Goal: Task Accomplishment & Management: Complete application form

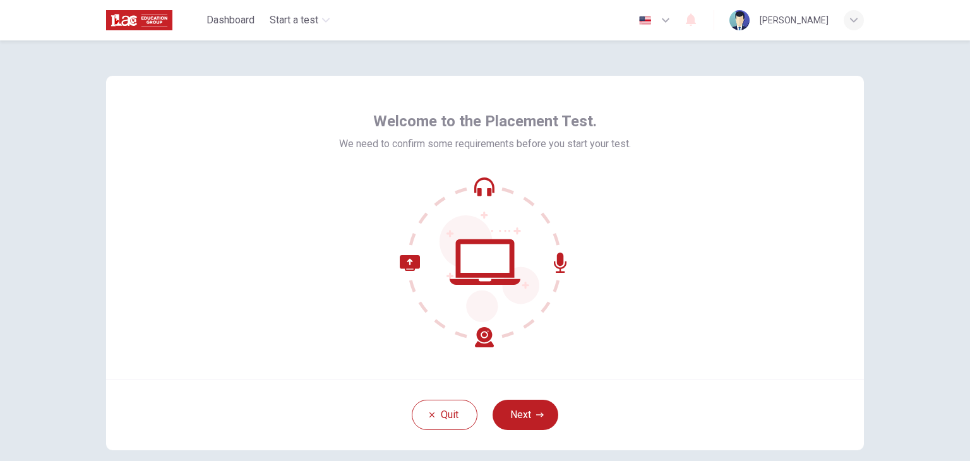
click at [651, 362] on div "Welcome to the Placement Test. We need to confirm some requirements before you …" at bounding box center [485, 227] width 758 height 303
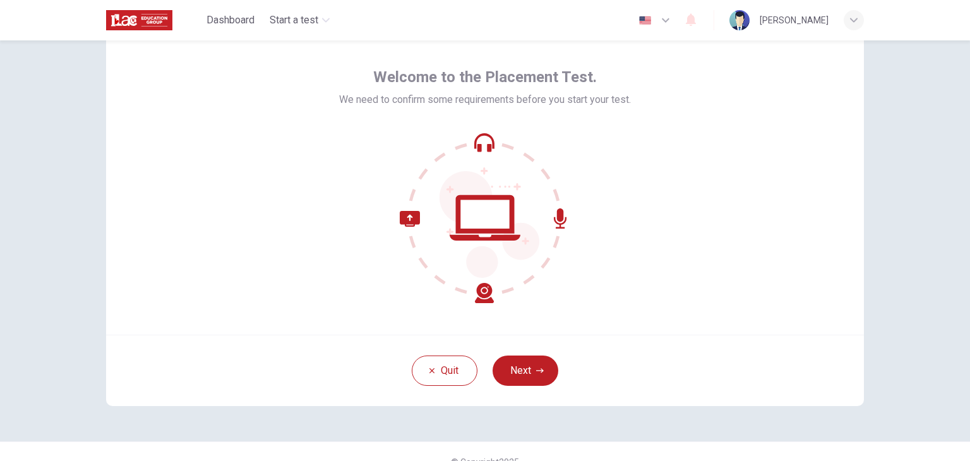
scroll to position [46, 0]
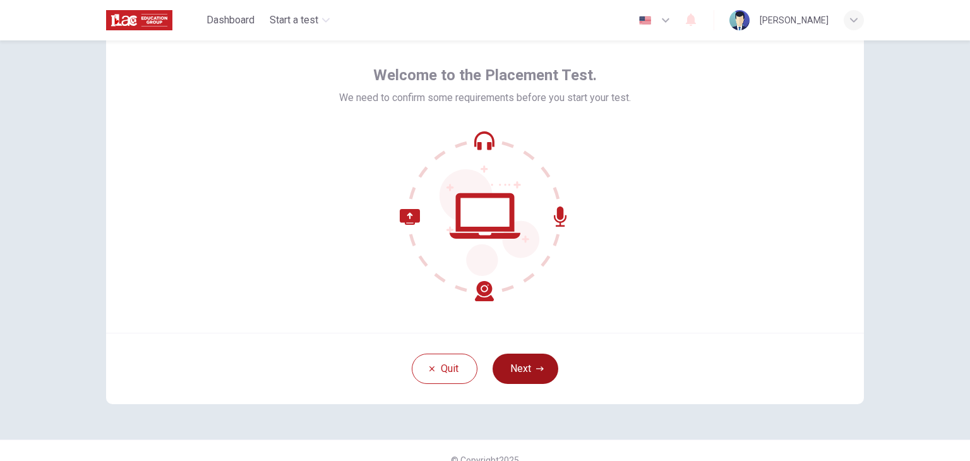
click at [513, 374] on button "Next" at bounding box center [526, 369] width 66 height 30
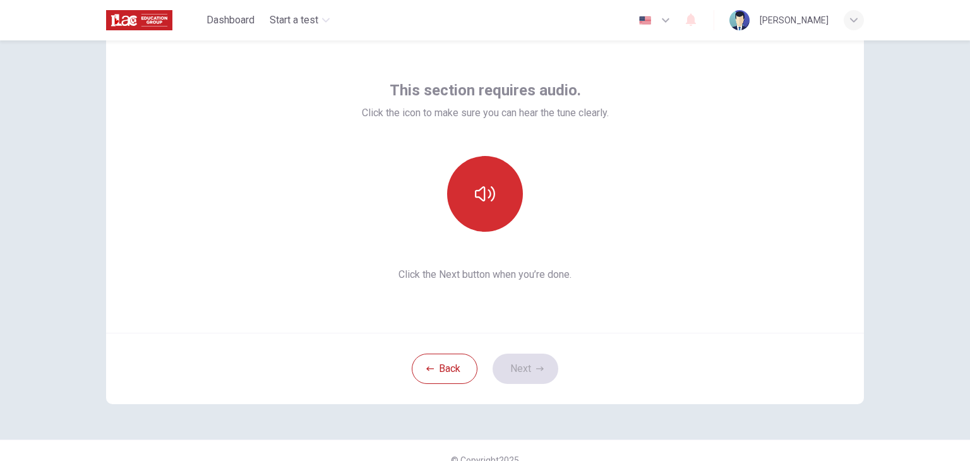
click at [481, 195] on icon "button" at bounding box center [485, 193] width 20 height 15
click at [483, 195] on icon "button" at bounding box center [485, 194] width 20 height 20
click at [487, 195] on icon "button" at bounding box center [485, 193] width 20 height 15
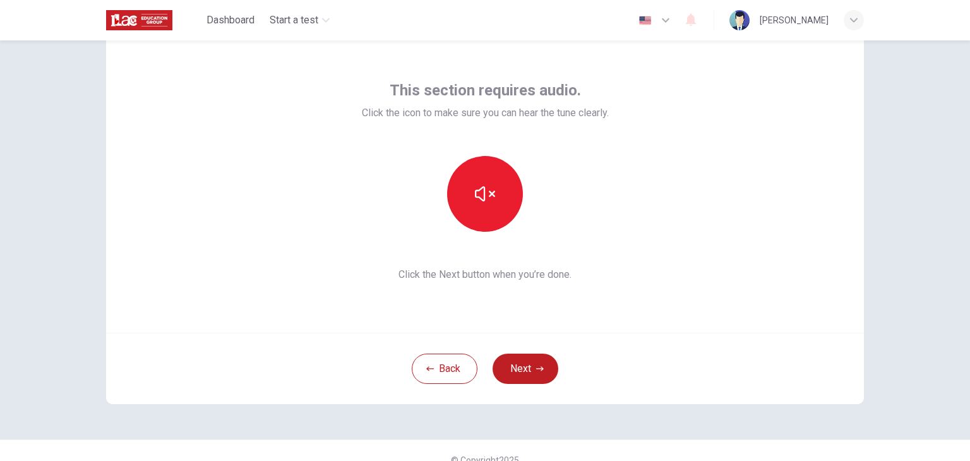
click at [488, 197] on icon "button" at bounding box center [485, 194] width 20 height 20
click at [483, 193] on icon "button" at bounding box center [485, 194] width 20 height 20
click at [488, 200] on icon "button" at bounding box center [485, 194] width 20 height 20
click at [486, 200] on icon "button" at bounding box center [485, 194] width 20 height 20
click at [488, 193] on icon "button" at bounding box center [485, 193] width 20 height 15
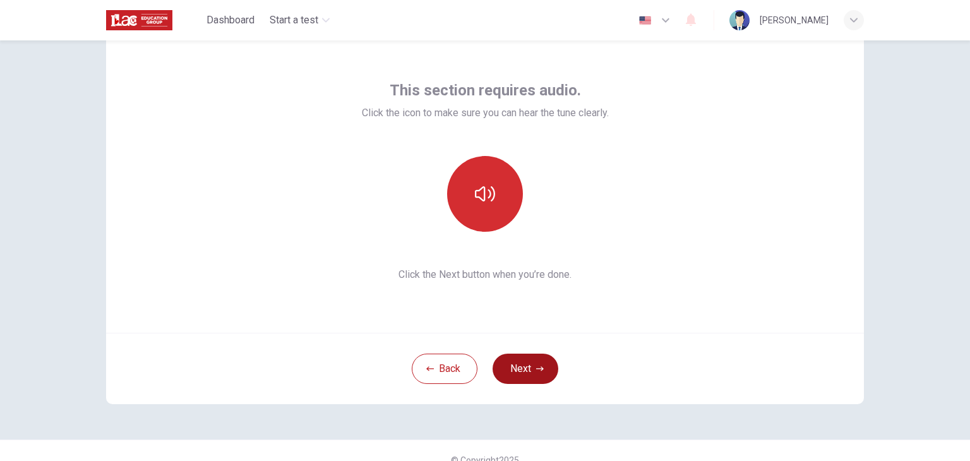
click at [526, 365] on button "Next" at bounding box center [526, 369] width 66 height 30
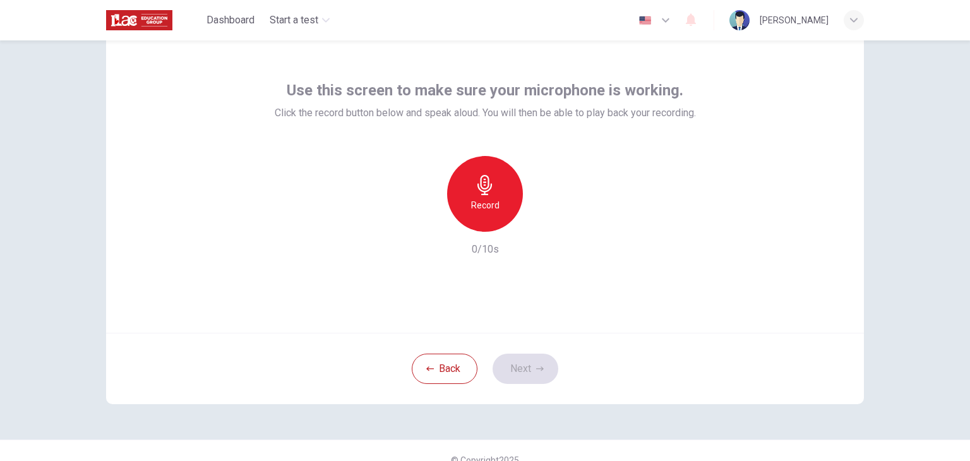
click at [488, 200] on h6 "Record" at bounding box center [485, 205] width 28 height 15
click at [488, 188] on icon "button" at bounding box center [485, 185] width 20 height 20
click at [496, 195] on div "Record" at bounding box center [485, 194] width 76 height 76
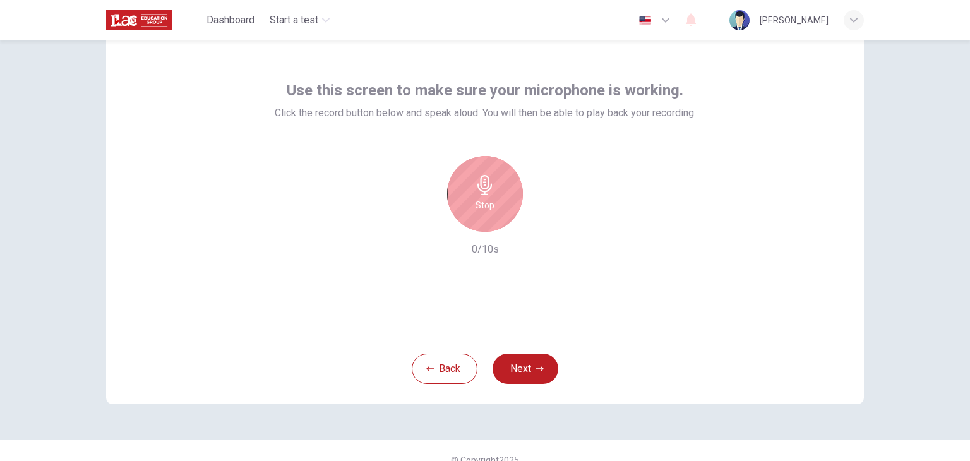
click at [497, 201] on div "Stop" at bounding box center [485, 194] width 76 height 76
click at [493, 201] on h6 "Record" at bounding box center [485, 205] width 28 height 15
click at [486, 203] on h6 "Stop" at bounding box center [485, 205] width 19 height 15
click at [538, 227] on icon "button" at bounding box center [543, 221] width 13 height 13
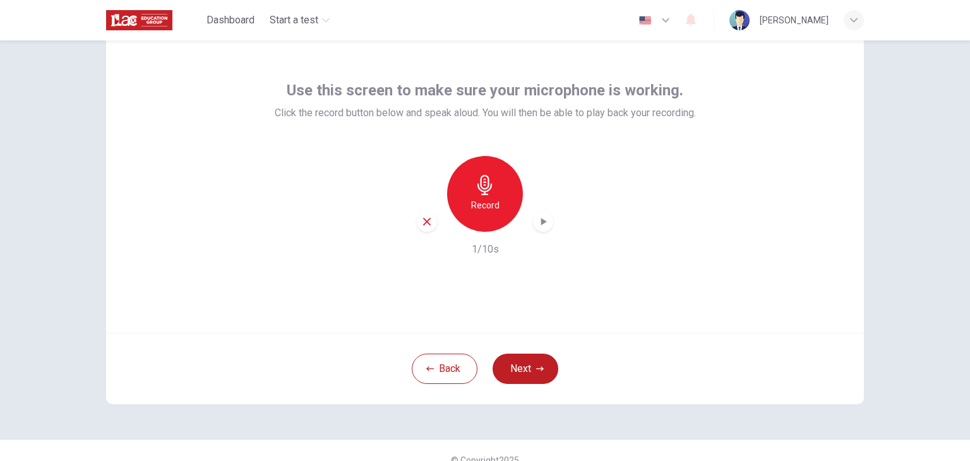
click at [561, 178] on div "Record 1/10s" at bounding box center [485, 206] width 421 height 101
click at [564, 178] on div "Record 1/10s" at bounding box center [485, 206] width 421 height 101
click at [567, 176] on div "Record 1/10s" at bounding box center [485, 206] width 421 height 101
click at [572, 170] on div "Record 1/10s" at bounding box center [485, 206] width 421 height 101
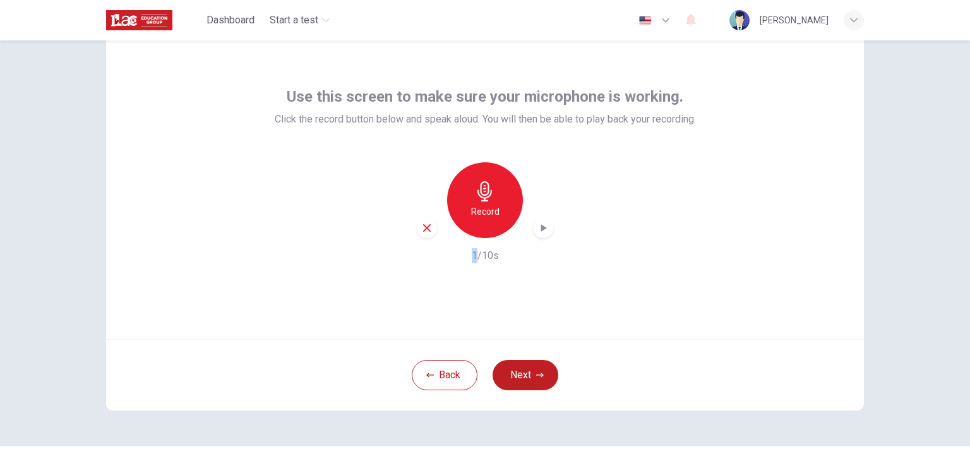
click at [729, 228] on div "Use this screen to make sure your microphone is working. Click the record butto…" at bounding box center [485, 187] width 758 height 303
click at [536, 238] on div "Record 1/10s" at bounding box center [485, 212] width 421 height 101
click at [543, 233] on icon "button" at bounding box center [543, 228] width 13 height 13
click at [538, 236] on div "button" at bounding box center [543, 228] width 20 height 20
click at [488, 215] on h6 "Record" at bounding box center [485, 211] width 28 height 15
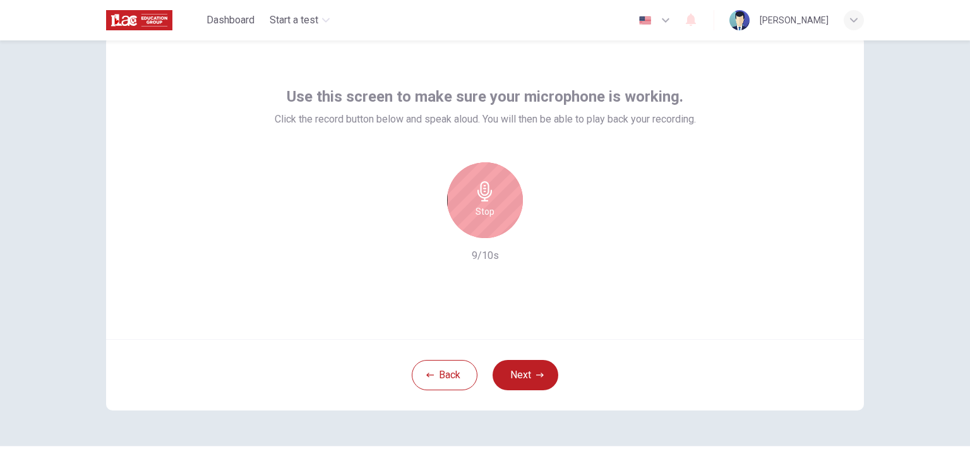
click at [478, 203] on div "Stop" at bounding box center [485, 200] width 76 height 76
click at [504, 198] on div "Record" at bounding box center [485, 200] width 76 height 76
drag, startPoint x: 504, startPoint y: 198, endPoint x: 552, endPoint y: 154, distance: 64.8
click at [552, 154] on div "Use this screen to make sure your microphone is working. Click the record butto…" at bounding box center [485, 175] width 421 height 177
click at [495, 205] on div "Stop" at bounding box center [485, 200] width 76 height 76
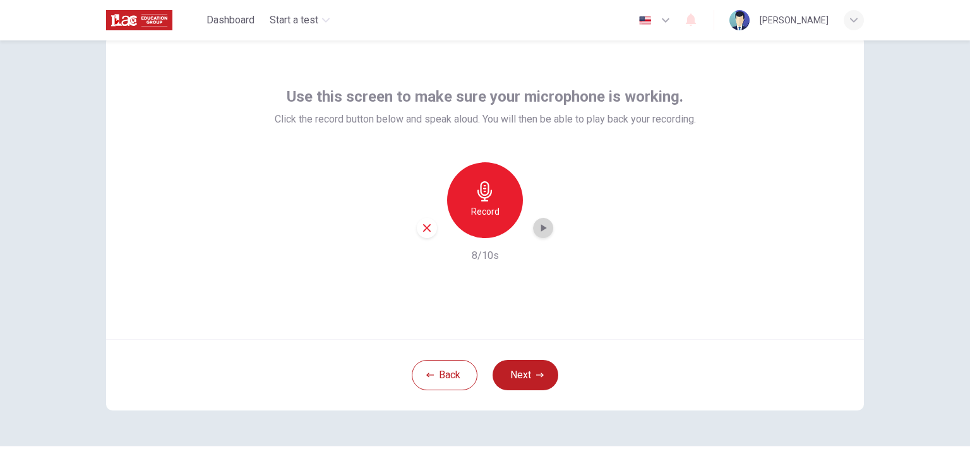
click at [536, 235] on div "button" at bounding box center [543, 228] width 20 height 20
click at [495, 195] on div "Record" at bounding box center [485, 200] width 76 height 76
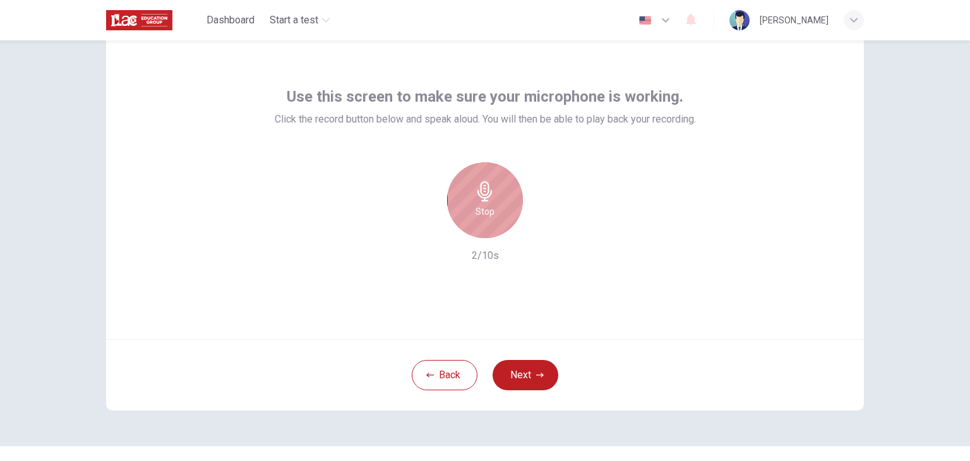
click at [495, 195] on div "Stop" at bounding box center [485, 200] width 76 height 76
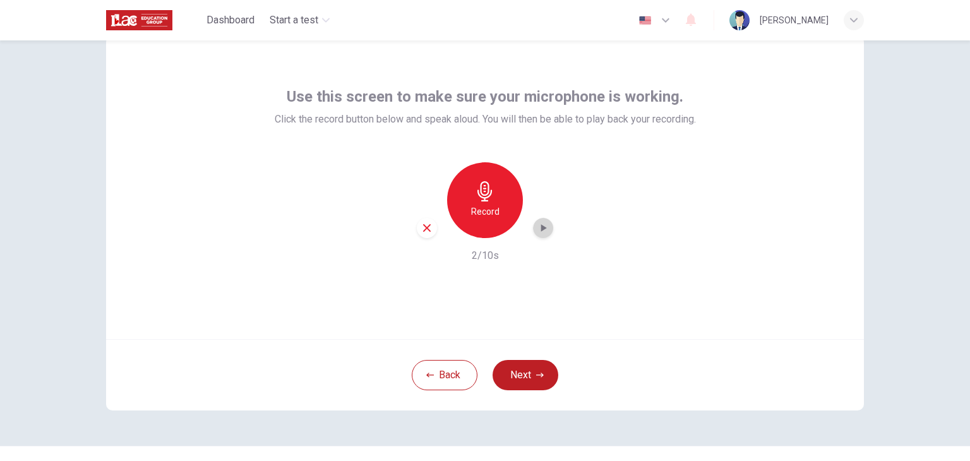
click at [541, 231] on icon "button" at bounding box center [544, 228] width 6 height 8
click at [541, 228] on icon "button" at bounding box center [544, 228] width 6 height 8
click at [497, 195] on div "Record" at bounding box center [485, 200] width 76 height 76
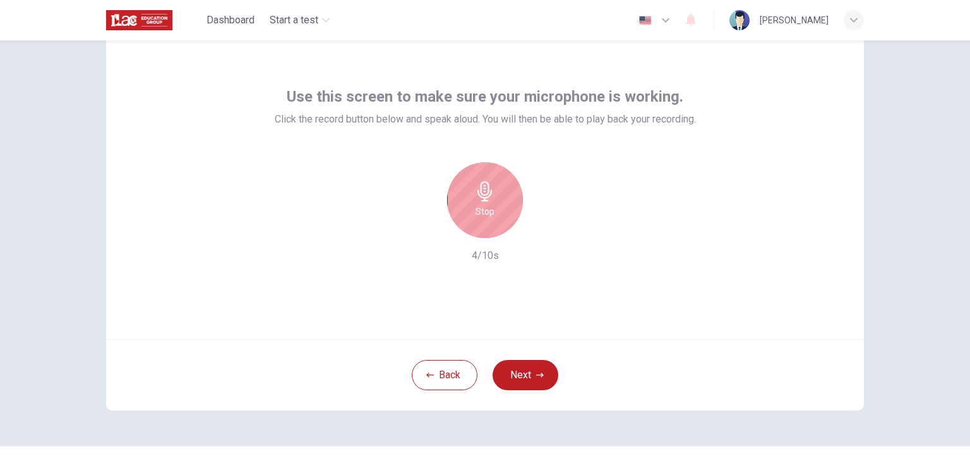
click at [497, 195] on div "Stop" at bounding box center [485, 200] width 76 height 76
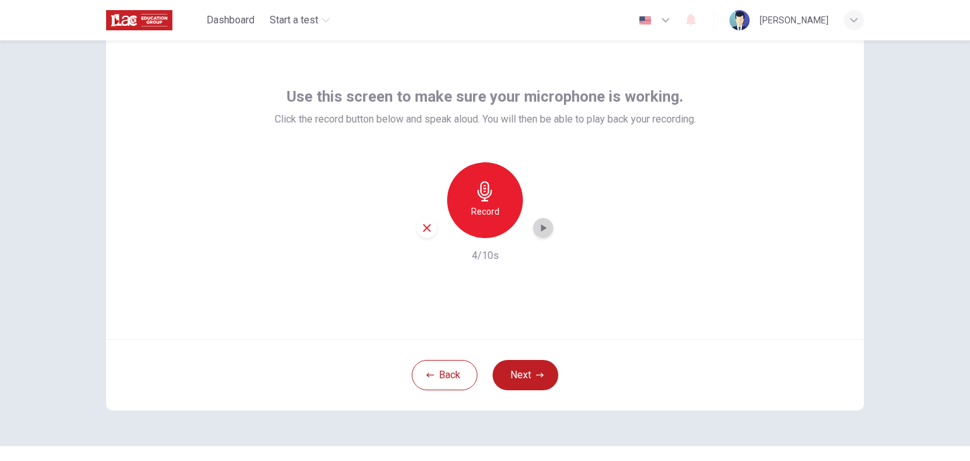
click at [541, 233] on icon "button" at bounding box center [543, 228] width 13 height 13
click at [486, 208] on h6 "Record" at bounding box center [485, 211] width 28 height 15
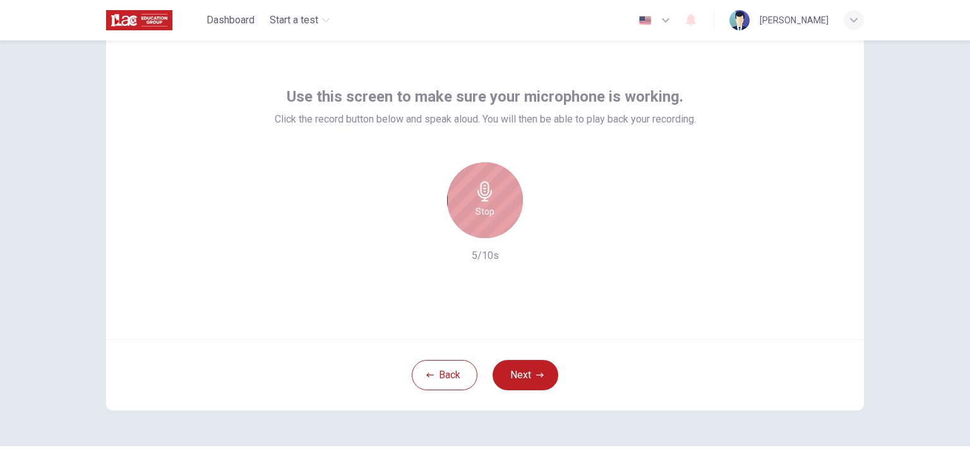
click at [486, 208] on h6 "Stop" at bounding box center [485, 211] width 19 height 15
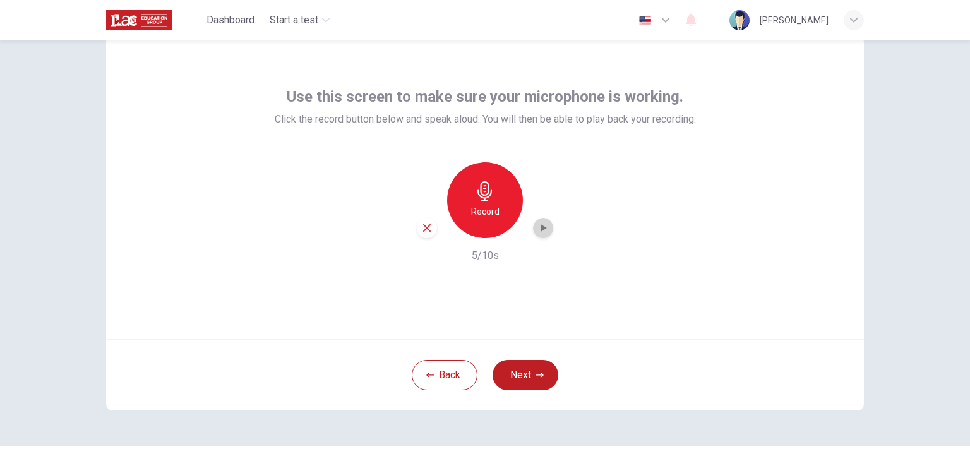
click at [541, 228] on icon "button" at bounding box center [544, 228] width 6 height 8
click at [519, 383] on button "Next" at bounding box center [526, 375] width 66 height 30
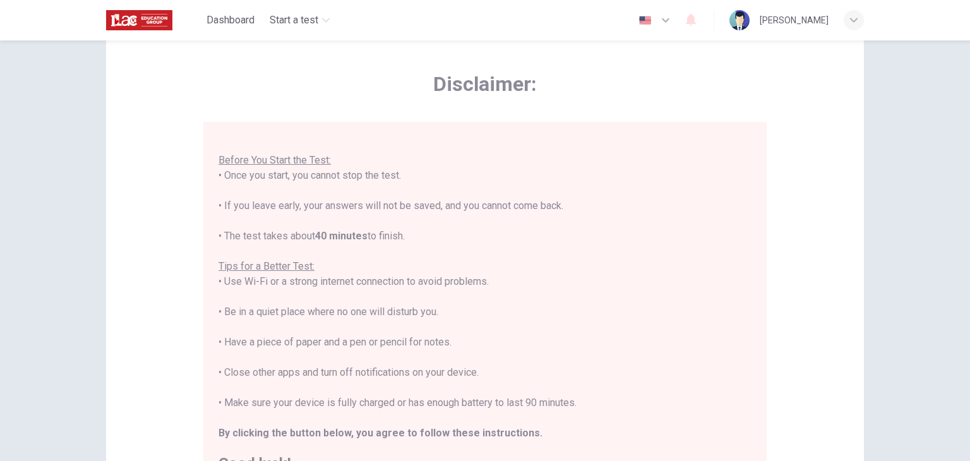
scroll to position [241, 0]
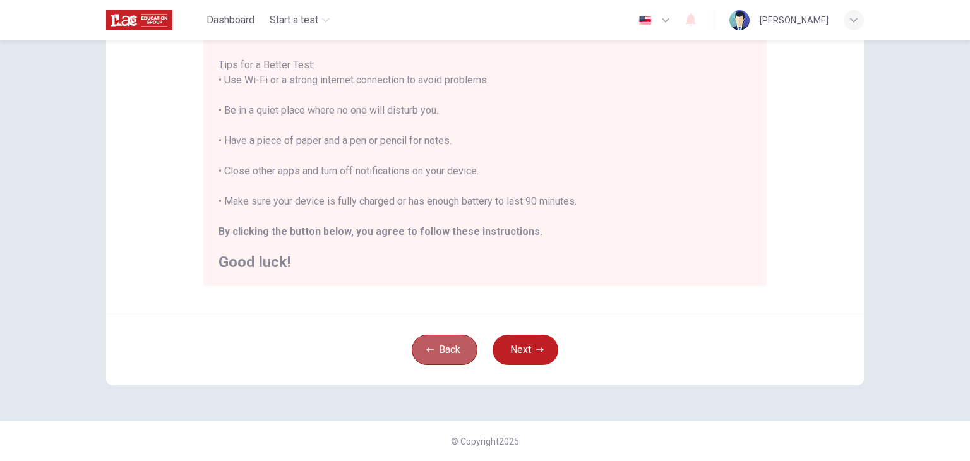
click at [412, 349] on button "Back" at bounding box center [445, 350] width 66 height 30
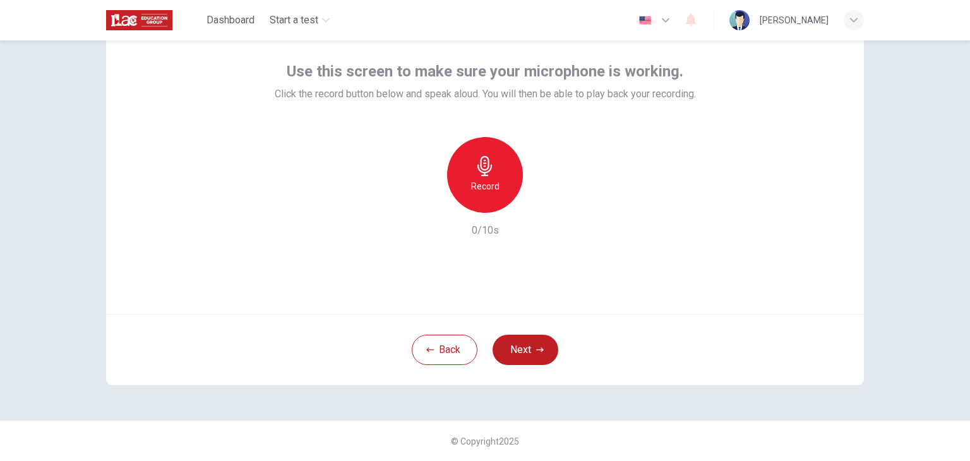
scroll to position [0, 0]
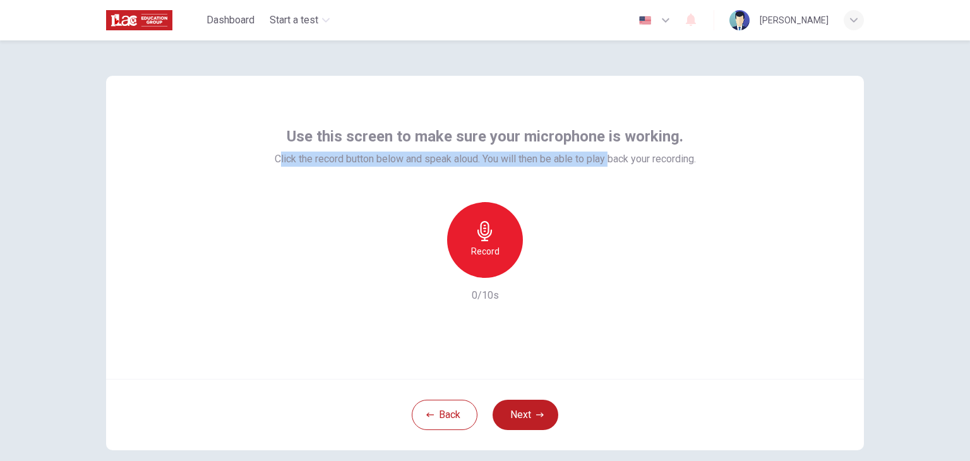
drag, startPoint x: 273, startPoint y: 160, endPoint x: 604, endPoint y: 181, distance: 331.7
click at [604, 181] on div "Use this screen to make sure your microphone is working. Click the record butto…" at bounding box center [485, 214] width 421 height 177
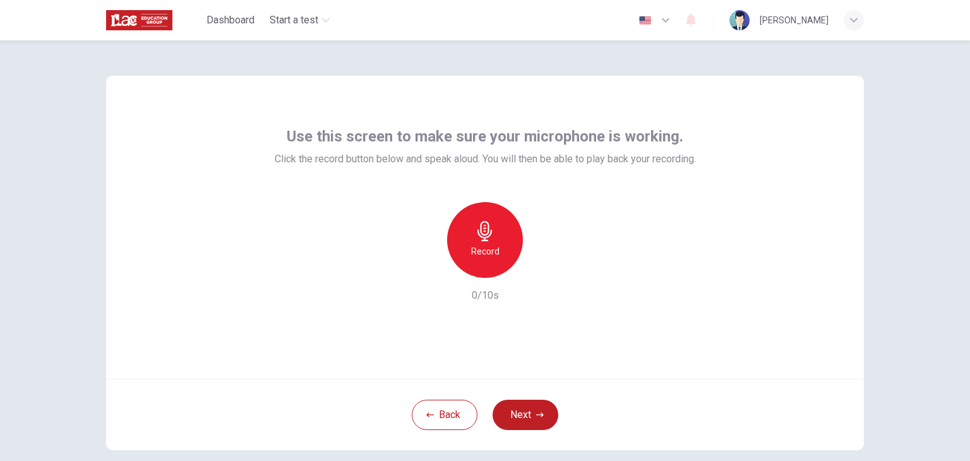
click at [928, 155] on div "Use this screen to make sure your microphone is working. Click the record butto…" at bounding box center [485, 250] width 970 height 421
click at [672, 274] on div "Record 0/10s" at bounding box center [485, 252] width 421 height 101
click at [502, 223] on div "Record" at bounding box center [485, 240] width 76 height 76
click at [502, 223] on div "Stop" at bounding box center [485, 240] width 76 height 76
click at [537, 272] on icon "button" at bounding box center [543, 268] width 13 height 13
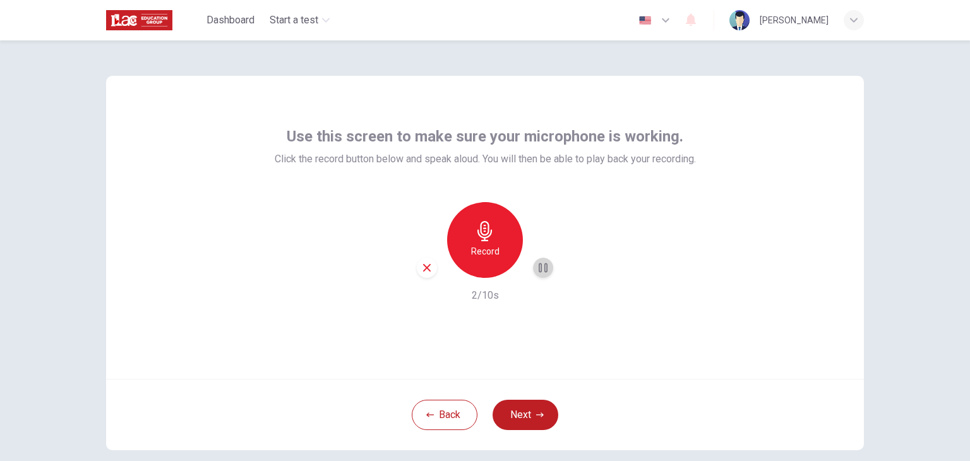
click at [539, 272] on icon "button" at bounding box center [543, 267] width 9 height 9
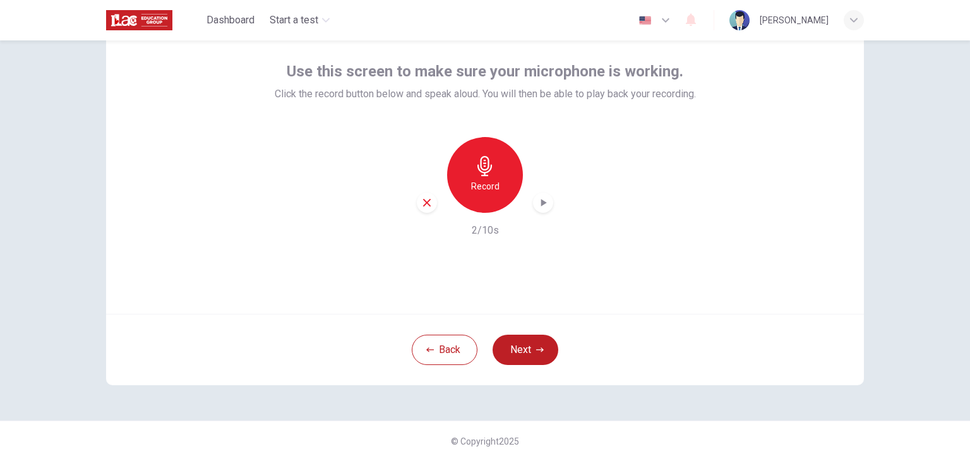
click at [672, 303] on div "Use this screen to make sure your microphone is working. Click the record butto…" at bounding box center [485, 162] width 758 height 303
click at [614, 289] on div "Use this screen to make sure your microphone is working. Click the record butto…" at bounding box center [485, 162] width 758 height 303
click at [518, 351] on button "Next" at bounding box center [526, 350] width 66 height 30
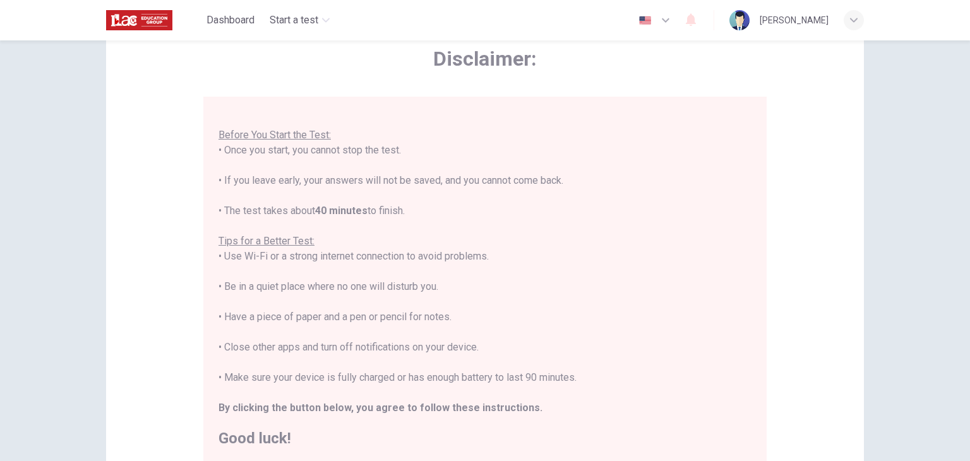
scroll to position [241, 0]
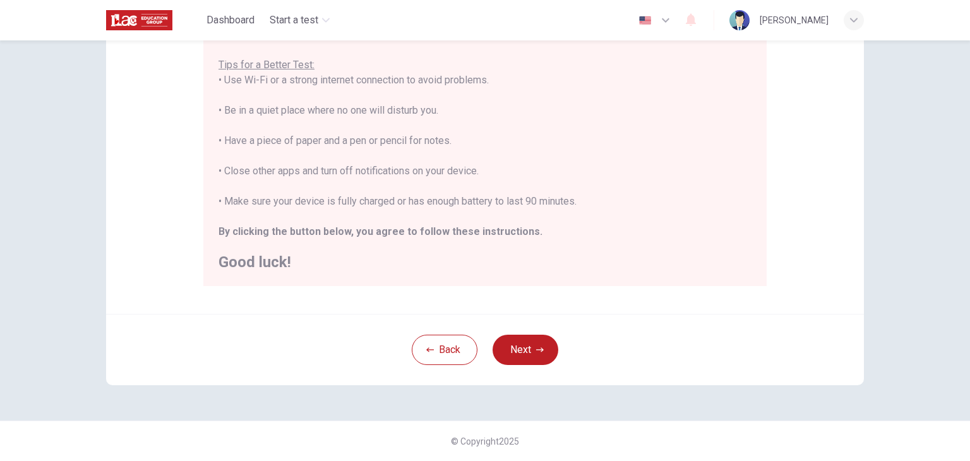
click at [839, 158] on div "Disclaimer: You are about to start a Placement Test . Before You Start the Test…" at bounding box center [485, 74] width 758 height 480
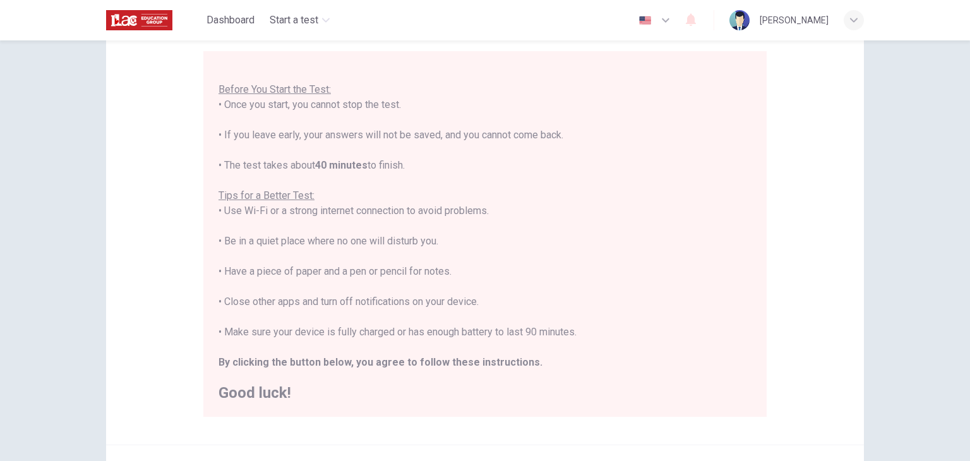
scroll to position [110, 0]
click at [395, 167] on div "You are about to start a Placement Test . Before You Start the Test: • Once you…" at bounding box center [485, 226] width 533 height 349
click at [920, 169] on div "Disclaimer: You are about to start a Placement Test . Before You Start the Test…" at bounding box center [485, 250] width 970 height 421
click at [935, 163] on div "Disclaimer: You are about to start a Placement Test . Before You Start the Test…" at bounding box center [485, 250] width 970 height 421
click at [905, 221] on div "Disclaimer: You are about to start a Placement Test . Before You Start the Test…" at bounding box center [485, 250] width 970 height 421
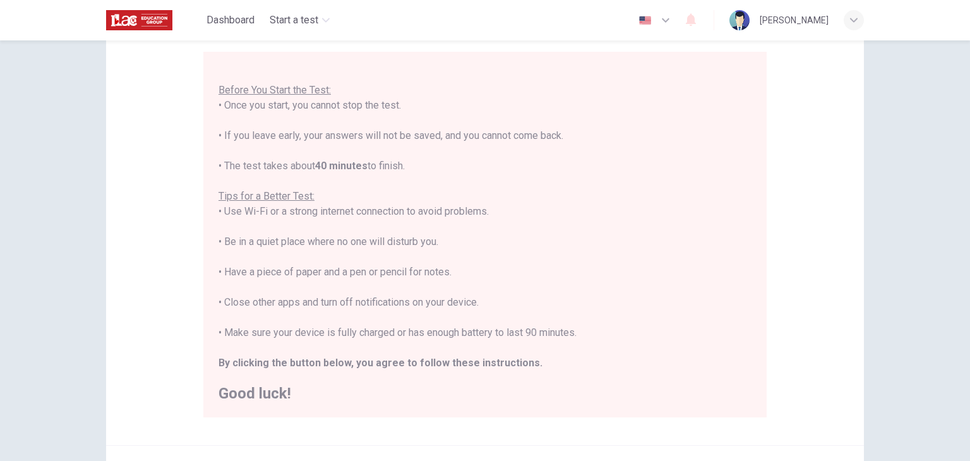
click at [906, 218] on div "Disclaimer: You are about to start a Placement Test . Before You Start the Test…" at bounding box center [485, 250] width 970 height 421
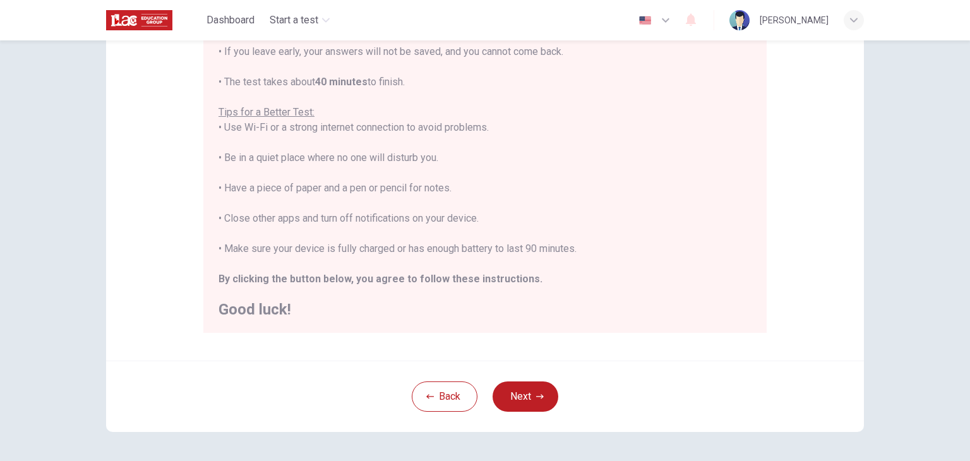
scroll to position [0, 0]
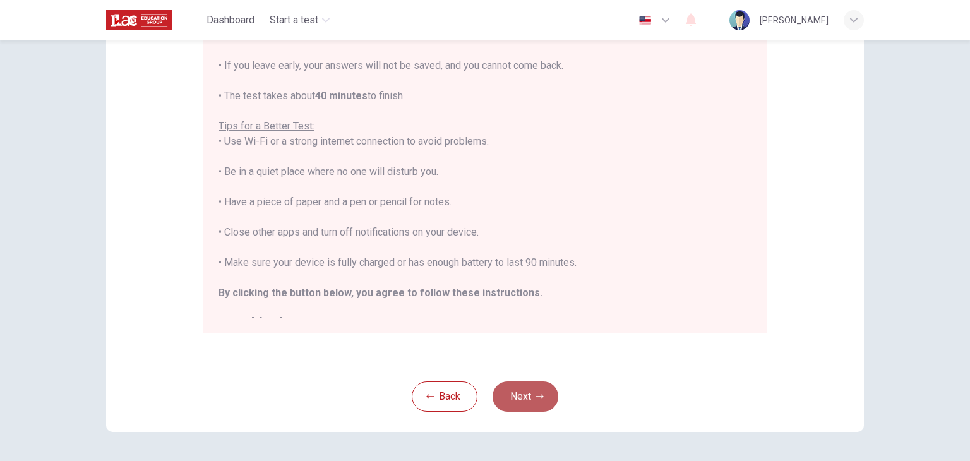
click at [538, 397] on icon "button" at bounding box center [540, 396] width 8 height 4
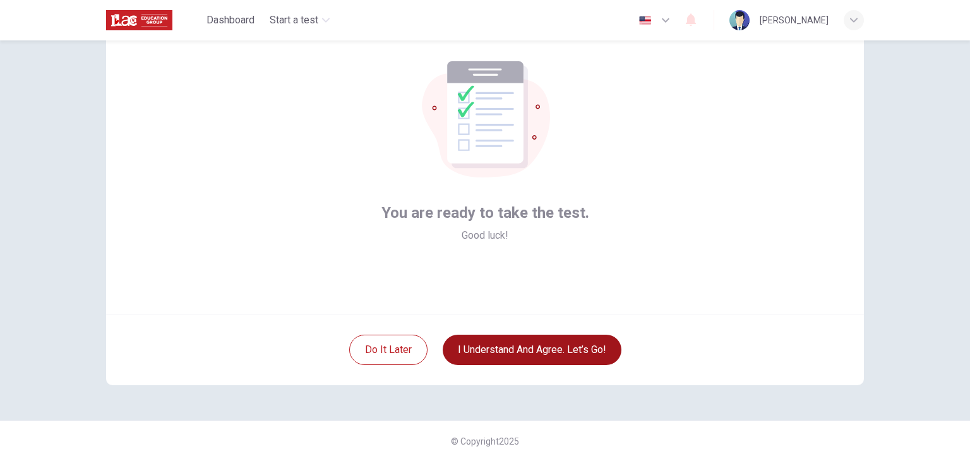
click at [895, 104] on div "You are ready to take the test. Good luck! Do it later I understand and agree. …" at bounding box center [485, 250] width 970 height 421
click at [570, 353] on button "I understand and agree. Let’s go!" at bounding box center [532, 350] width 179 height 30
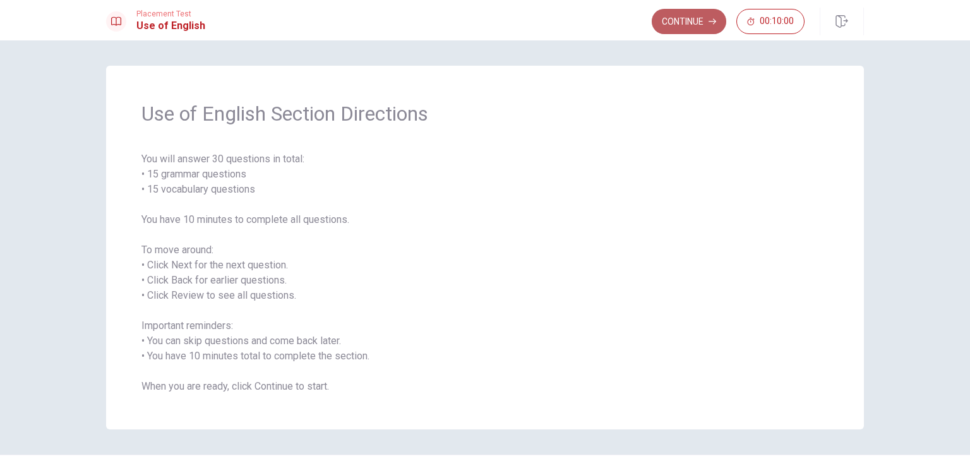
click at [689, 25] on button "Continue" at bounding box center [689, 21] width 75 height 25
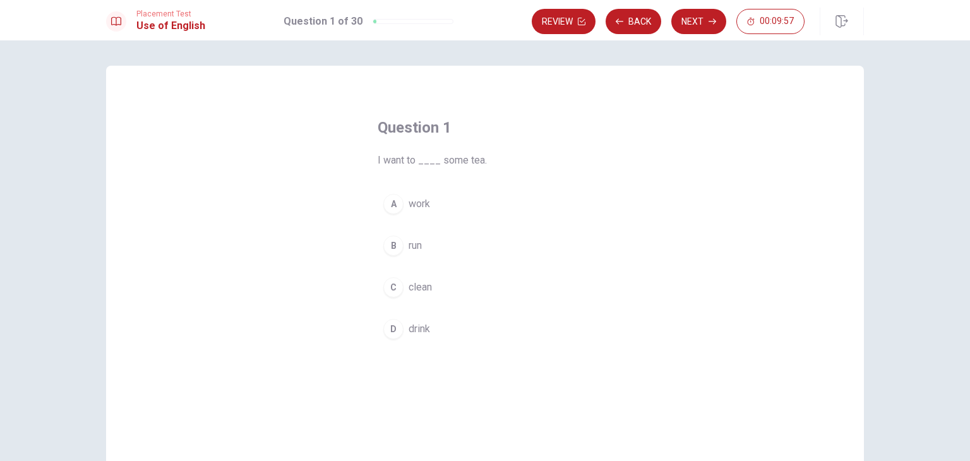
click at [394, 330] on div "D" at bounding box center [393, 329] width 20 height 20
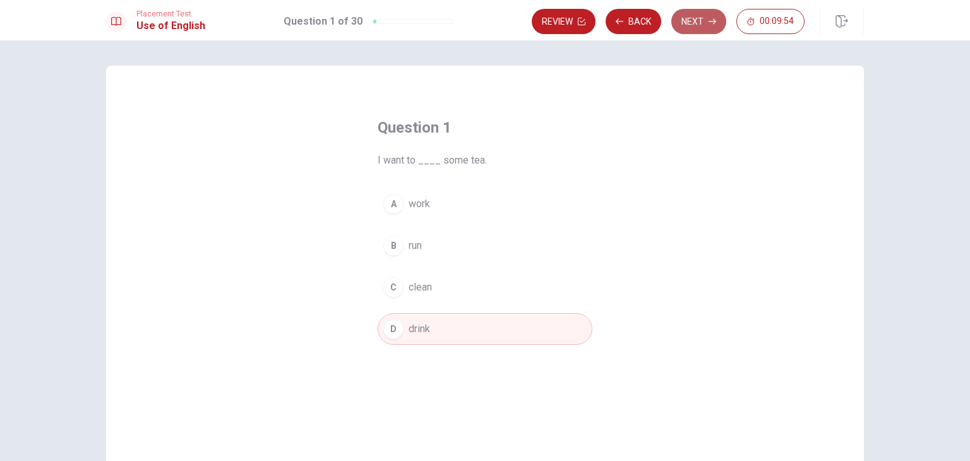
click at [691, 20] on button "Next" at bounding box center [699, 21] width 55 height 25
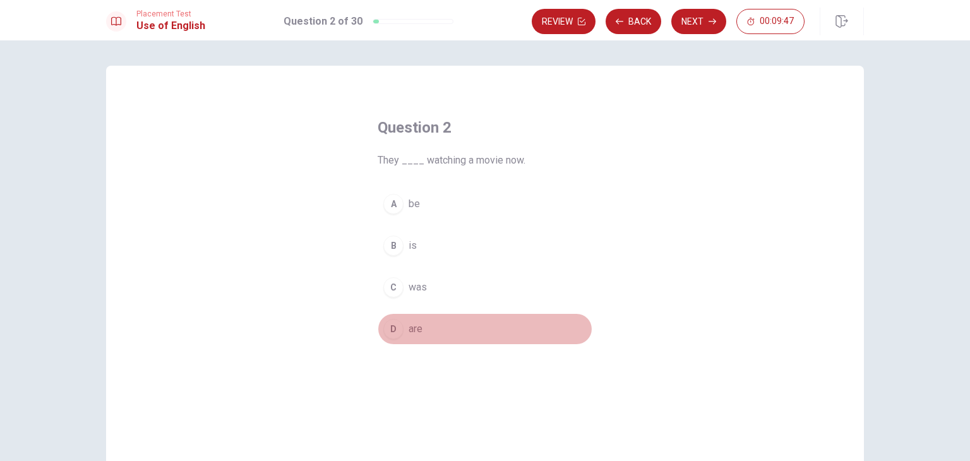
click at [392, 320] on div "D" at bounding box center [393, 329] width 20 height 20
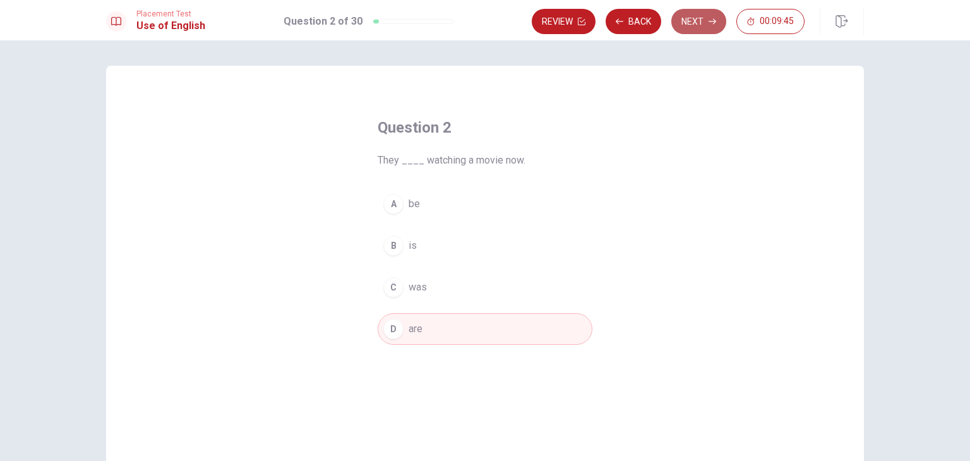
click at [687, 15] on button "Next" at bounding box center [699, 21] width 55 height 25
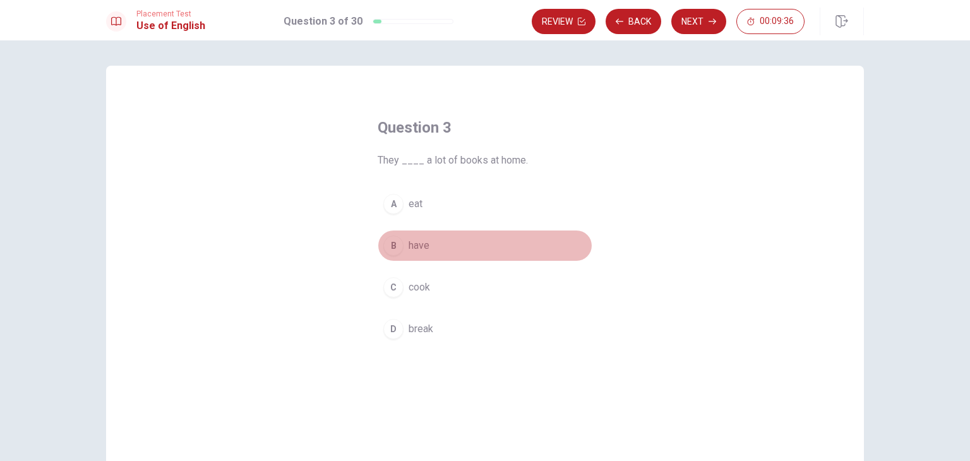
click at [409, 253] on span "have" at bounding box center [419, 245] width 21 height 15
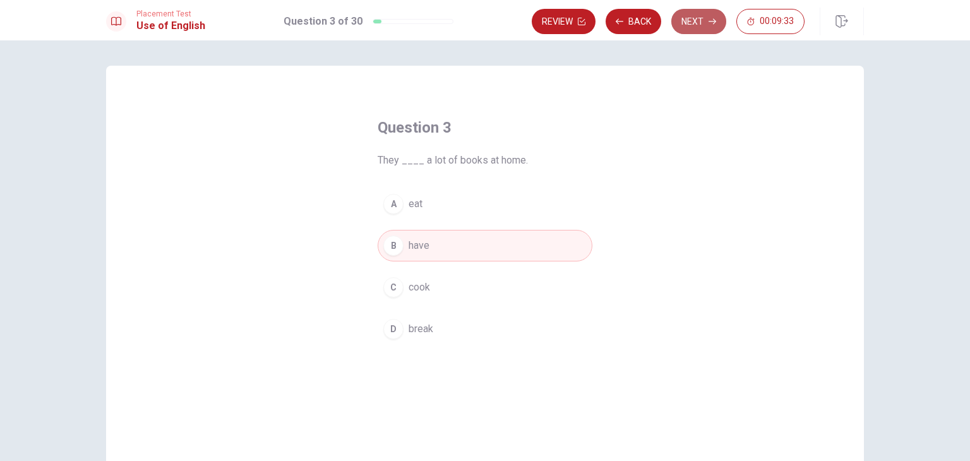
click at [699, 18] on button "Next" at bounding box center [699, 21] width 55 height 25
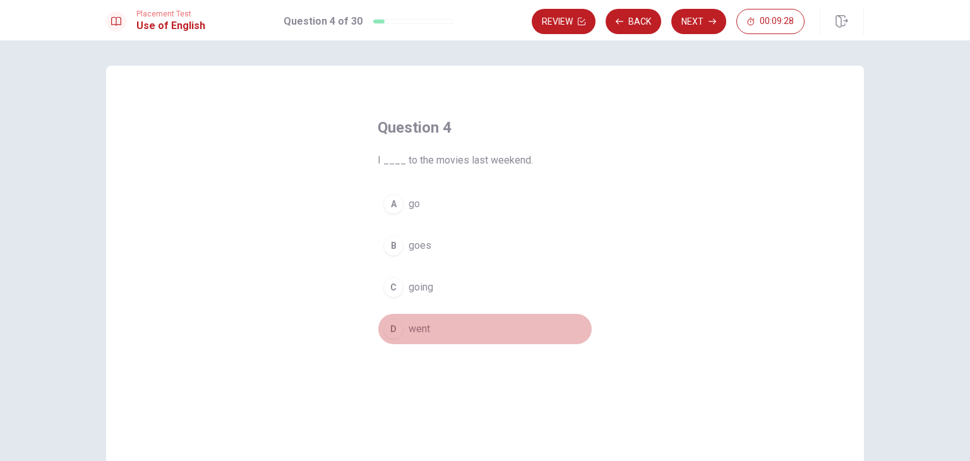
click at [383, 327] on div "D" at bounding box center [393, 329] width 20 height 20
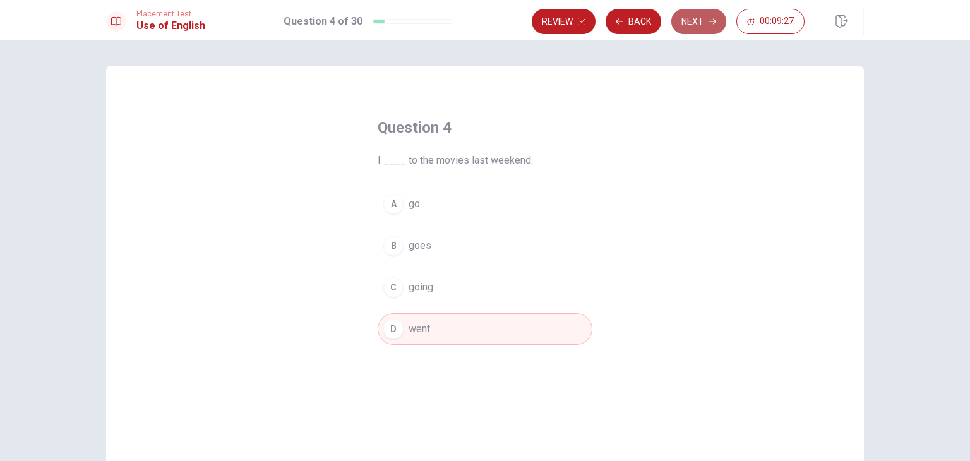
click at [702, 25] on button "Next" at bounding box center [699, 21] width 55 height 25
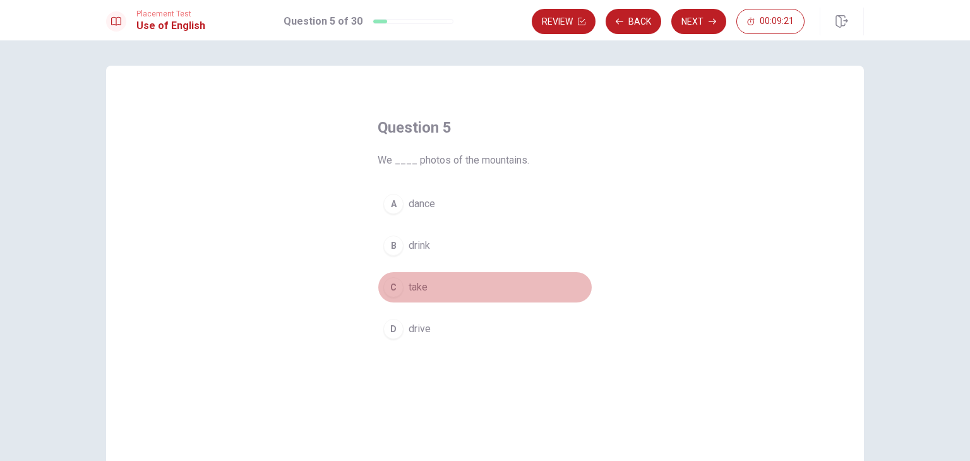
click at [396, 288] on div "C" at bounding box center [393, 287] width 20 height 20
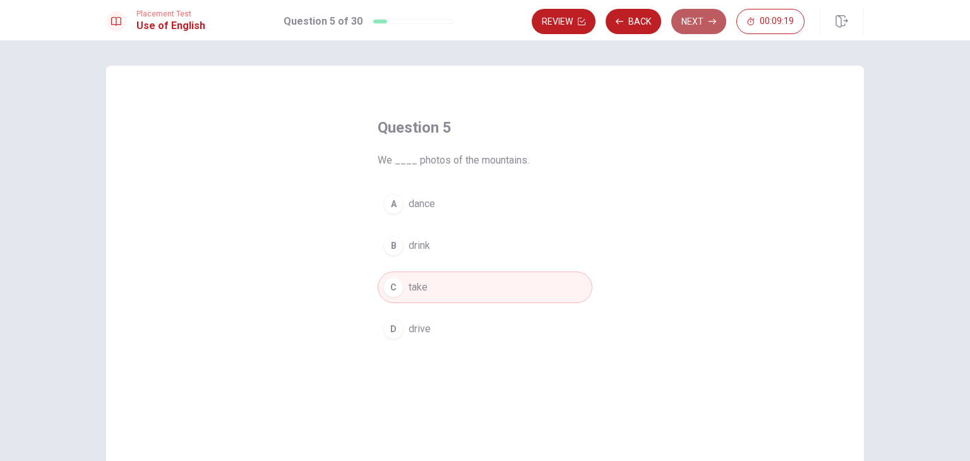
click at [700, 18] on button "Next" at bounding box center [699, 21] width 55 height 25
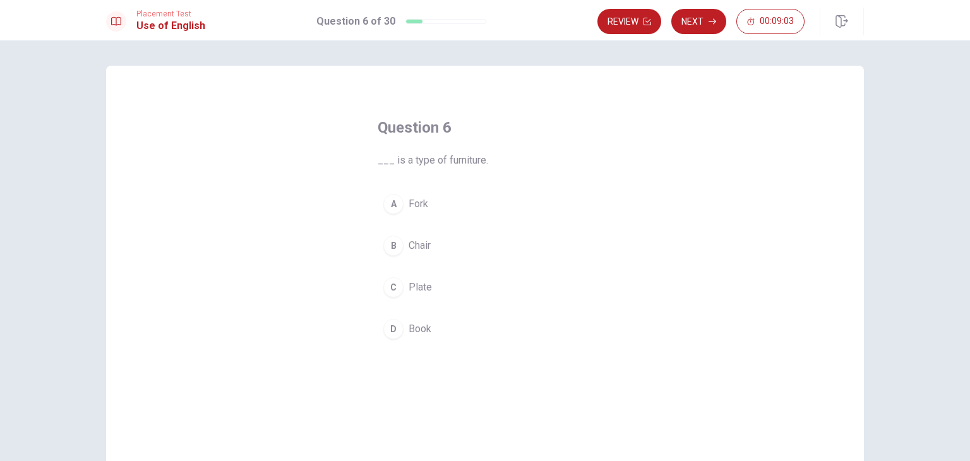
click at [415, 251] on span "Chair" at bounding box center [420, 245] width 22 height 15
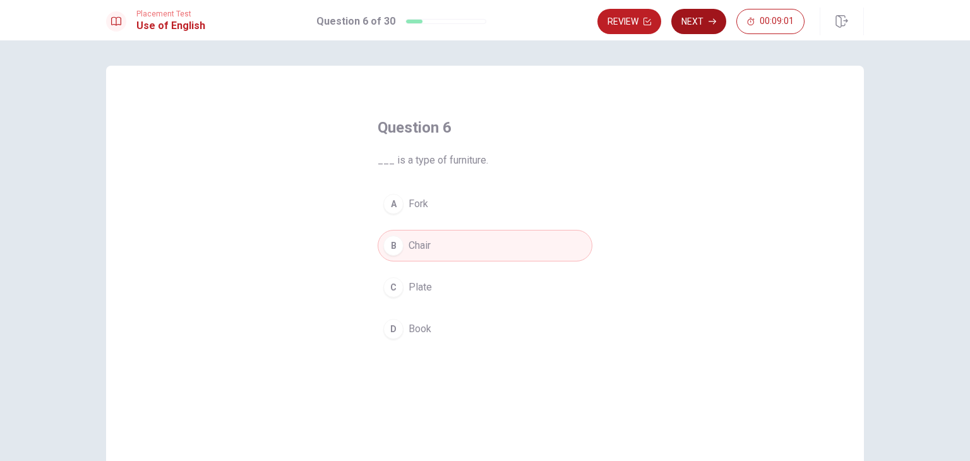
click at [706, 20] on button "Next" at bounding box center [699, 21] width 55 height 25
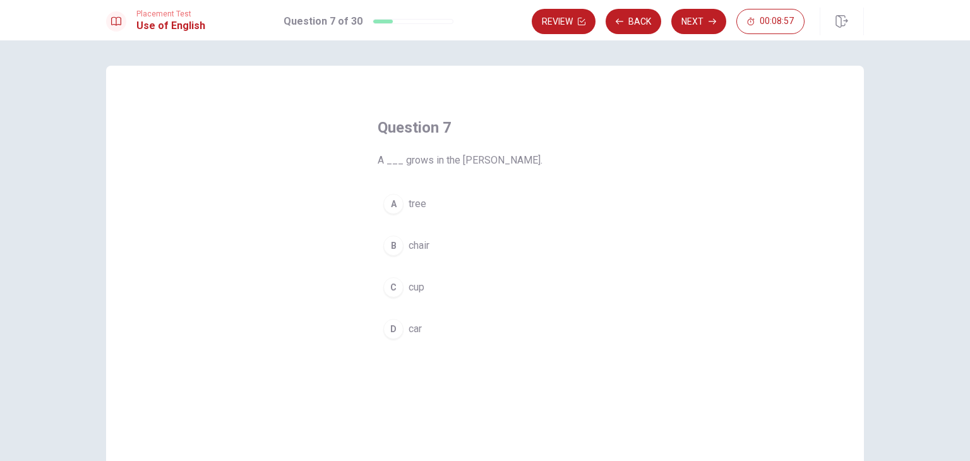
click at [417, 203] on span "tree" at bounding box center [418, 203] width 18 height 15
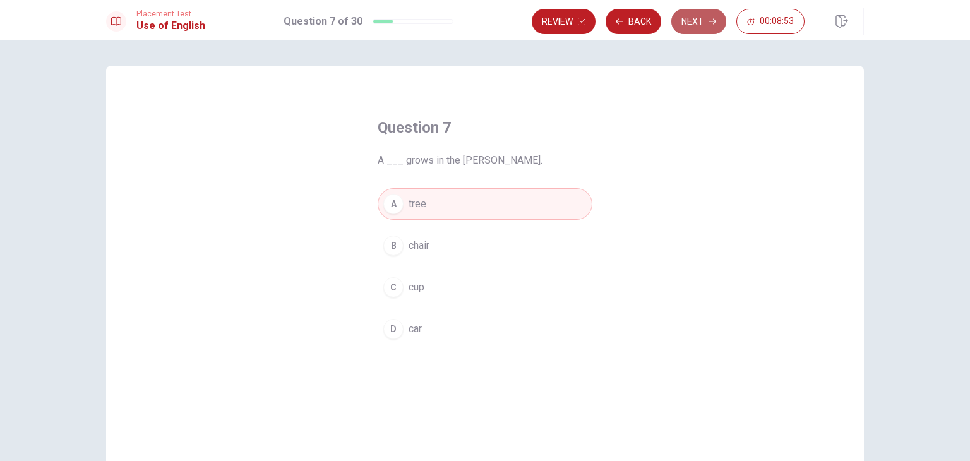
click at [697, 27] on button "Next" at bounding box center [699, 21] width 55 height 25
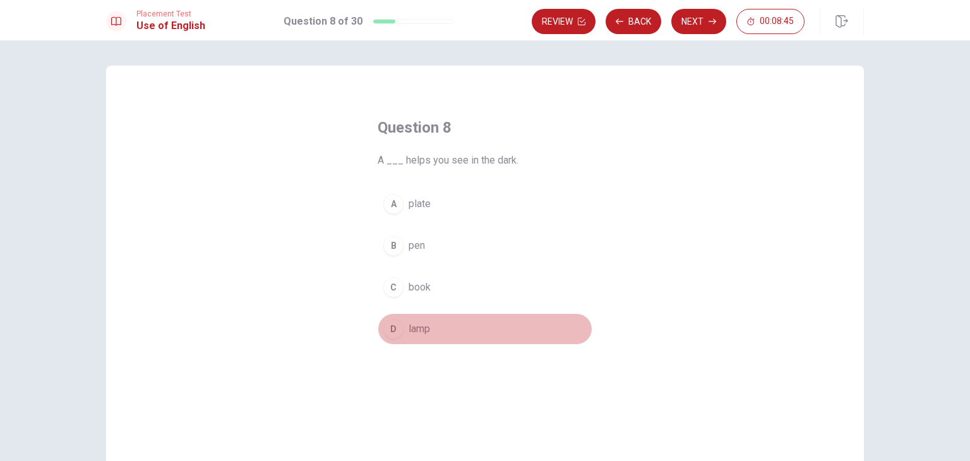
click at [419, 328] on span "lamp" at bounding box center [419, 329] width 21 height 15
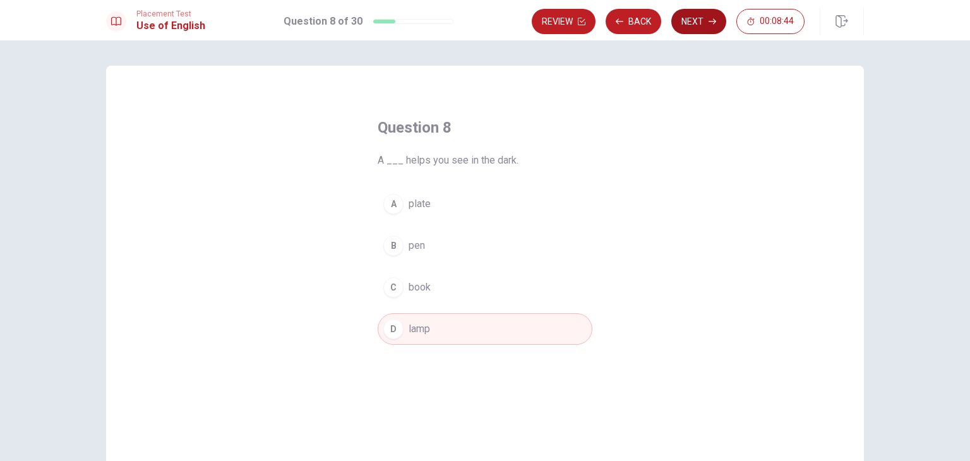
click at [701, 27] on button "Next" at bounding box center [699, 21] width 55 height 25
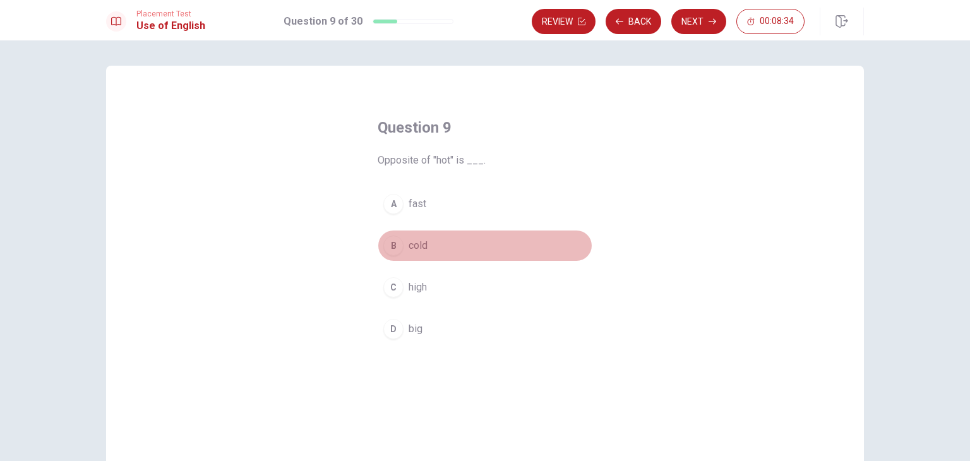
click at [420, 249] on span "cold" at bounding box center [418, 245] width 19 height 15
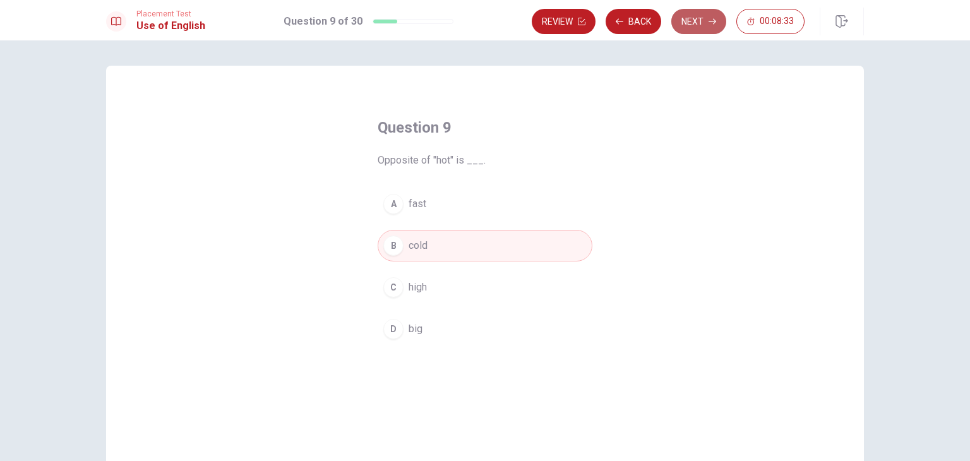
click at [704, 13] on button "Next" at bounding box center [699, 21] width 55 height 25
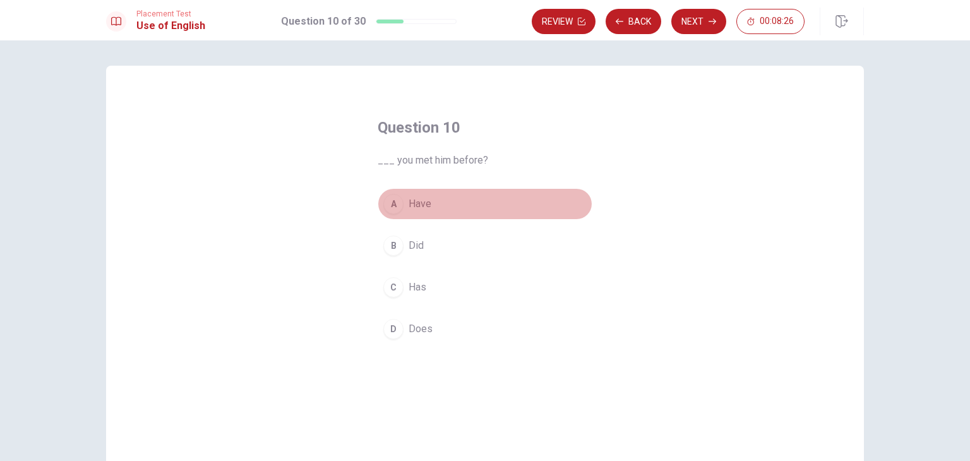
click at [412, 210] on span "Have" at bounding box center [420, 203] width 23 height 15
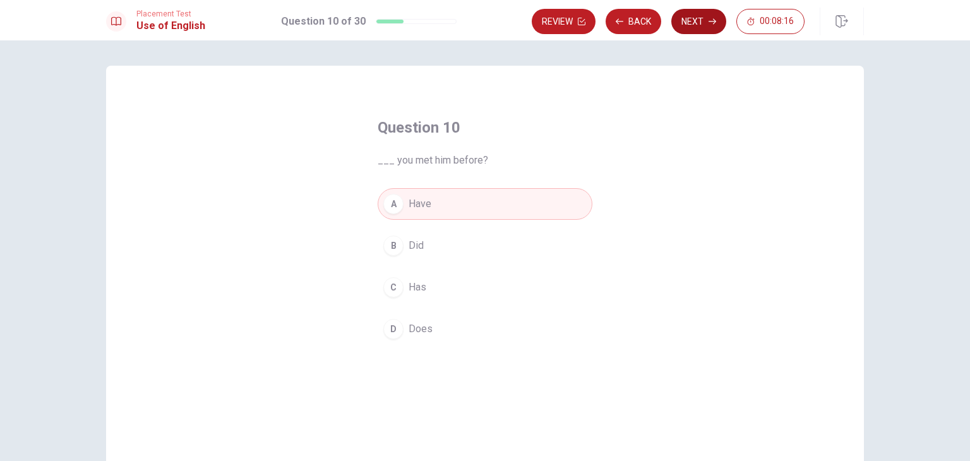
click at [703, 25] on button "Next" at bounding box center [699, 21] width 55 height 25
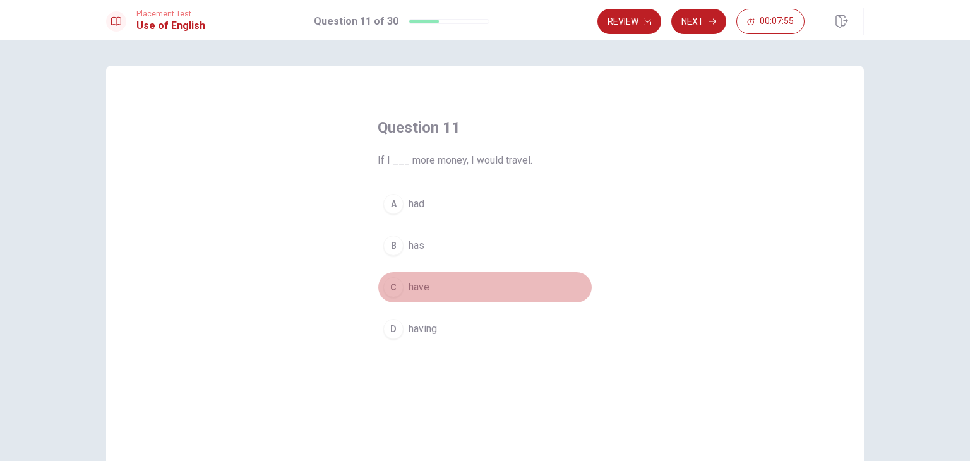
click at [417, 295] on button "C have" at bounding box center [485, 288] width 215 height 32
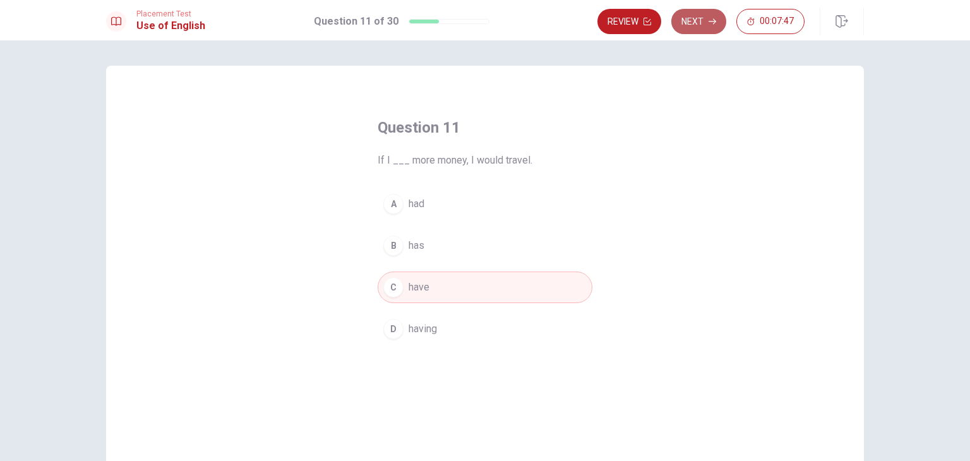
click at [704, 26] on button "Next" at bounding box center [699, 21] width 55 height 25
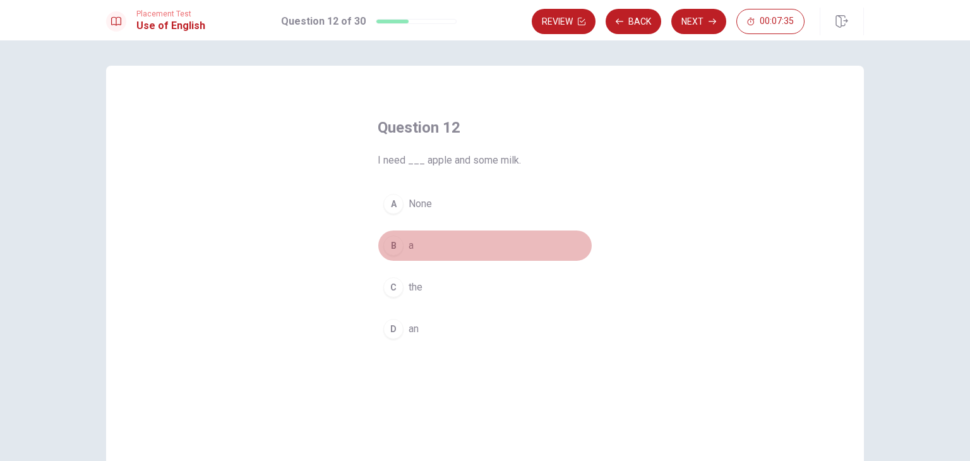
click at [389, 253] on div "B" at bounding box center [393, 246] width 20 height 20
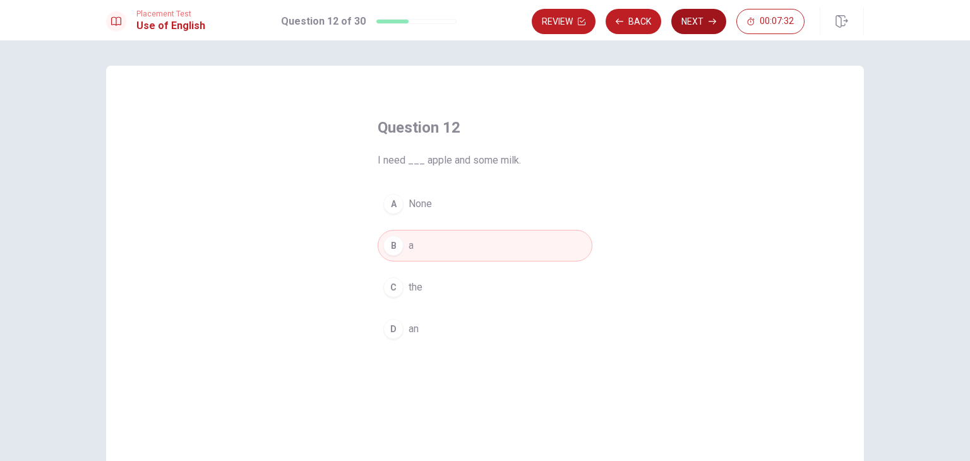
click at [690, 21] on button "Next" at bounding box center [699, 21] width 55 height 25
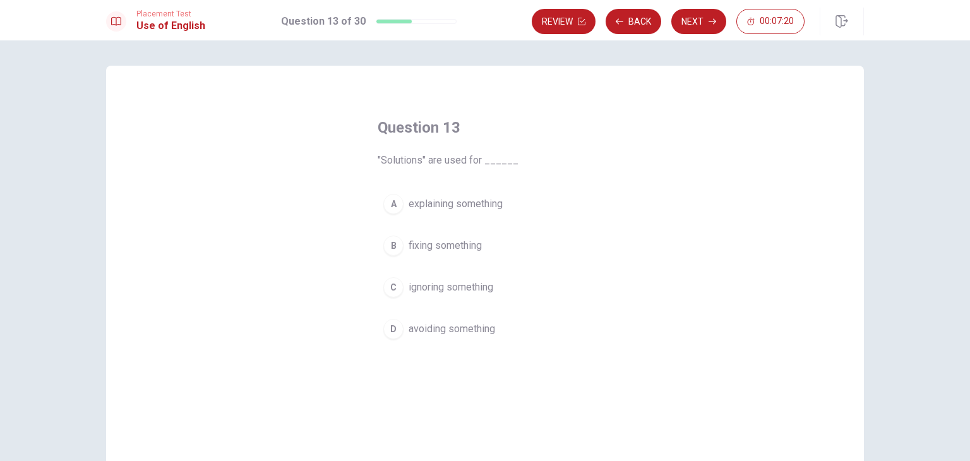
click at [402, 244] on button "B fixing something" at bounding box center [485, 246] width 215 height 32
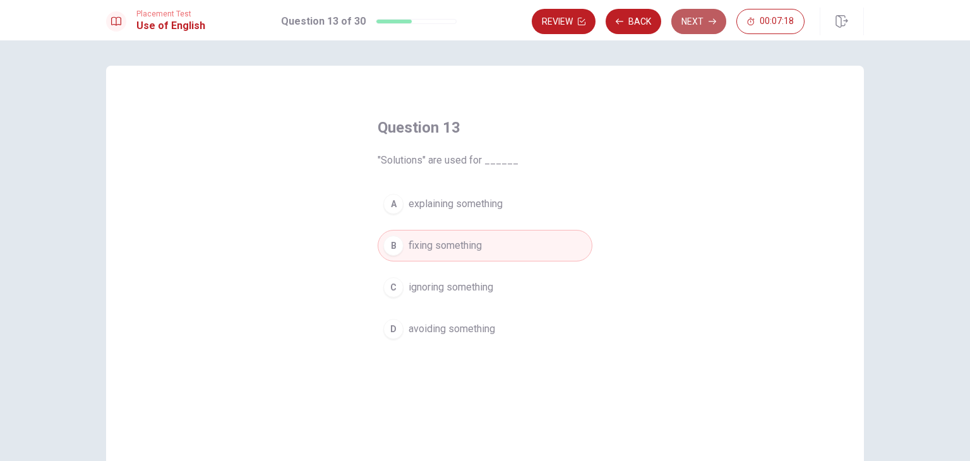
click at [702, 21] on button "Next" at bounding box center [699, 21] width 55 height 25
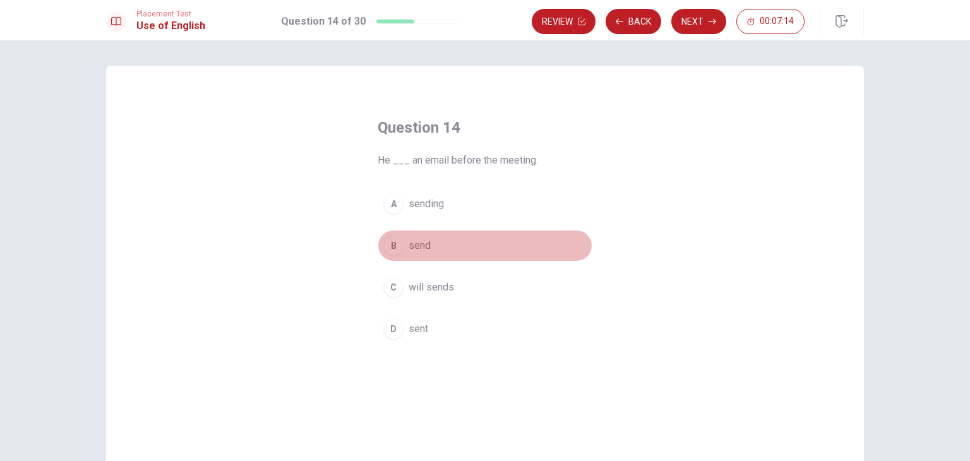
click at [409, 245] on span "send" at bounding box center [420, 245] width 22 height 15
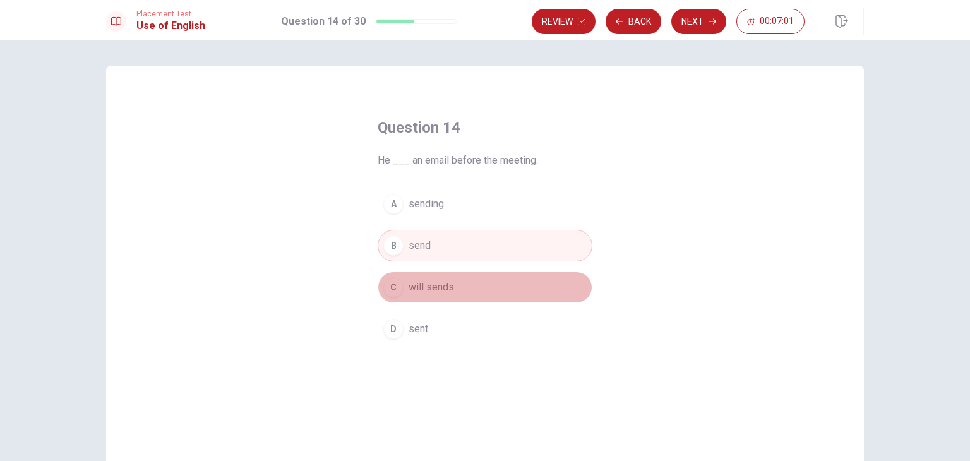
click at [421, 291] on span "will sends" at bounding box center [431, 287] width 45 height 15
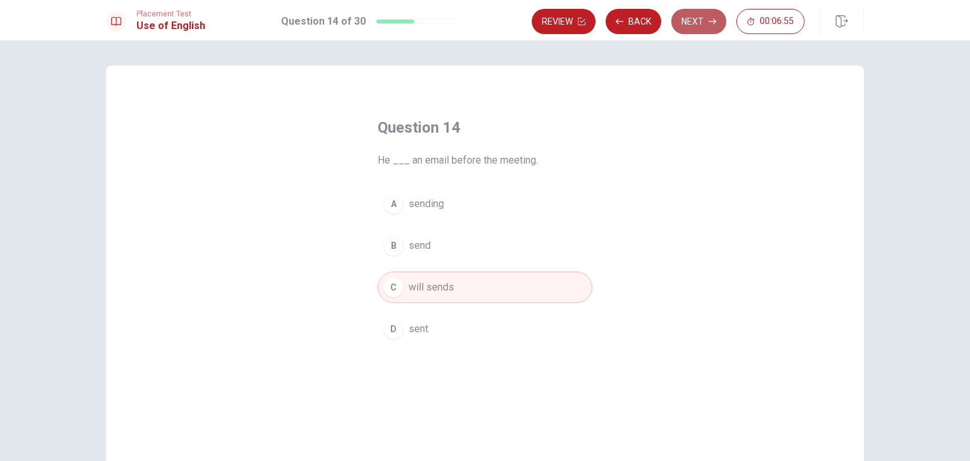
click at [704, 25] on button "Next" at bounding box center [699, 21] width 55 height 25
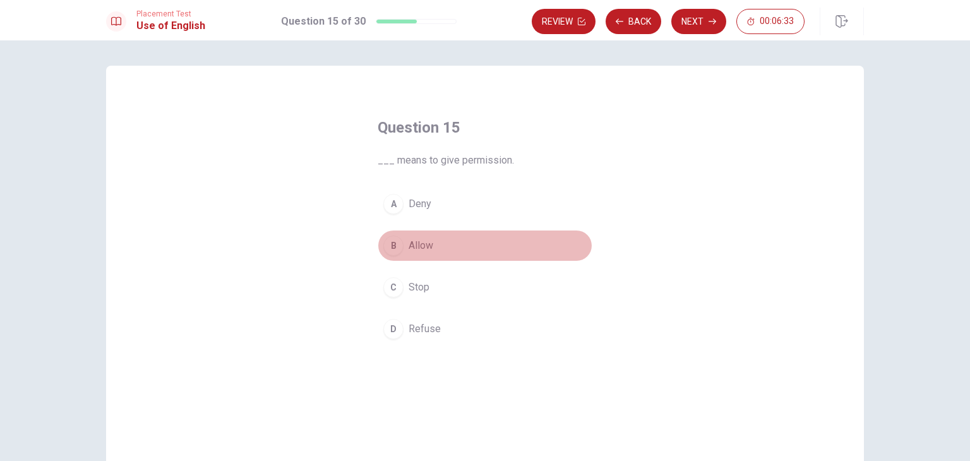
click at [423, 249] on span "Allow" at bounding box center [421, 245] width 25 height 15
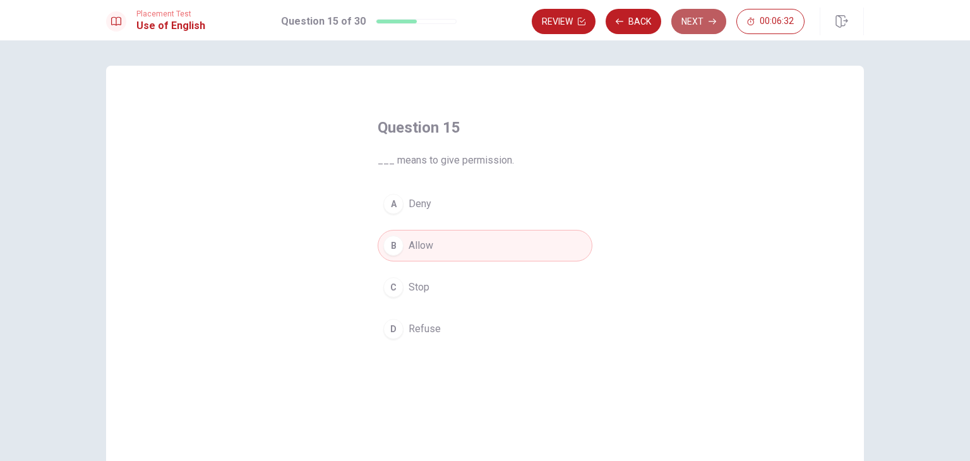
click at [696, 23] on button "Next" at bounding box center [699, 21] width 55 height 25
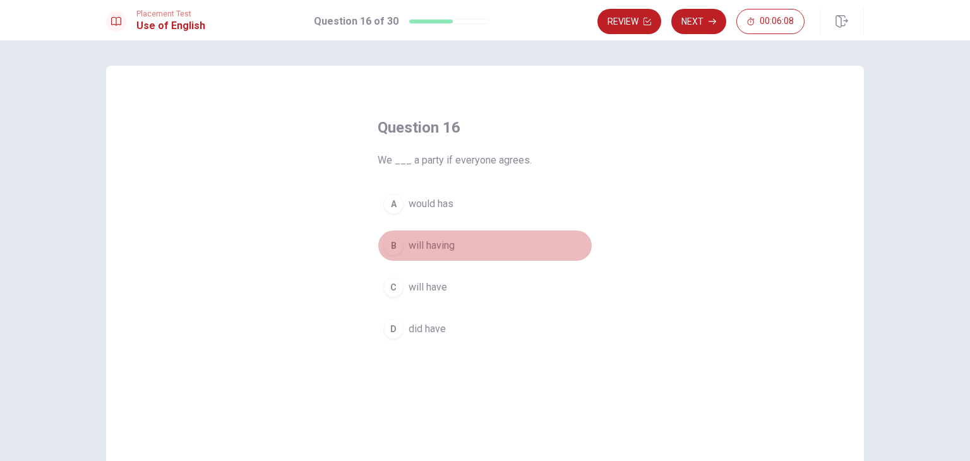
click at [438, 248] on span "will having" at bounding box center [432, 245] width 46 height 15
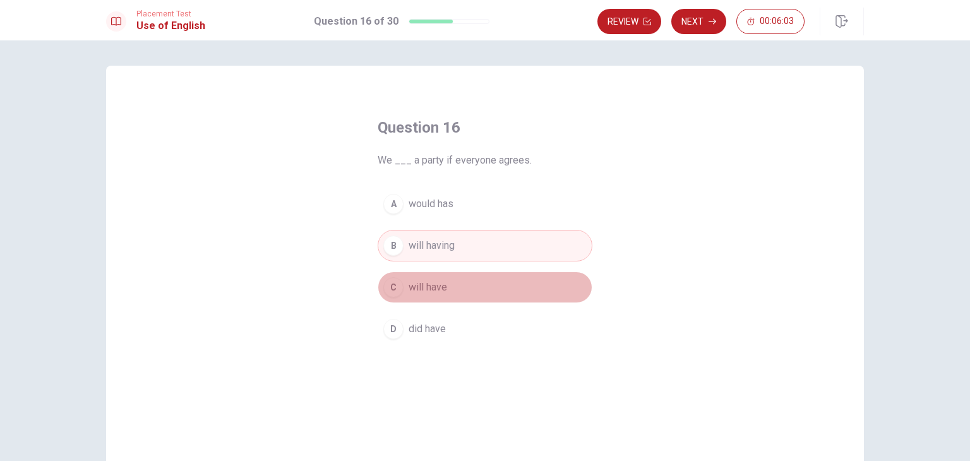
click at [439, 288] on span "will have" at bounding box center [428, 287] width 39 height 15
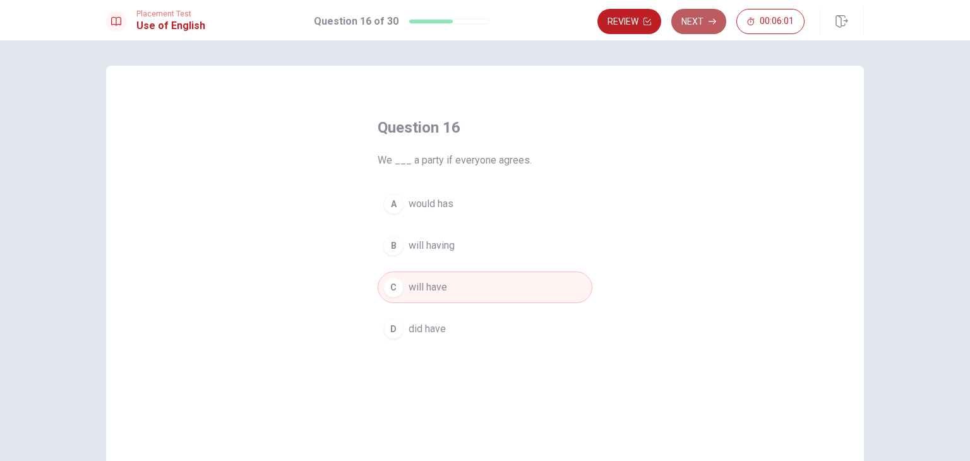
click at [699, 24] on button "Next" at bounding box center [699, 21] width 55 height 25
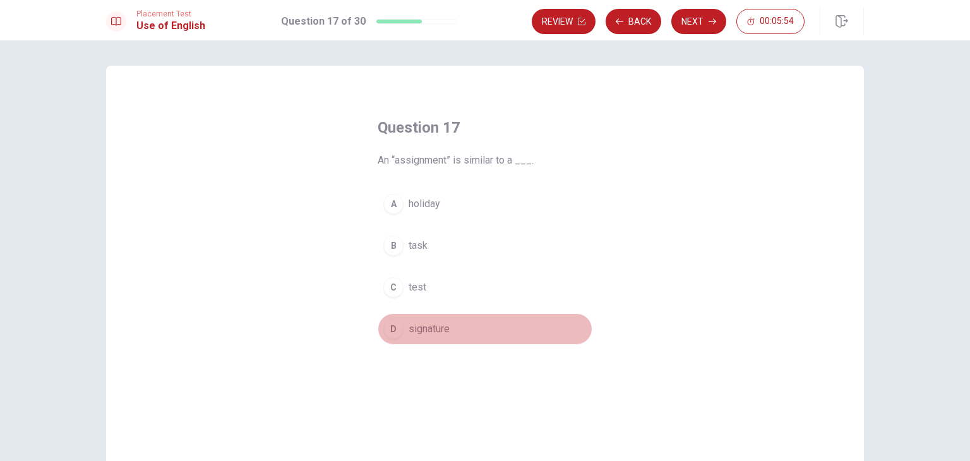
click at [421, 327] on span "signature" at bounding box center [429, 329] width 41 height 15
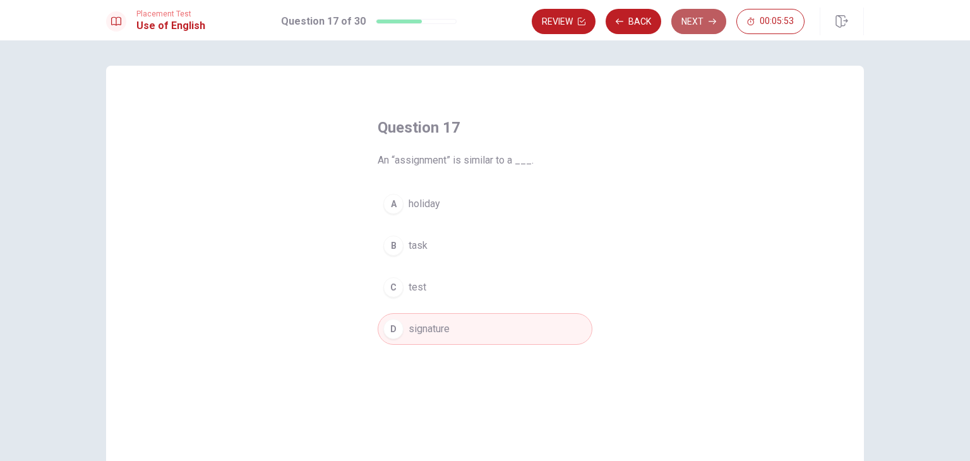
click at [706, 30] on button "Next" at bounding box center [699, 21] width 55 height 25
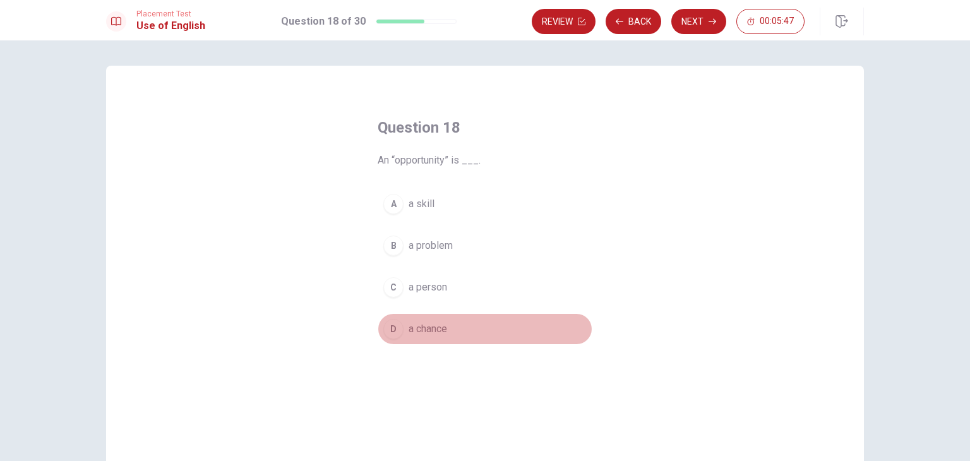
click at [437, 329] on span "a chance" at bounding box center [428, 329] width 39 height 15
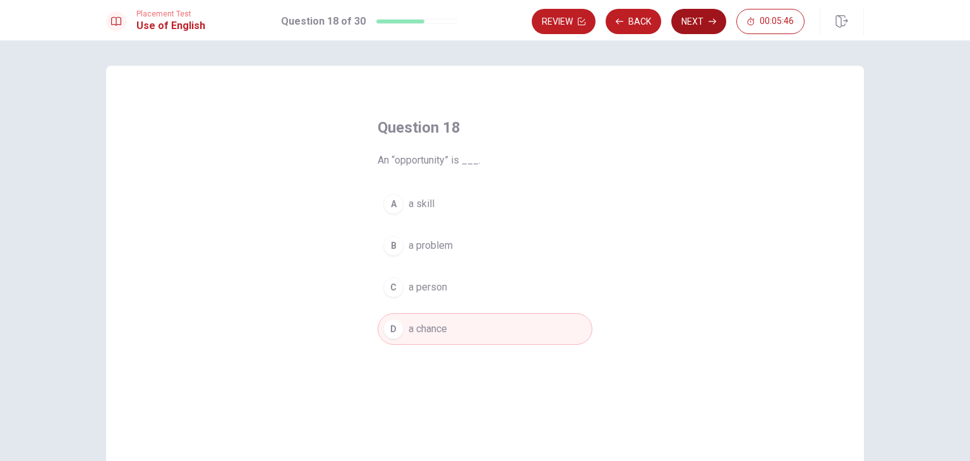
click at [708, 23] on button "Next" at bounding box center [699, 21] width 55 height 25
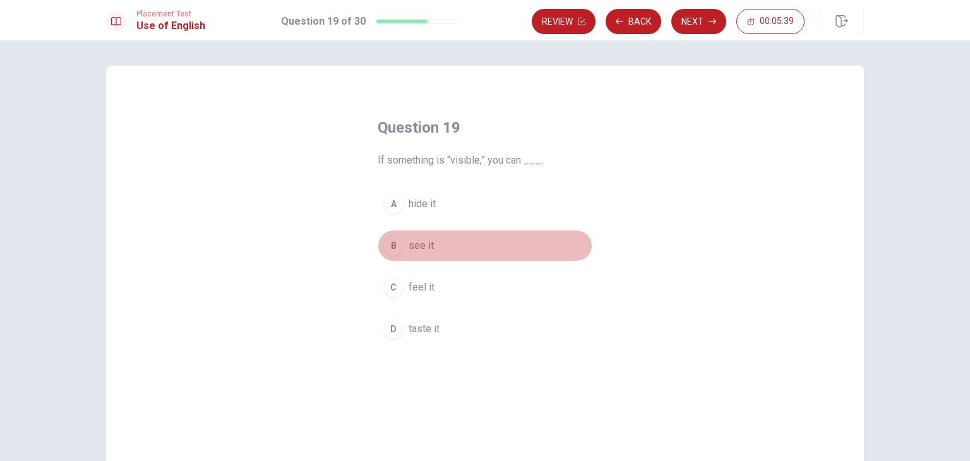
click at [413, 246] on span "see it" at bounding box center [421, 245] width 25 height 15
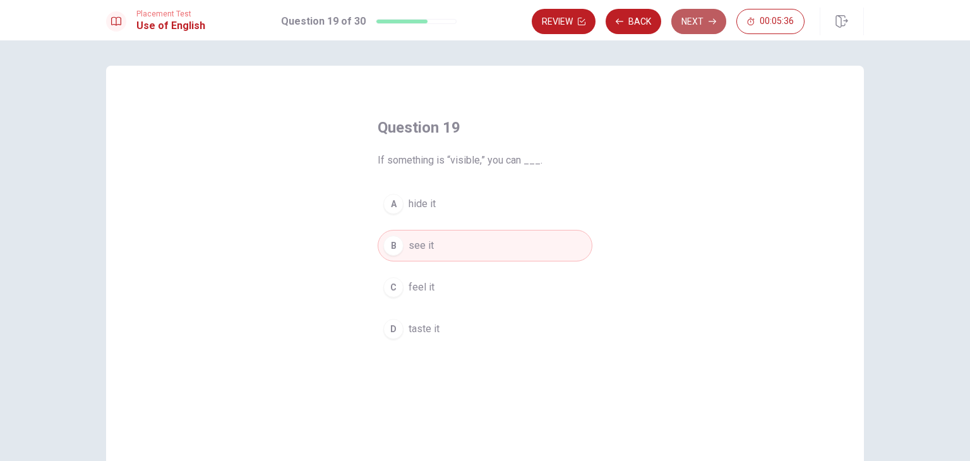
click at [701, 23] on button "Next" at bounding box center [699, 21] width 55 height 25
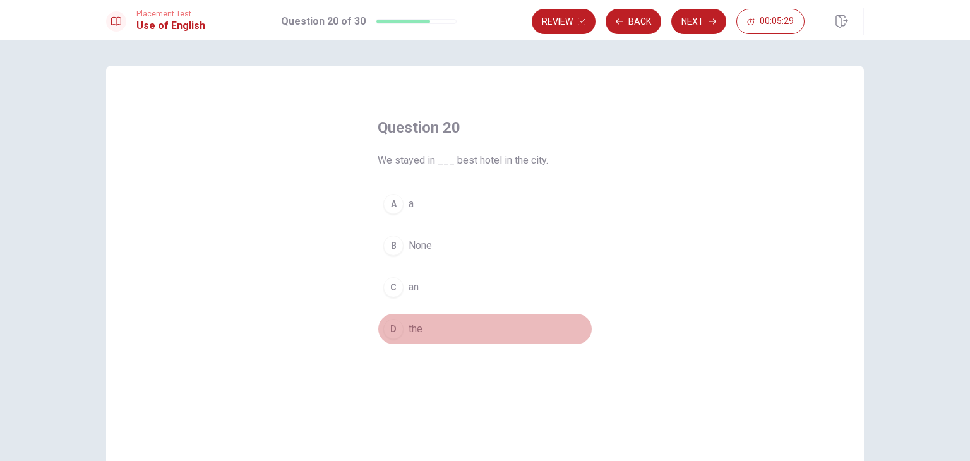
click at [400, 332] on button "D the" at bounding box center [485, 329] width 215 height 32
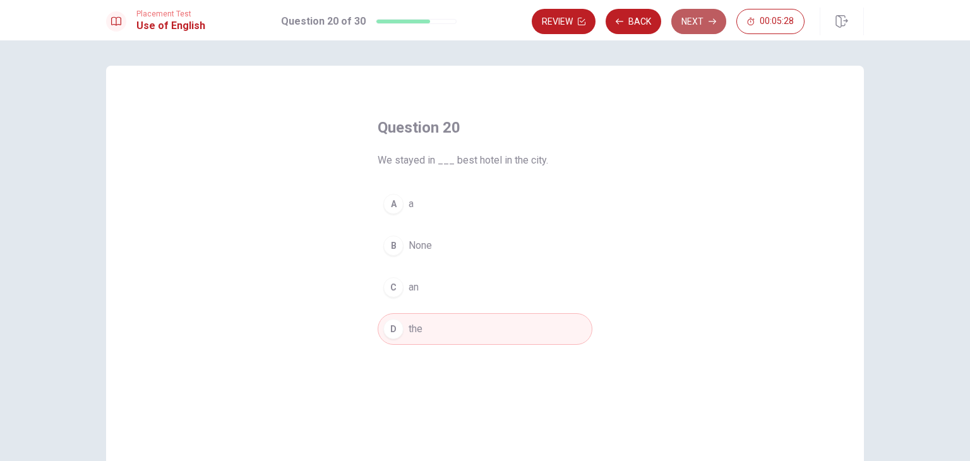
click at [706, 20] on button "Next" at bounding box center [699, 21] width 55 height 25
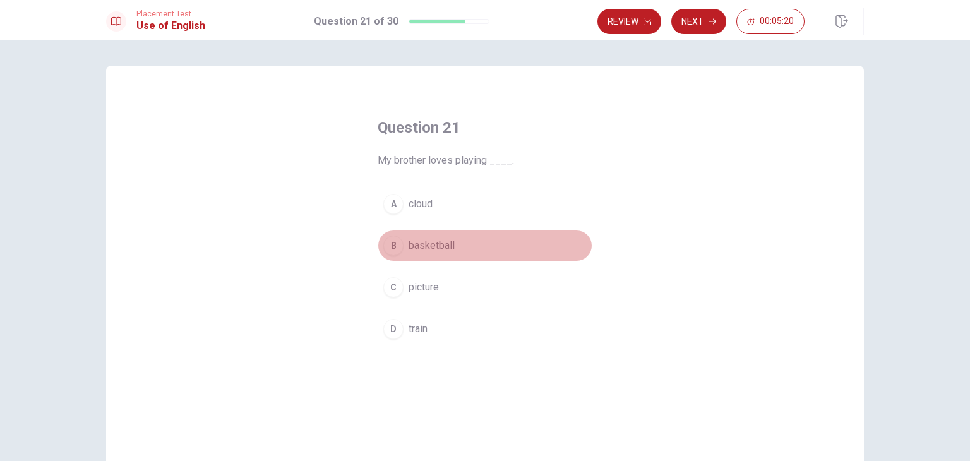
click at [444, 248] on span "basketball" at bounding box center [432, 245] width 46 height 15
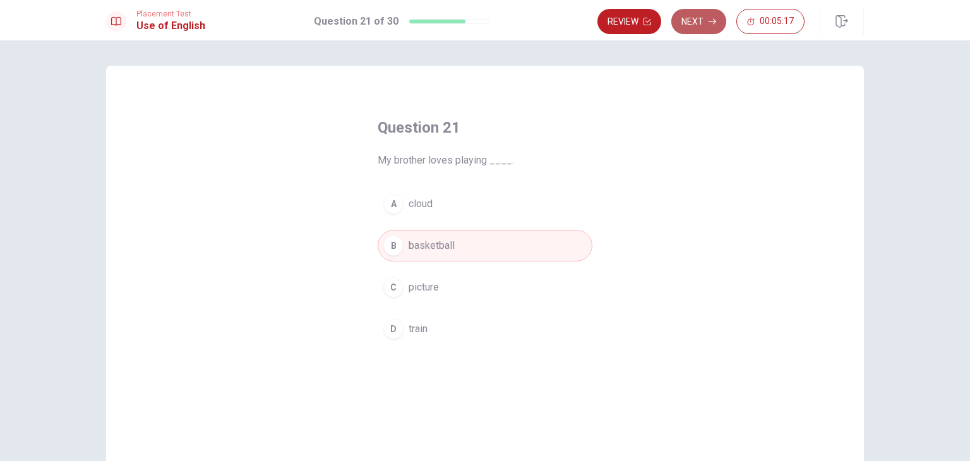
click at [713, 15] on button "Next" at bounding box center [699, 21] width 55 height 25
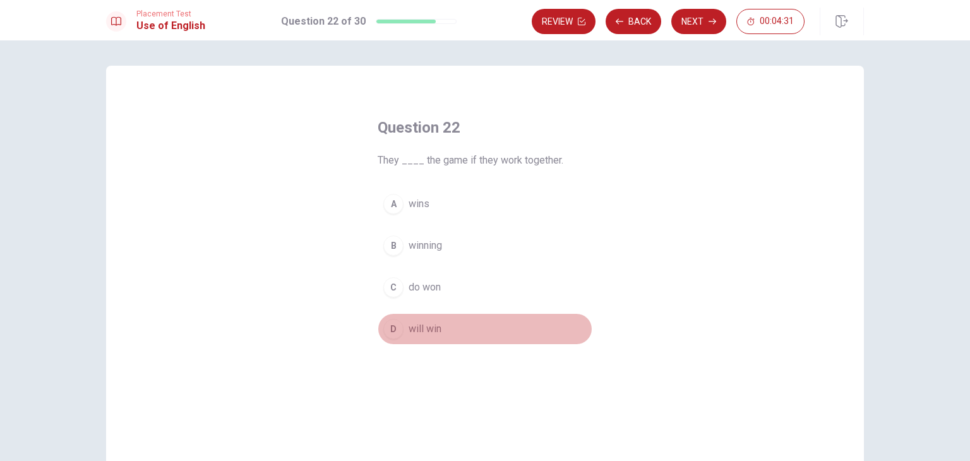
click at [425, 334] on span "will win" at bounding box center [425, 329] width 33 height 15
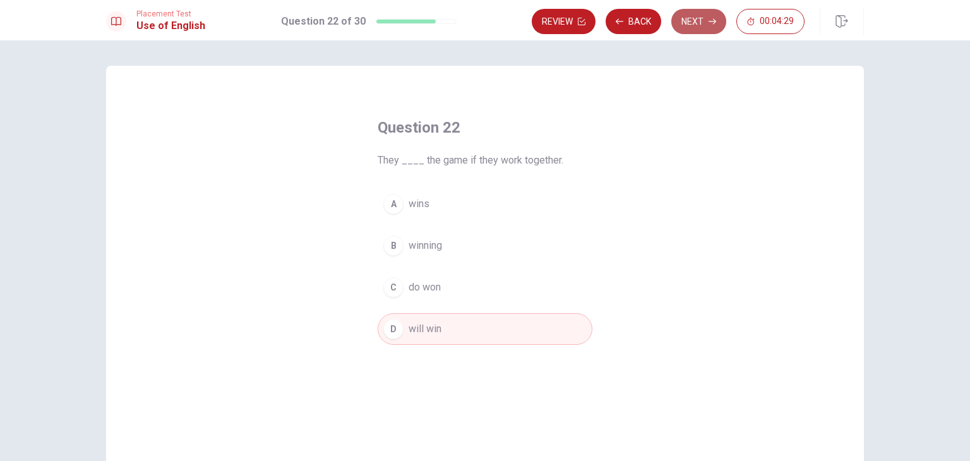
click at [705, 27] on button "Next" at bounding box center [699, 21] width 55 height 25
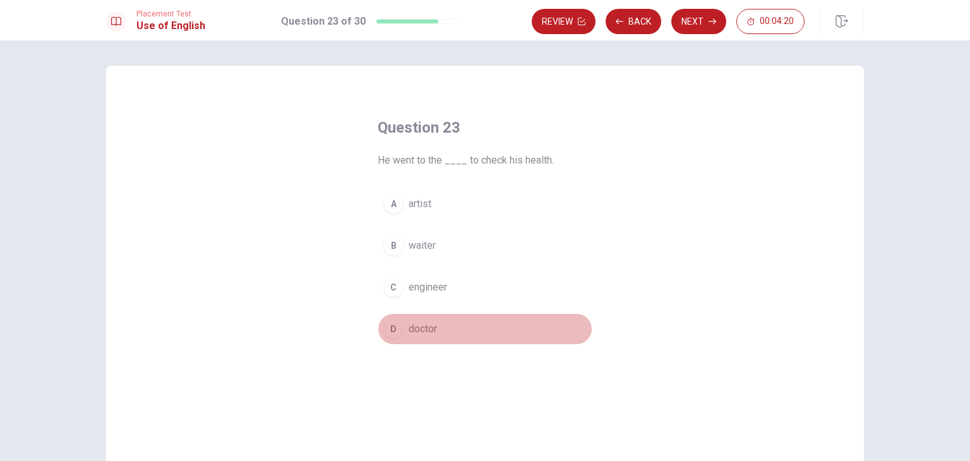
click at [418, 327] on span "doctor" at bounding box center [423, 329] width 28 height 15
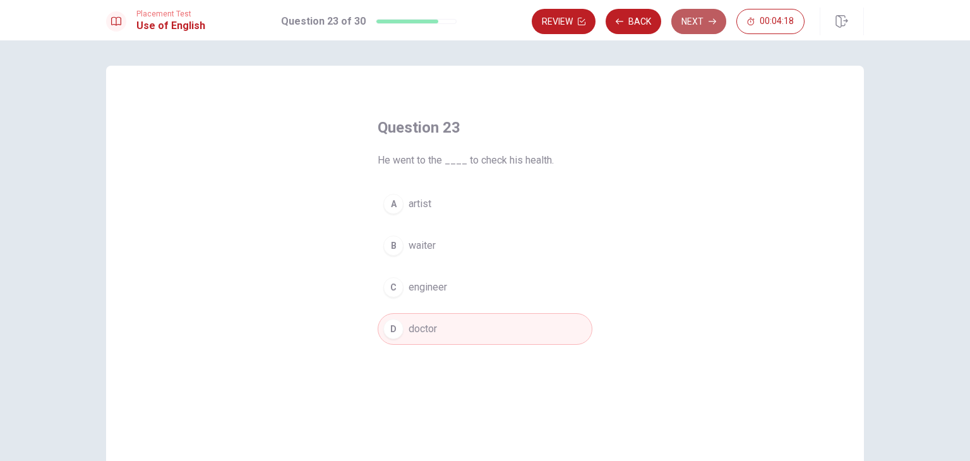
click at [712, 25] on button "Next" at bounding box center [699, 21] width 55 height 25
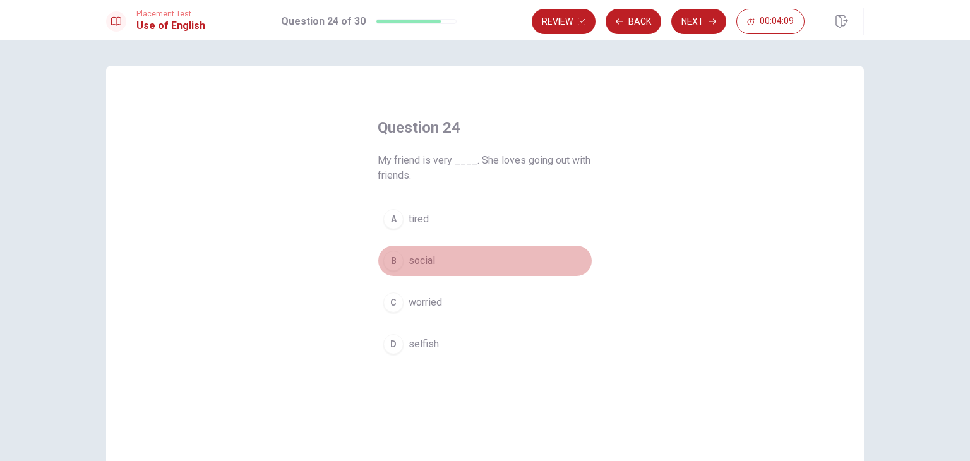
click at [422, 259] on span "social" at bounding box center [422, 260] width 27 height 15
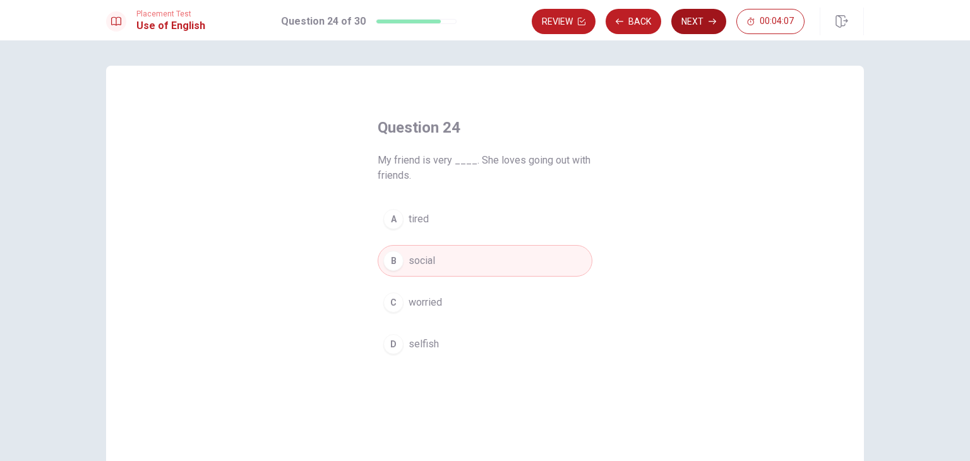
click at [707, 23] on button "Next" at bounding box center [699, 21] width 55 height 25
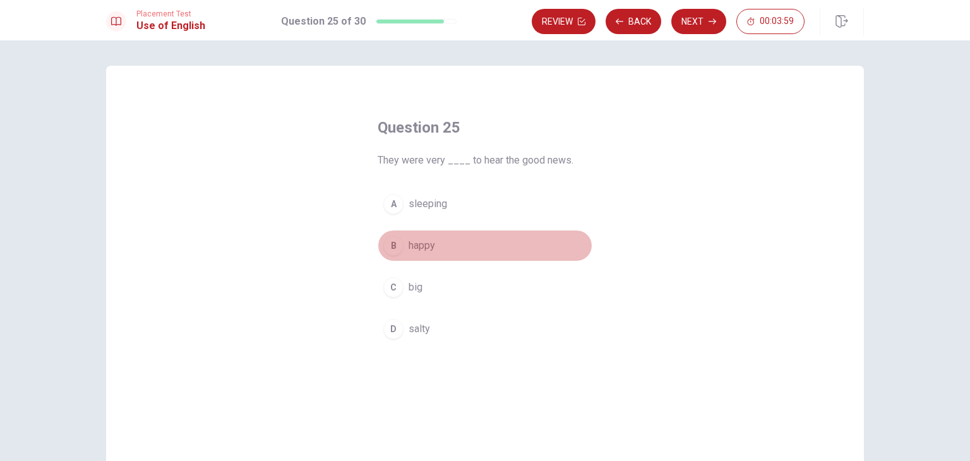
click at [424, 250] on span "happy" at bounding box center [422, 245] width 27 height 15
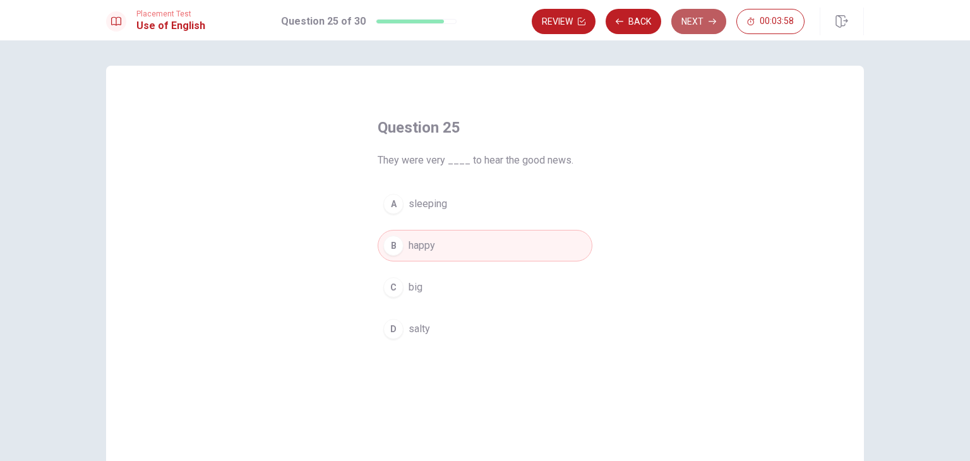
click at [711, 21] on icon "button" at bounding box center [713, 22] width 8 height 6
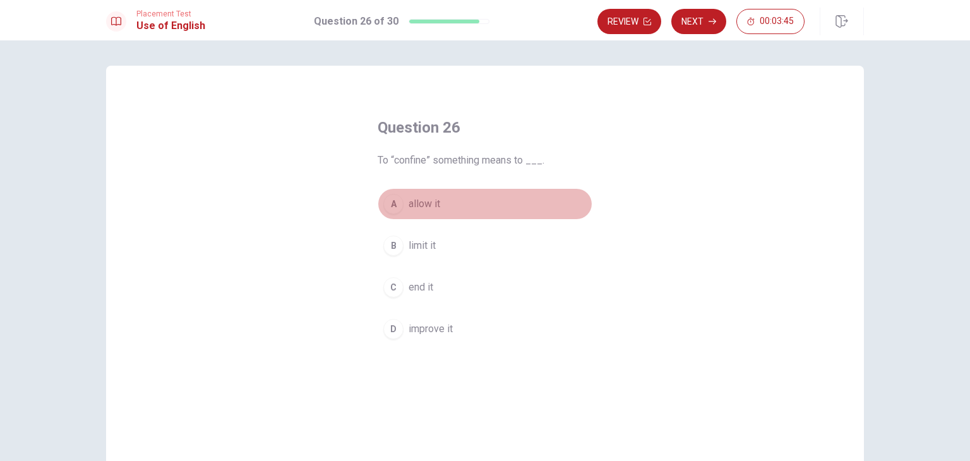
click at [425, 211] on span "allow it" at bounding box center [425, 203] width 32 height 15
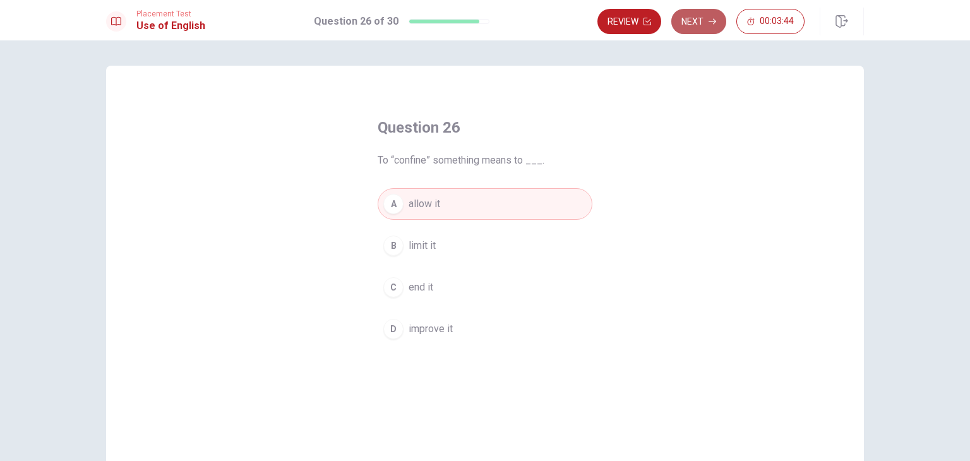
click at [711, 18] on icon "button" at bounding box center [713, 22] width 8 height 8
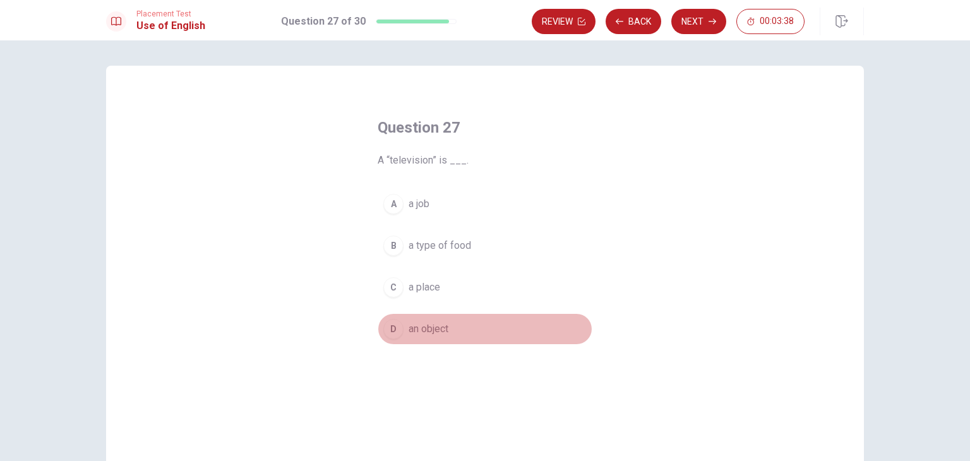
click at [438, 334] on span "an object" at bounding box center [429, 329] width 40 height 15
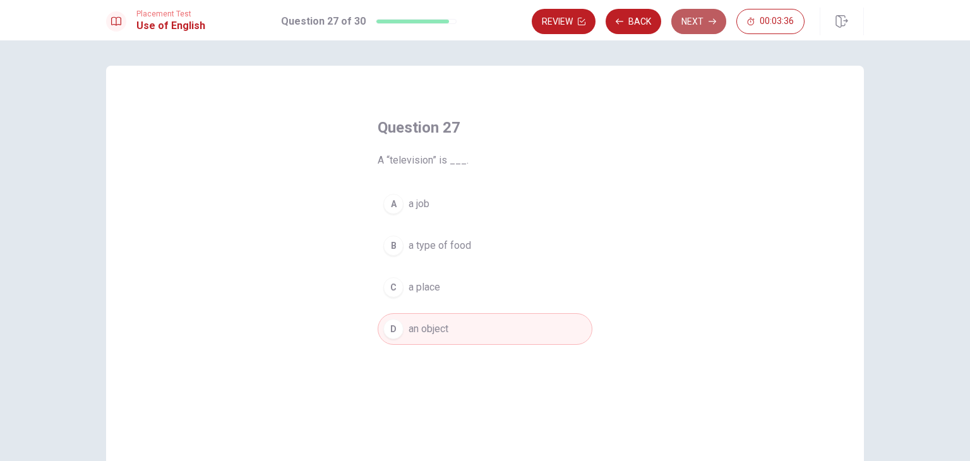
click at [692, 30] on button "Next" at bounding box center [699, 21] width 55 height 25
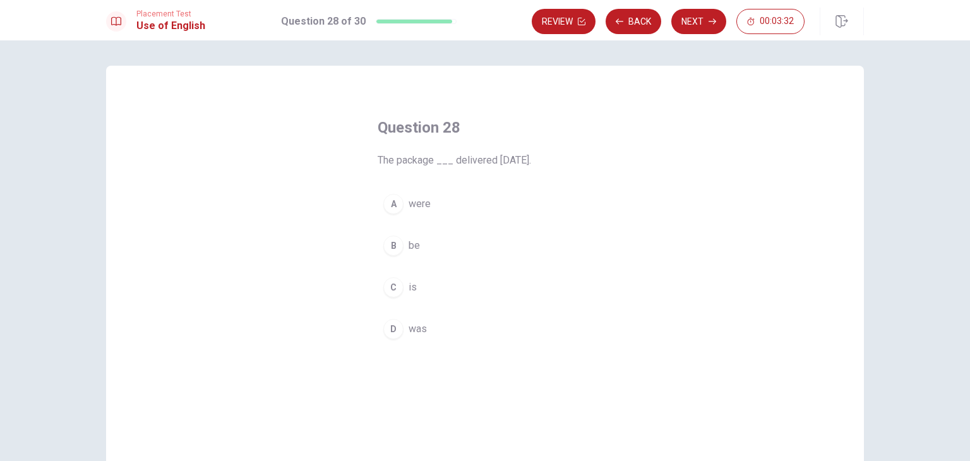
drag, startPoint x: 378, startPoint y: 166, endPoint x: 526, endPoint y: 164, distance: 148.5
click at [526, 164] on span "The package ___ delivered [DATE]." at bounding box center [485, 160] width 215 height 15
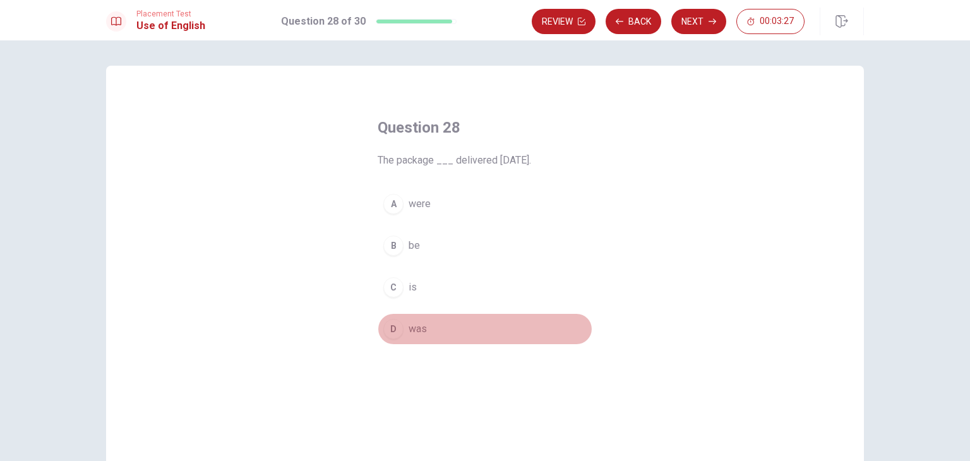
click at [414, 330] on span "was" at bounding box center [418, 329] width 18 height 15
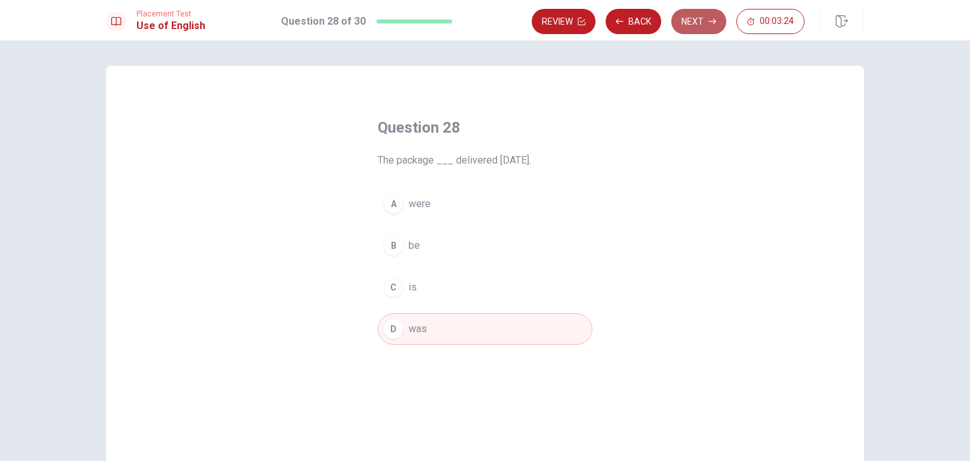
click at [709, 21] on icon "button" at bounding box center [713, 22] width 8 height 8
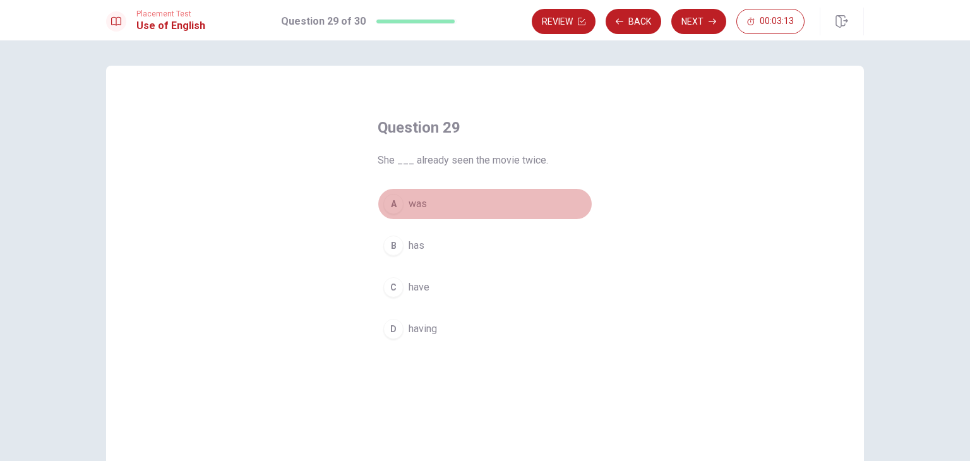
click at [416, 208] on span "was" at bounding box center [418, 203] width 18 height 15
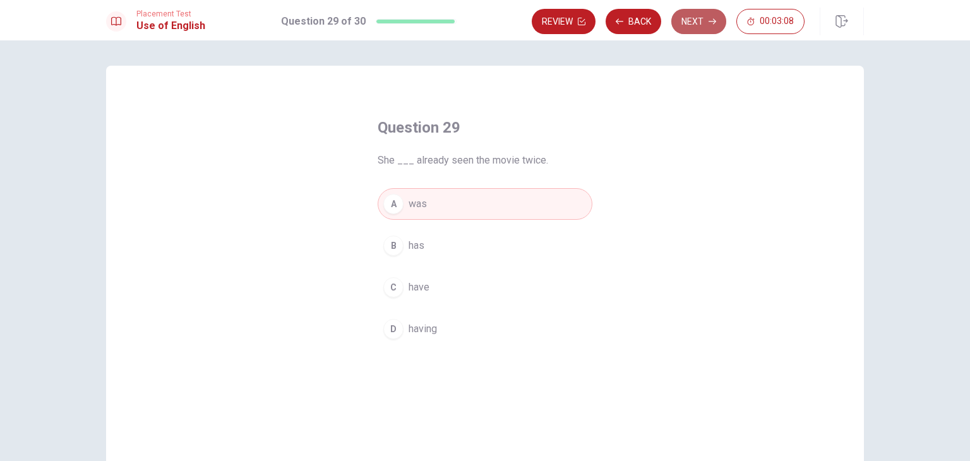
click at [685, 21] on button "Next" at bounding box center [699, 21] width 55 height 25
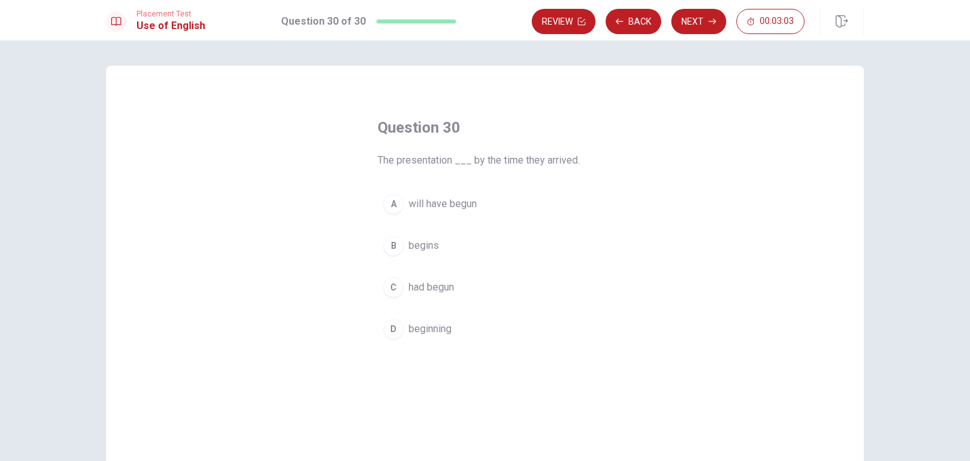
drag, startPoint x: 381, startPoint y: 165, endPoint x: 515, endPoint y: 172, distance: 134.2
click at [515, 172] on div "Question 30 The presentation ___ by the time they arrived. A will have begun B …" at bounding box center [485, 231] width 265 height 268
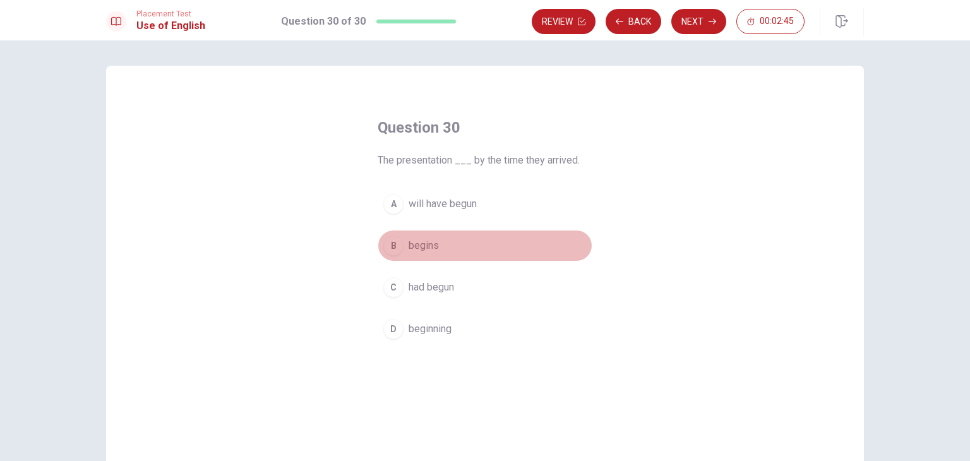
click at [392, 250] on div "B" at bounding box center [393, 246] width 20 height 20
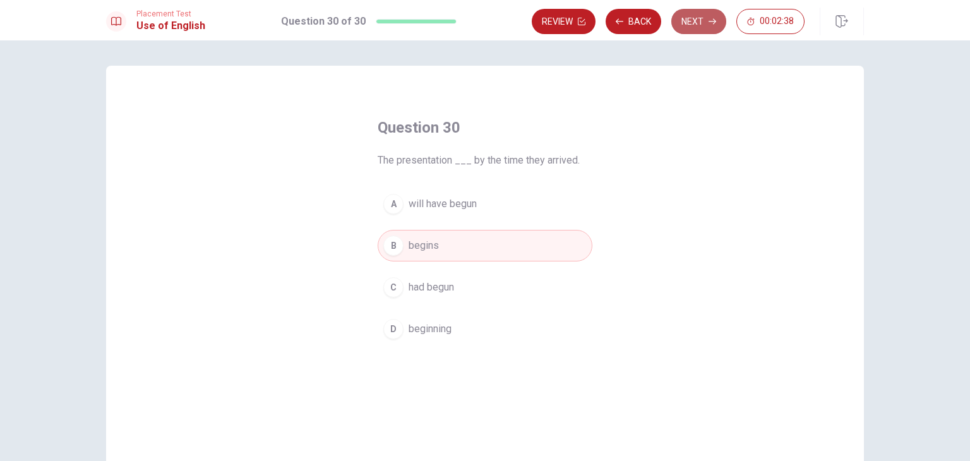
click at [697, 26] on button "Next" at bounding box center [699, 21] width 55 height 25
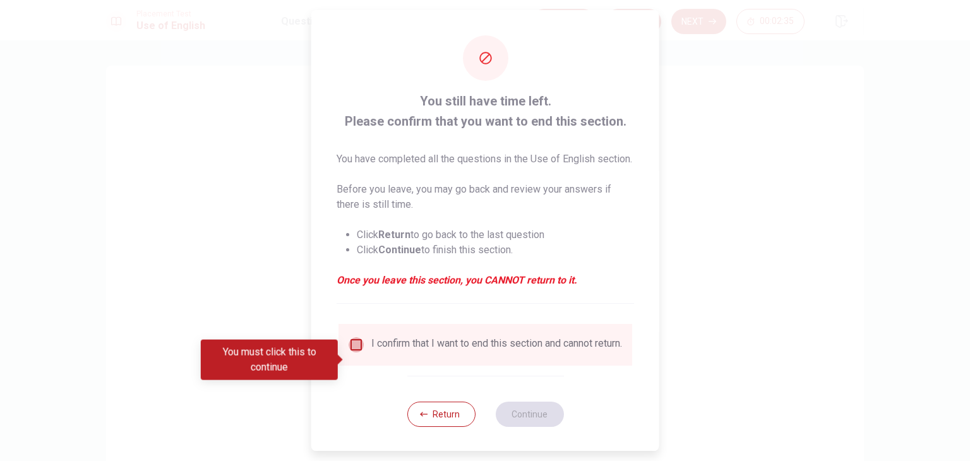
click at [356, 353] on input "You must click this to continue" at bounding box center [356, 344] width 15 height 15
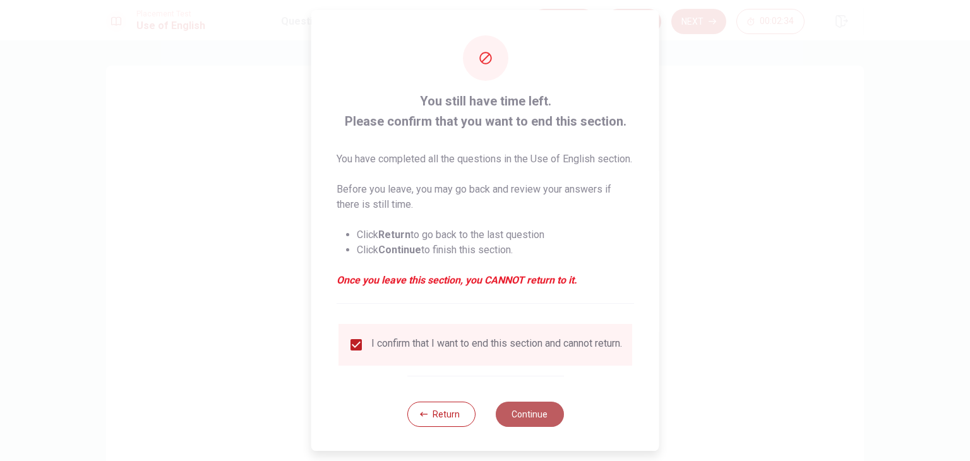
click at [547, 427] on button "Continue" at bounding box center [529, 414] width 68 height 25
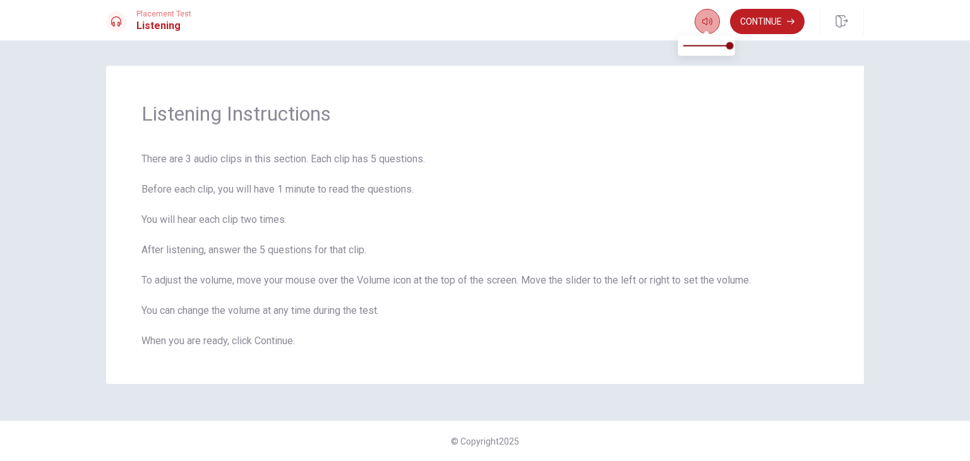
click at [709, 25] on icon "button" at bounding box center [708, 21] width 10 height 10
click at [721, 47] on span at bounding box center [721, 46] width 8 height 8
type input "1"
drag, startPoint x: 721, startPoint y: 47, endPoint x: 742, endPoint y: 47, distance: 21.5
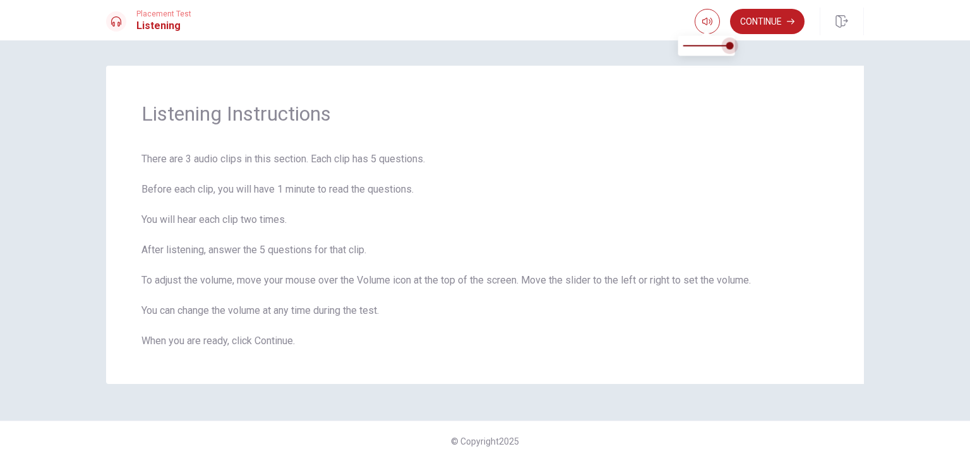
click at [734, 47] on span at bounding box center [731, 46] width 8 height 8
click at [806, 163] on span "There are 3 audio clips in this section. Each clip has 5 questions. Before each…" at bounding box center [485, 250] width 687 height 197
click at [795, 21] on button "Continue" at bounding box center [767, 21] width 75 height 25
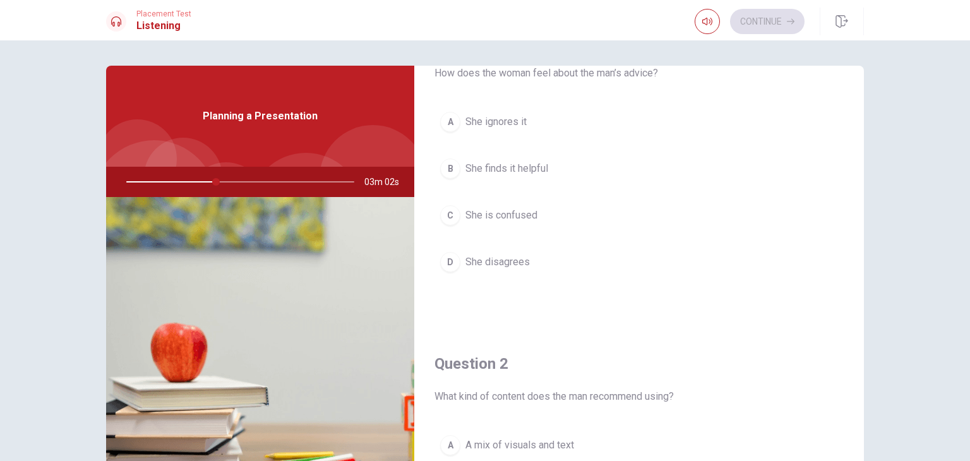
scroll to position [60, 0]
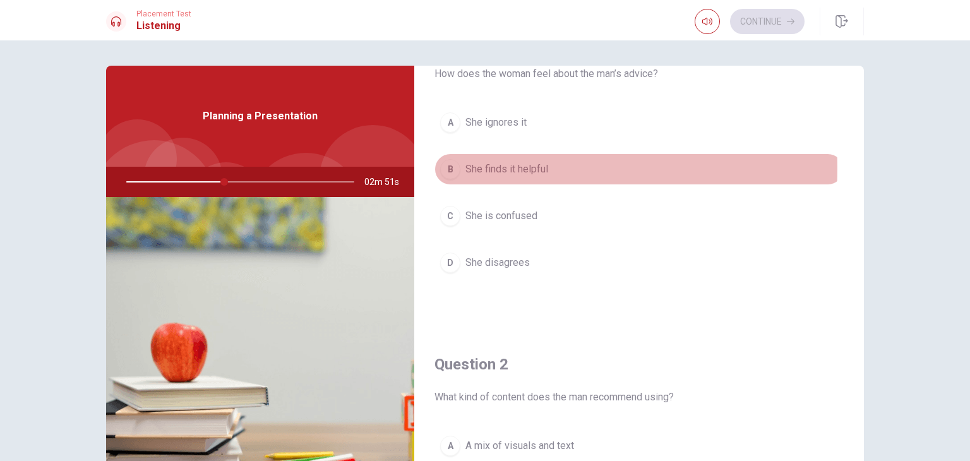
click at [453, 168] on div "B" at bounding box center [450, 169] width 20 height 20
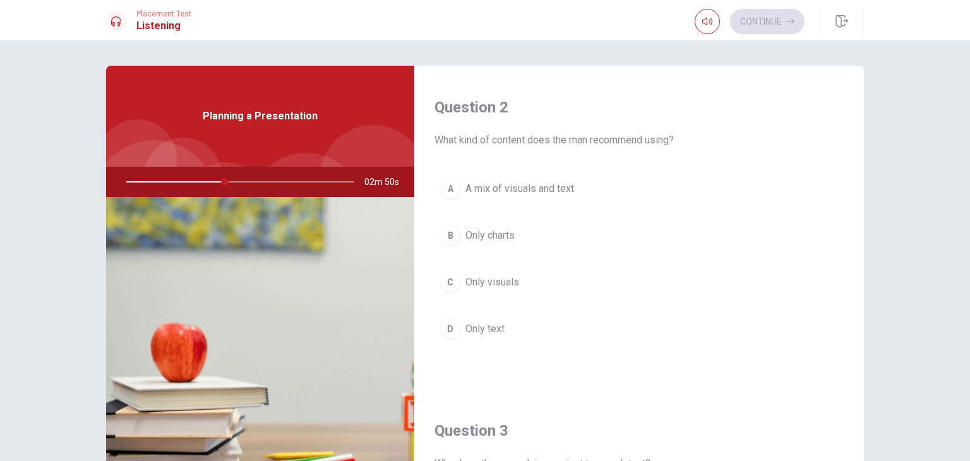
scroll to position [318, 0]
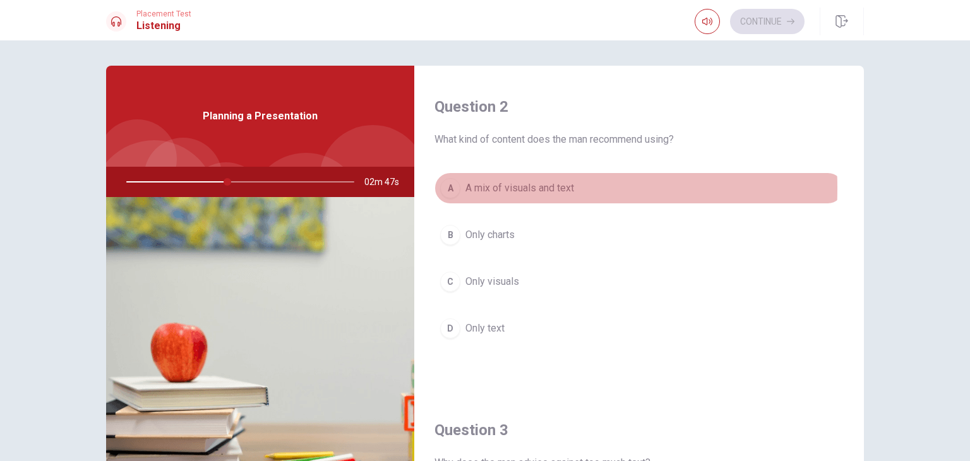
click at [460, 187] on button "A A mix of visuals and text" at bounding box center [639, 188] width 409 height 32
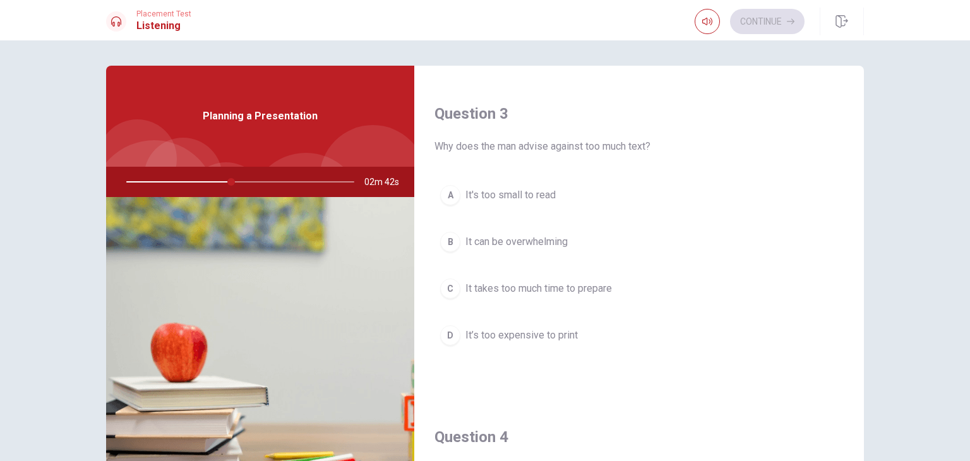
scroll to position [639, 0]
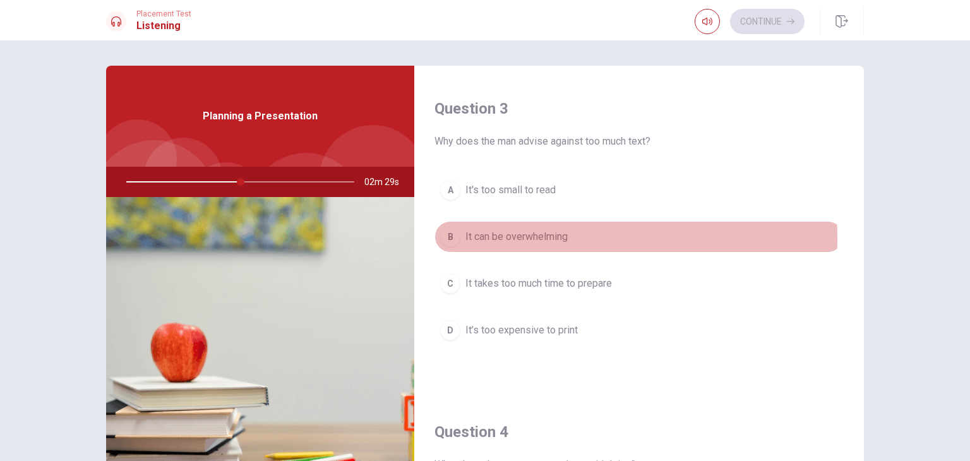
click at [466, 236] on span "It can be overwhelming" at bounding box center [517, 236] width 102 height 15
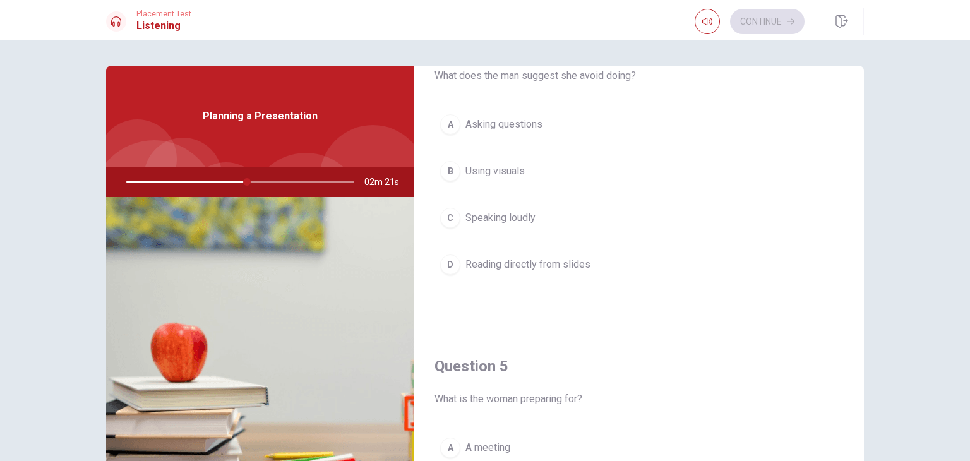
scroll to position [1044, 0]
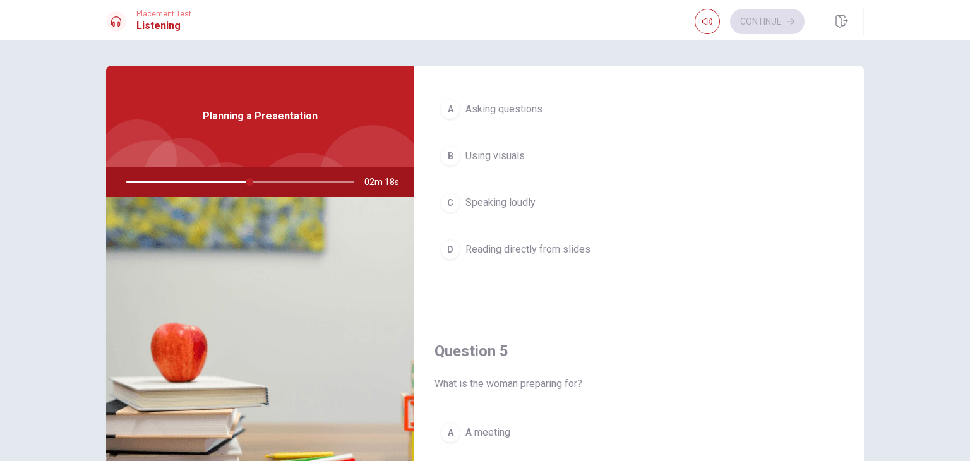
drag, startPoint x: 248, startPoint y: 180, endPoint x: 263, endPoint y: 180, distance: 15.8
click at [263, 180] on div at bounding box center [237, 182] width 253 height 30
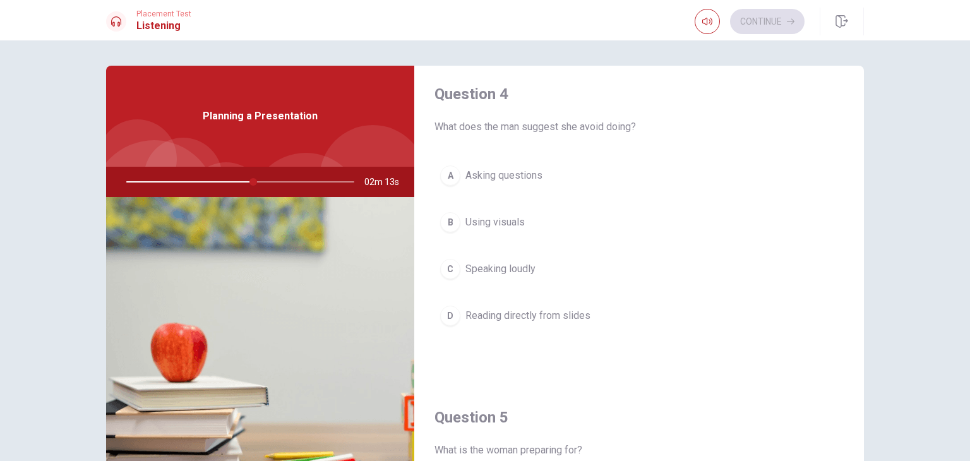
scroll to position [977, 0]
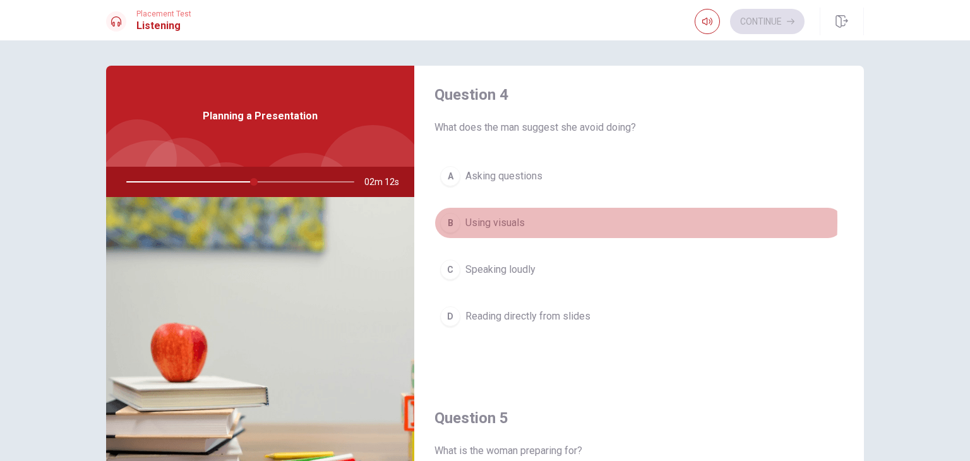
click at [468, 218] on span "Using visuals" at bounding box center [495, 222] width 59 height 15
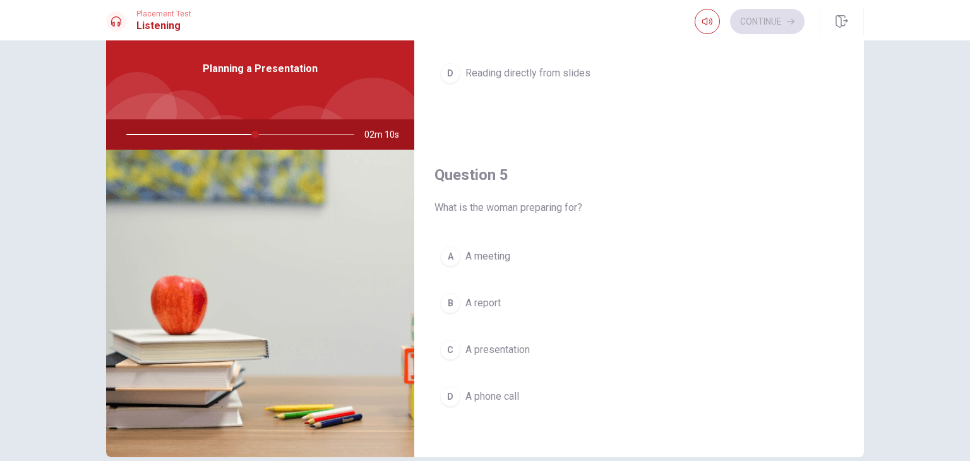
scroll to position [51, 0]
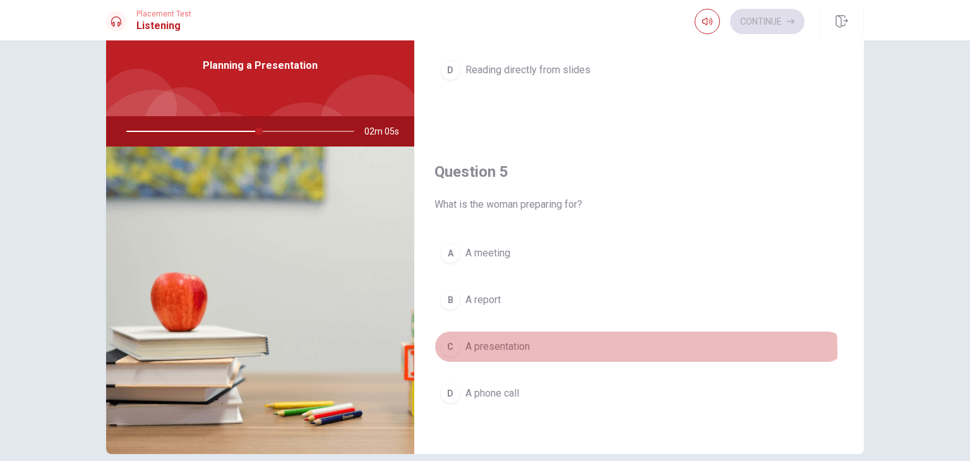
click at [487, 346] on span "A presentation" at bounding box center [498, 346] width 64 height 15
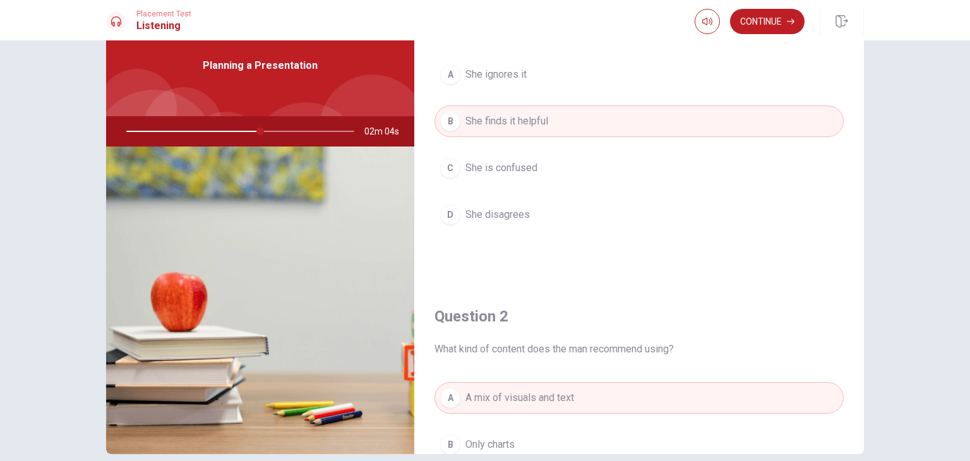
scroll to position [0, 0]
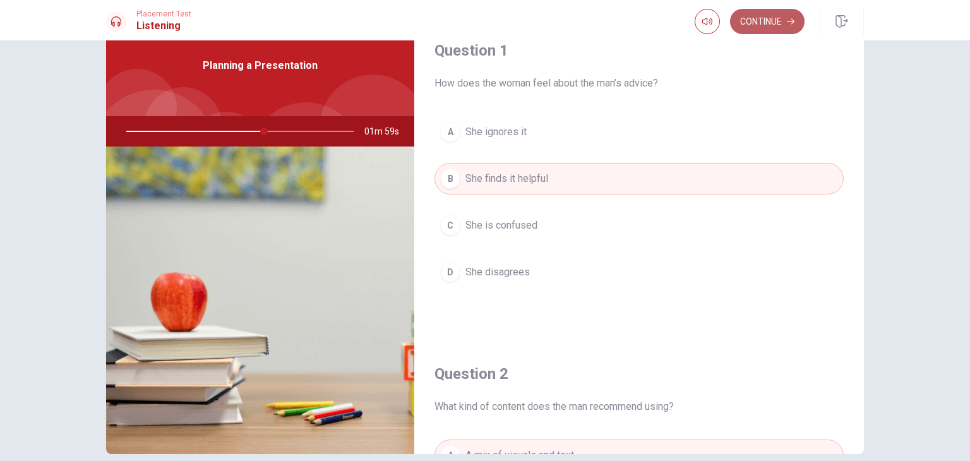
click at [770, 17] on button "Continue" at bounding box center [767, 21] width 75 height 25
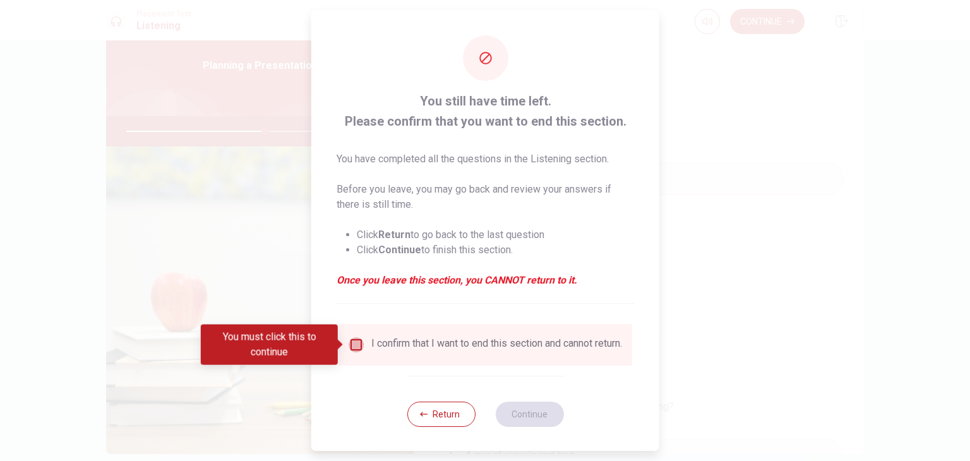
click at [359, 344] on input "You must click this to continue" at bounding box center [356, 344] width 15 height 15
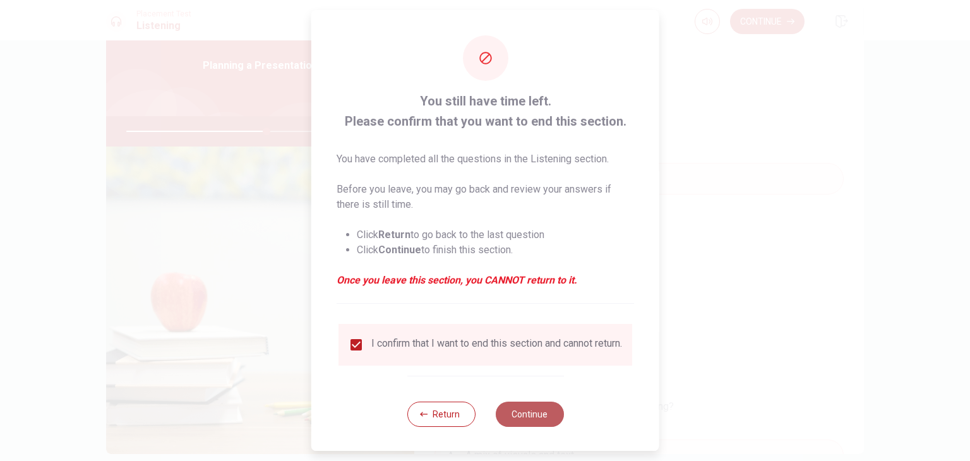
click at [513, 427] on button "Continue" at bounding box center [529, 414] width 68 height 25
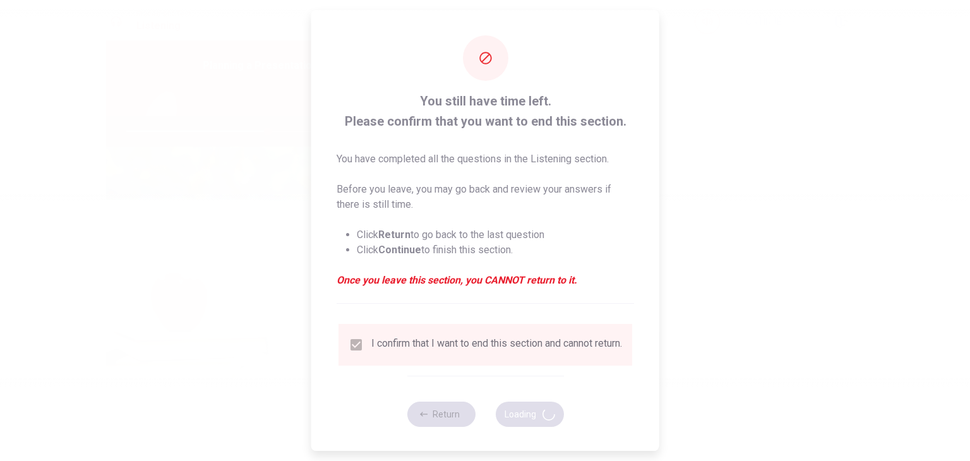
type input "62"
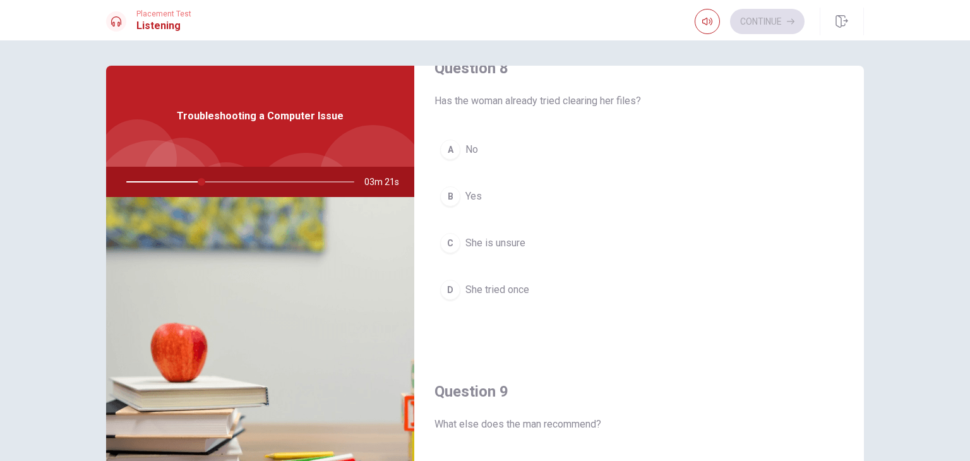
scroll to position [678, 0]
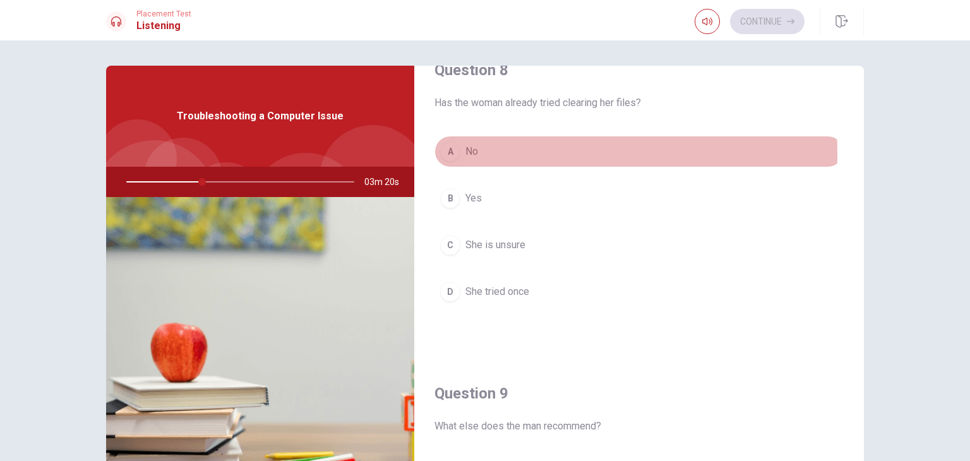
click at [473, 151] on span "No" at bounding box center [472, 151] width 13 height 15
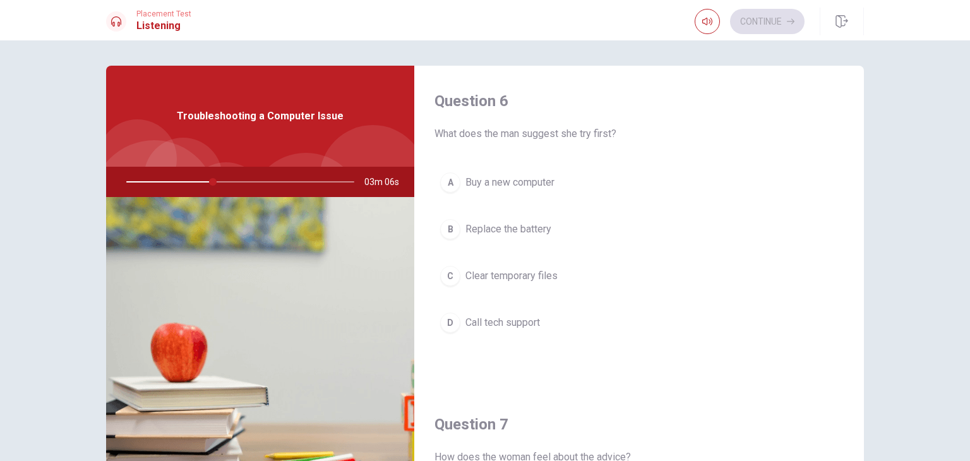
scroll to position [33, 0]
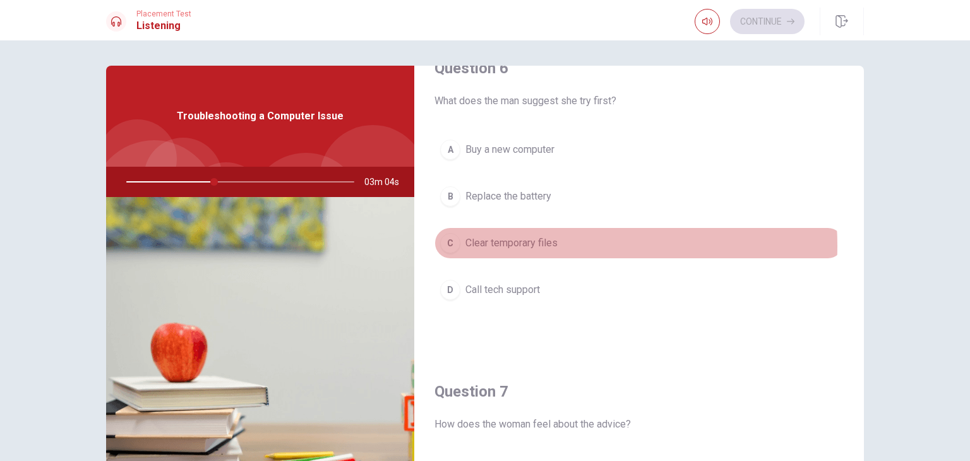
click at [531, 245] on span "Clear temporary files" at bounding box center [512, 243] width 92 height 15
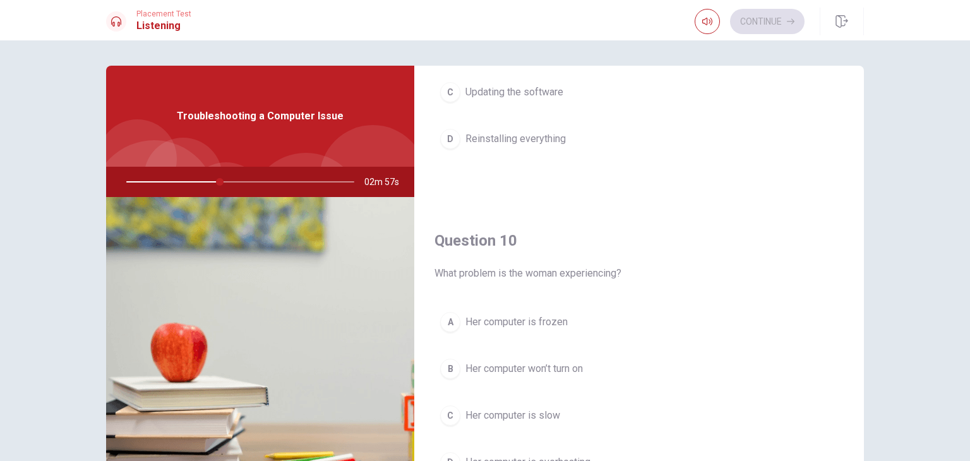
scroll to position [1173, 0]
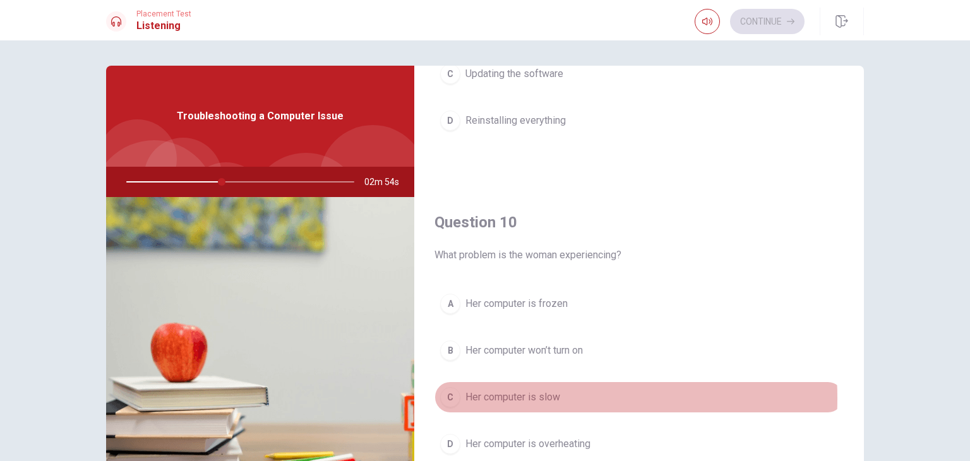
click at [490, 394] on span "Her computer is slow" at bounding box center [513, 397] width 95 height 15
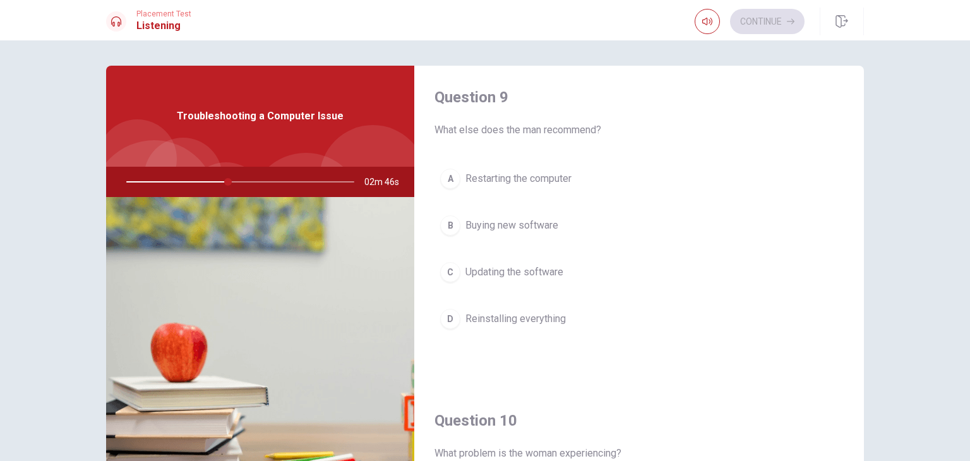
scroll to position [973, 0]
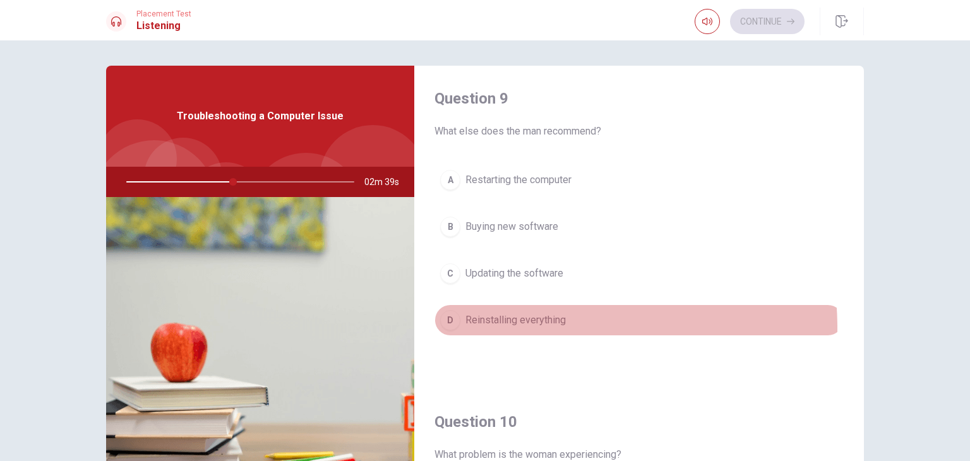
click at [500, 324] on button "D Reinstalling everything" at bounding box center [639, 321] width 409 height 32
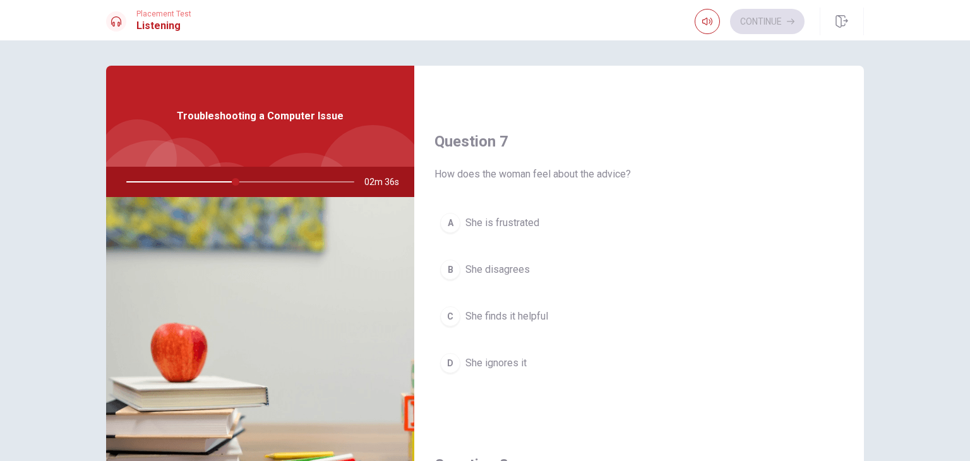
scroll to position [286, 0]
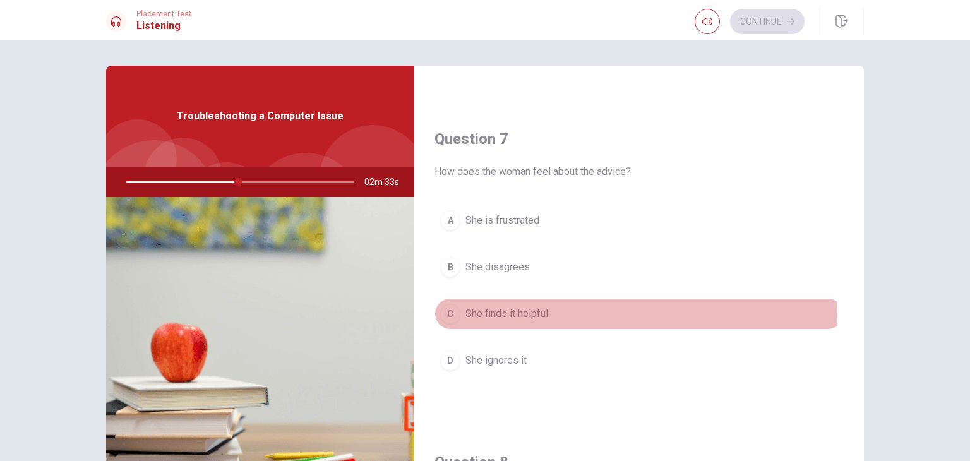
click at [534, 314] on span "She finds it helpful" at bounding box center [507, 313] width 83 height 15
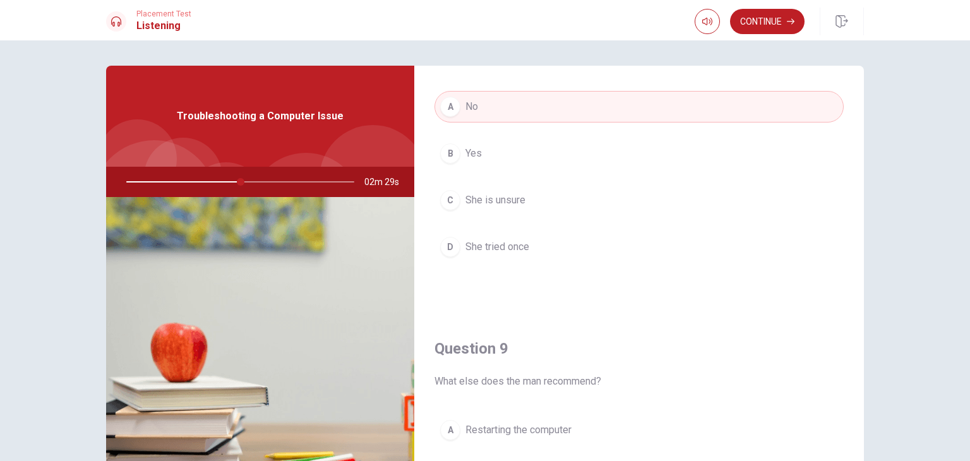
scroll to position [1173, 0]
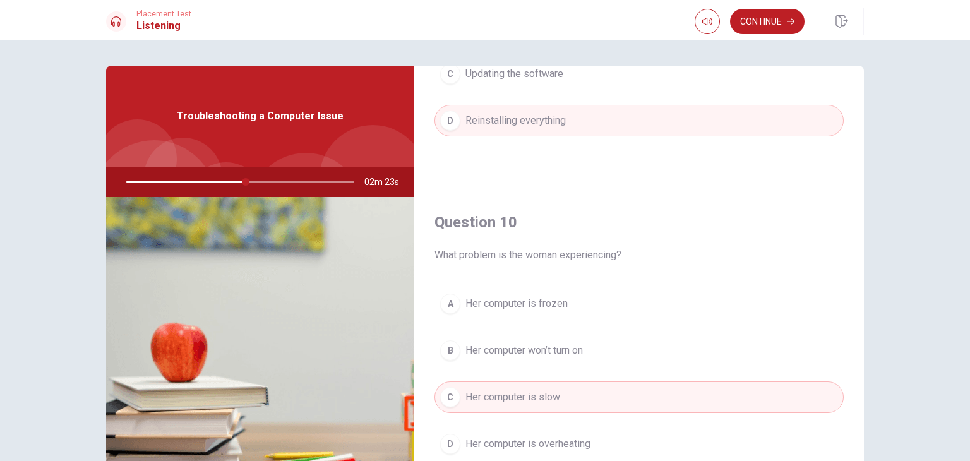
click at [339, 185] on div at bounding box center [237, 182] width 253 height 30
click at [339, 183] on div at bounding box center [237, 182] width 253 height 30
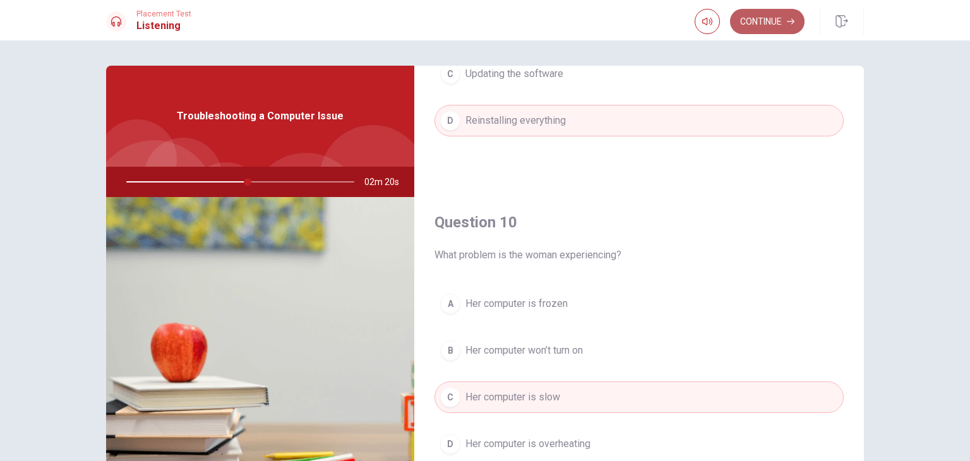
click at [771, 28] on button "Continue" at bounding box center [767, 21] width 75 height 25
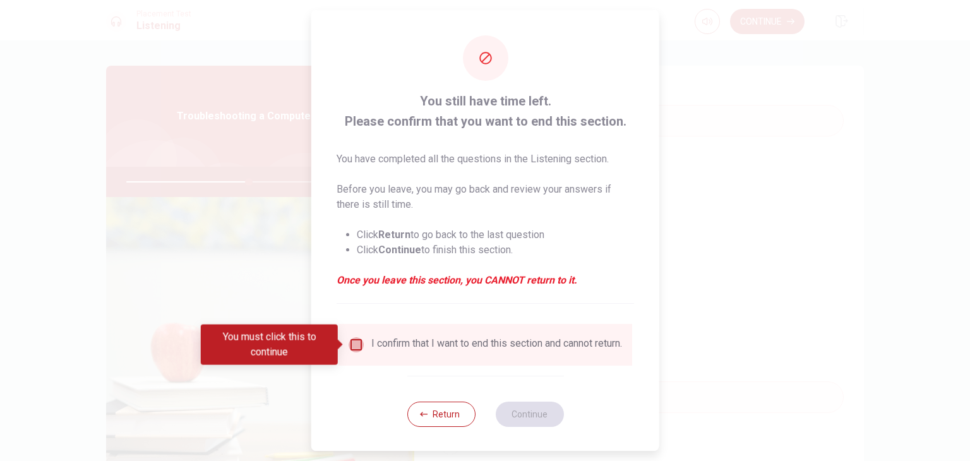
click at [358, 344] on input "You must click this to continue" at bounding box center [356, 344] width 15 height 15
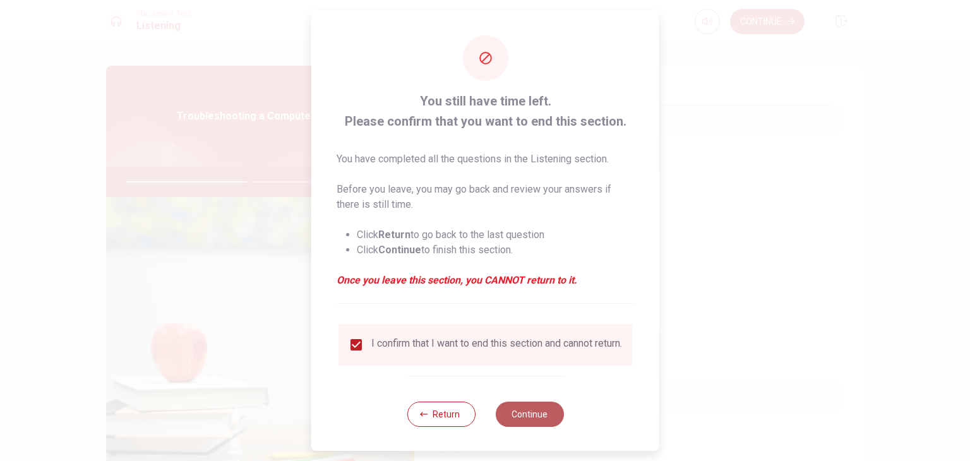
click at [520, 413] on button "Continue" at bounding box center [529, 414] width 68 height 25
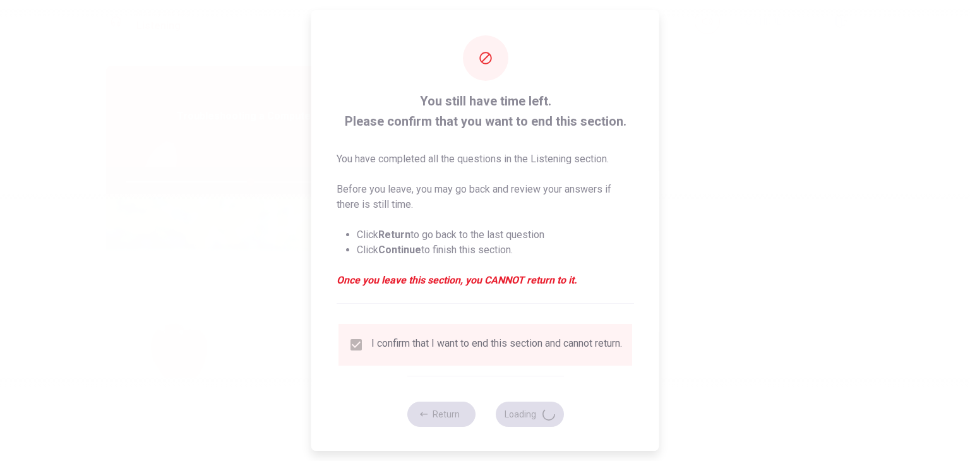
type input "55"
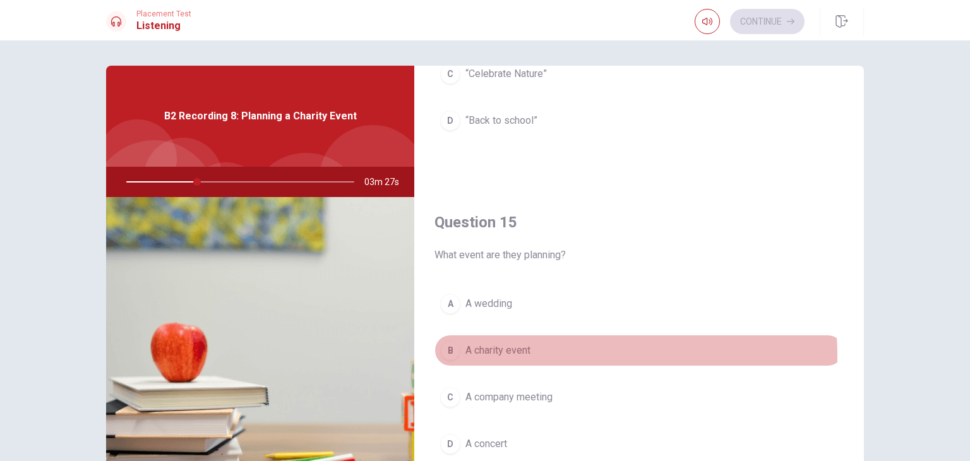
click at [509, 351] on span "A charity event" at bounding box center [498, 350] width 65 height 15
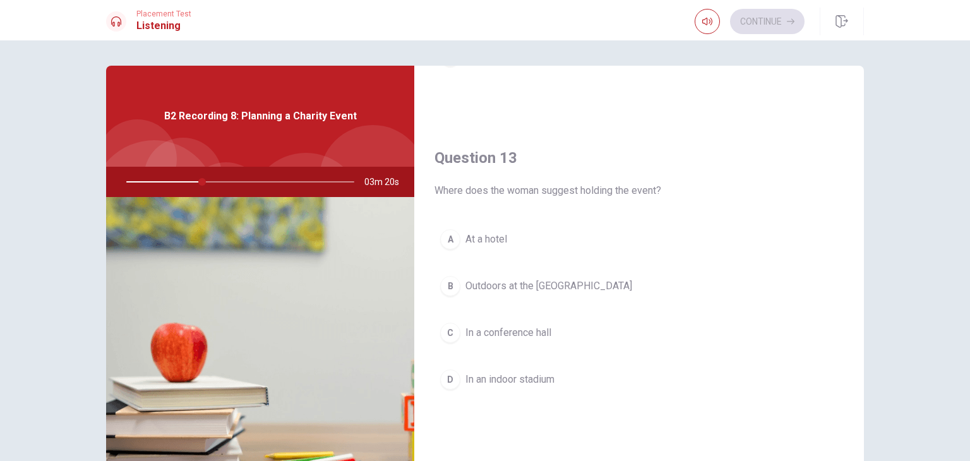
scroll to position [590, 0]
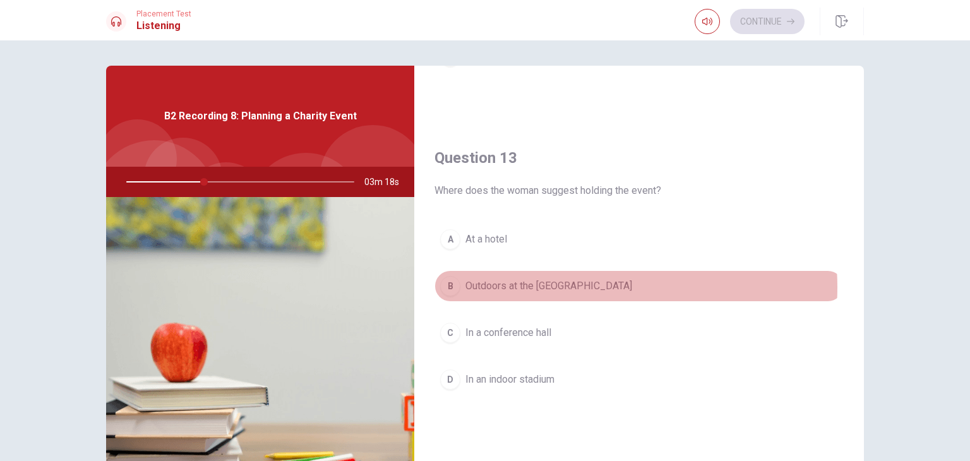
click at [558, 285] on span "Outdoors at the [GEOGRAPHIC_DATA]" at bounding box center [549, 286] width 167 height 15
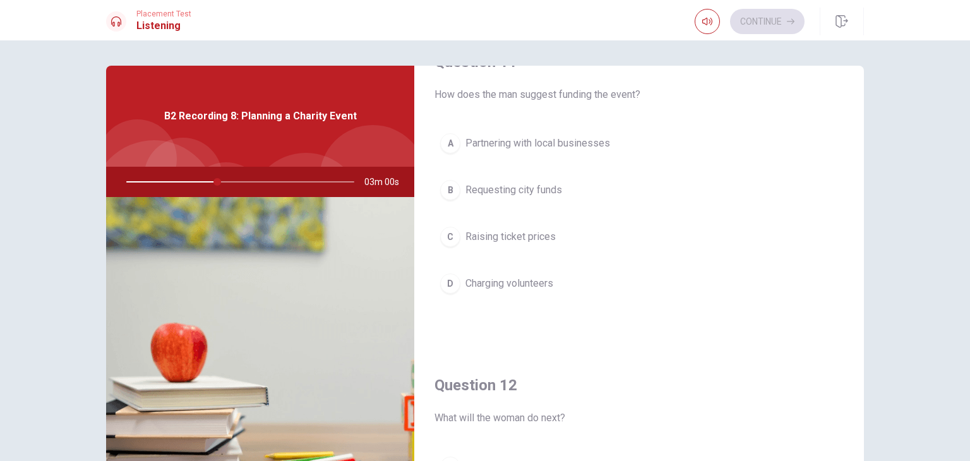
scroll to position [34, 0]
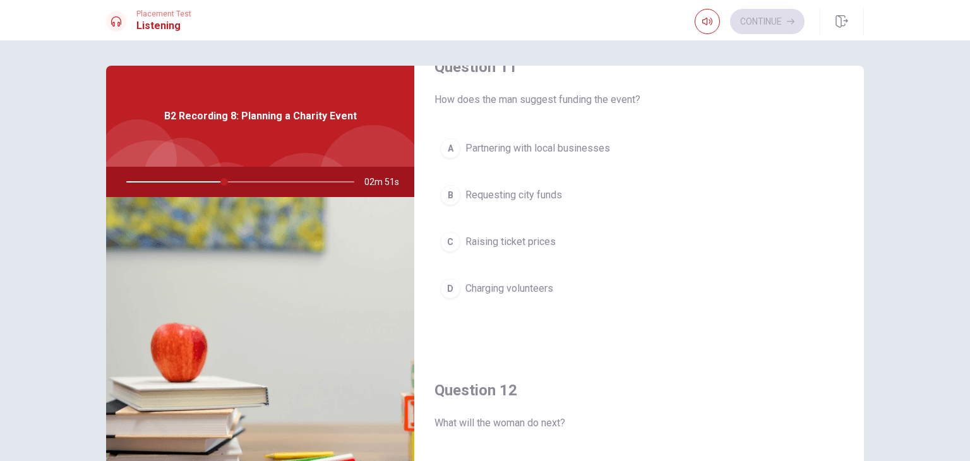
click at [553, 151] on span "Partnering with local businesses" at bounding box center [538, 148] width 145 height 15
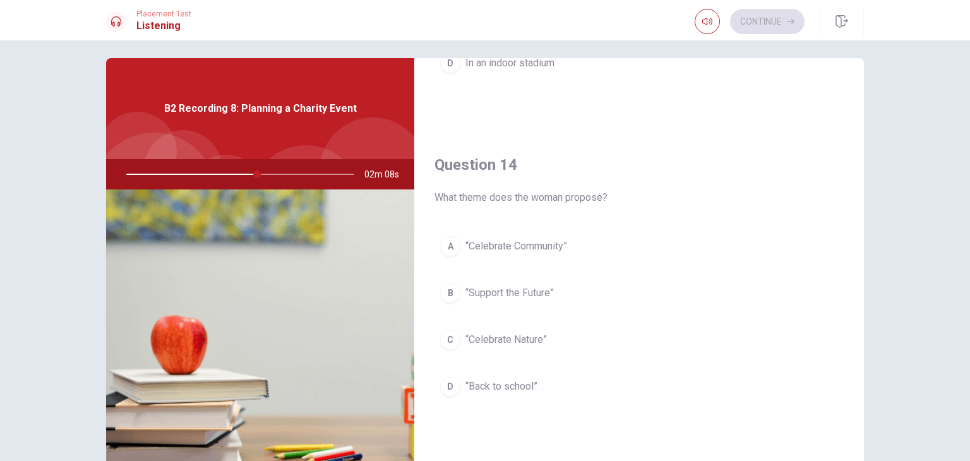
scroll to position [900, 0]
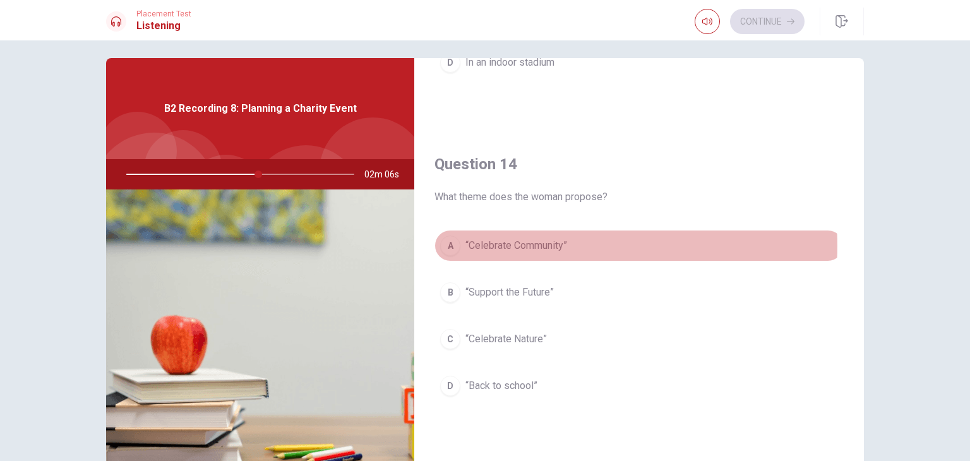
click at [540, 243] on span "“Celebrate Community”" at bounding box center [517, 245] width 102 height 15
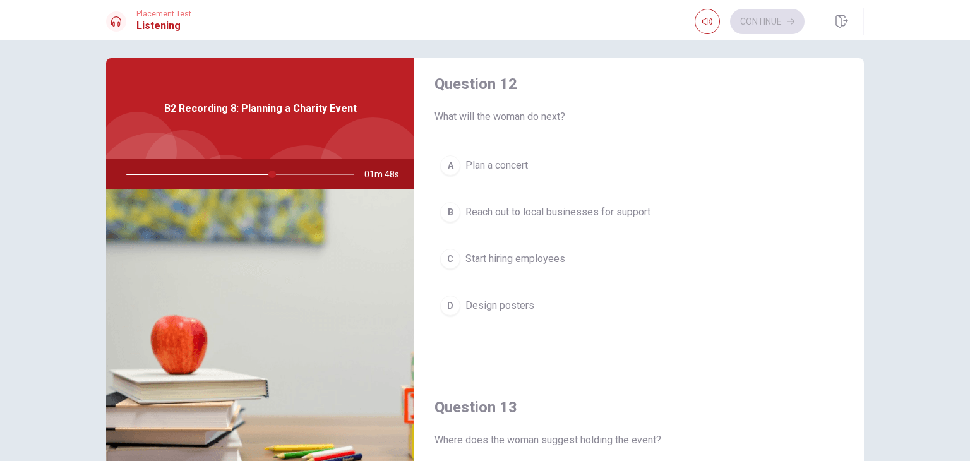
scroll to position [331, 0]
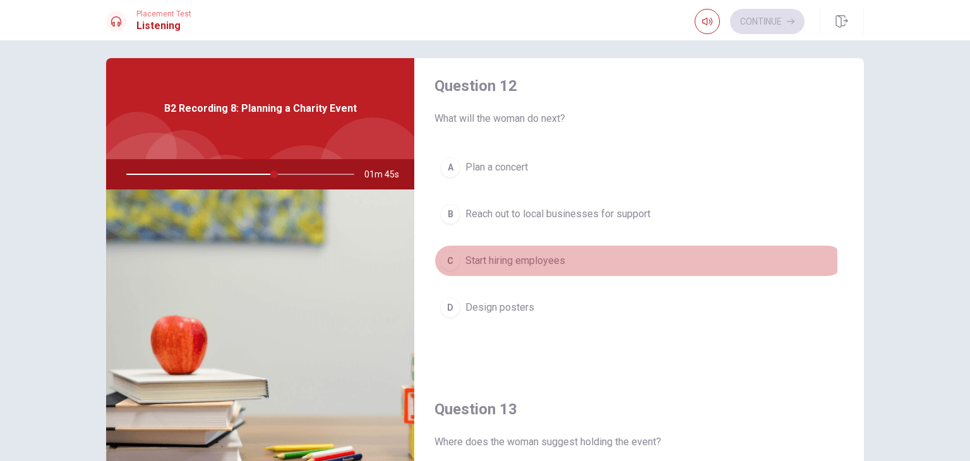
click at [521, 260] on span "Start hiring employees" at bounding box center [516, 260] width 100 height 15
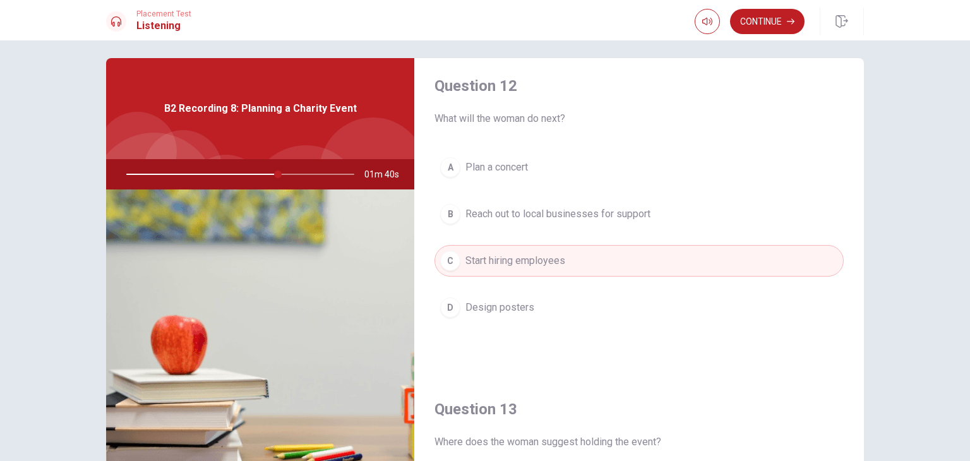
click at [311, 170] on div at bounding box center [237, 174] width 253 height 30
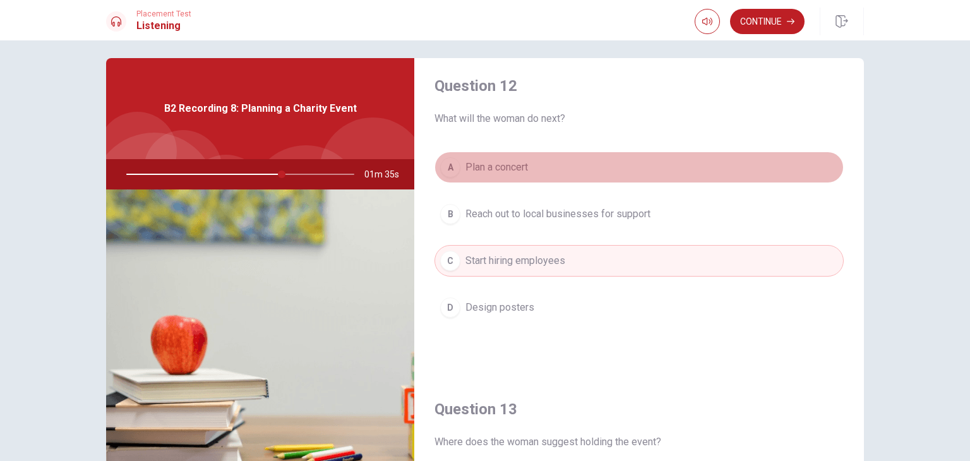
click at [697, 159] on button "A Plan a concert" at bounding box center [639, 168] width 409 height 32
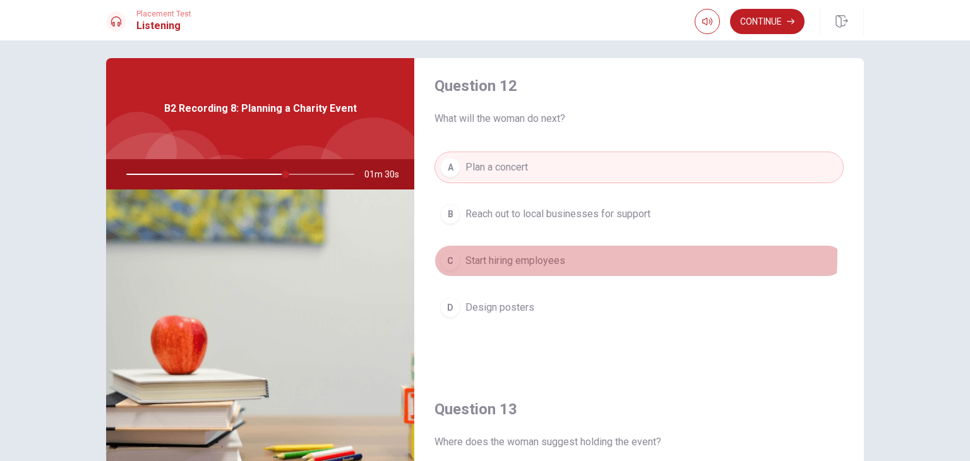
click at [548, 253] on span "Start hiring employees" at bounding box center [516, 260] width 100 height 15
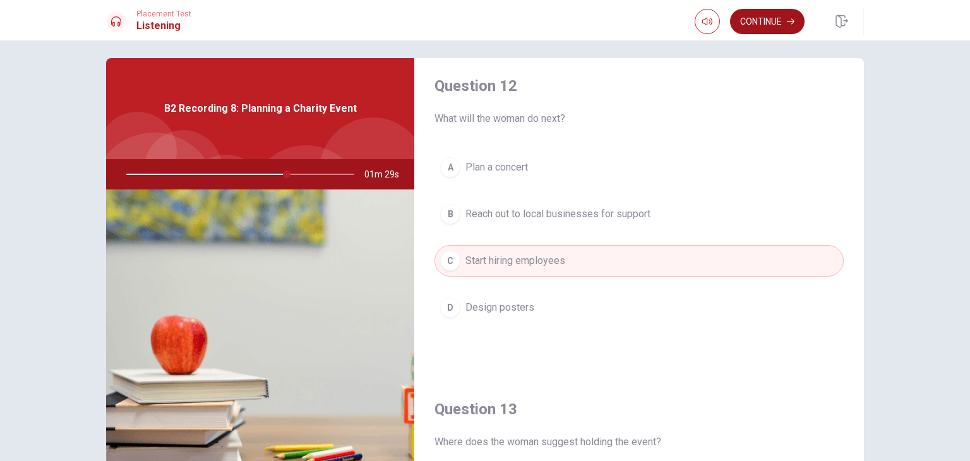
click at [768, 15] on button "Continue" at bounding box center [767, 21] width 75 height 25
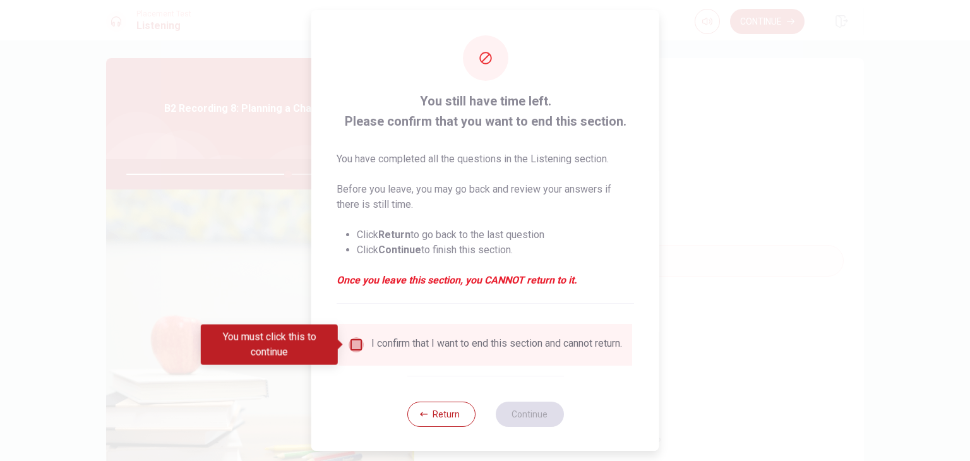
click at [358, 346] on input "You must click this to continue" at bounding box center [356, 344] width 15 height 15
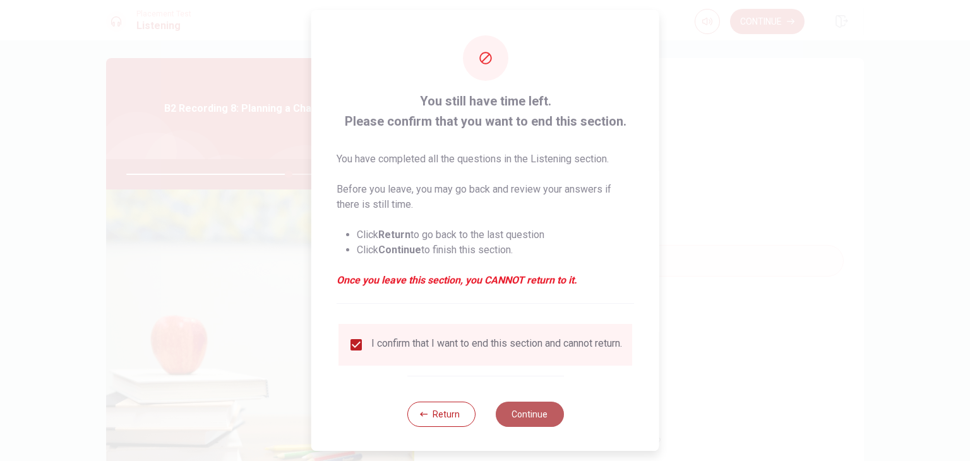
click at [530, 426] on button "Continue" at bounding box center [529, 414] width 68 height 25
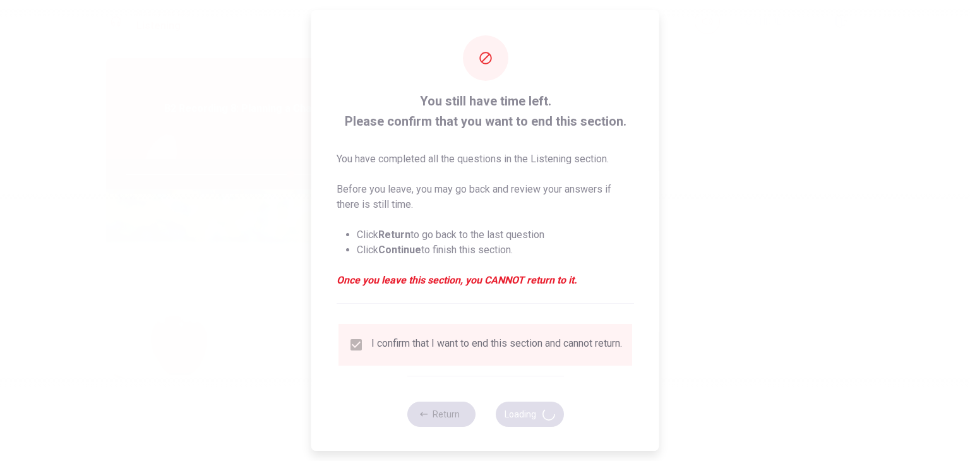
type input "72"
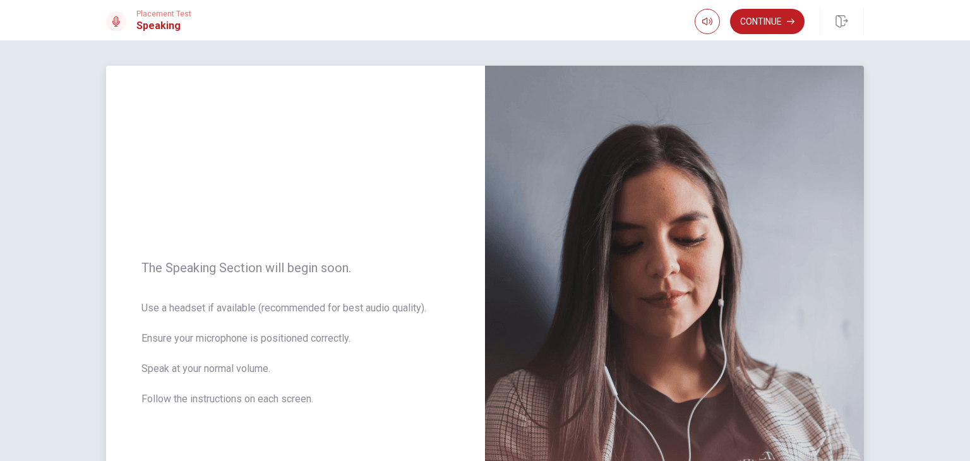
scroll to position [0, 0]
click at [769, 22] on button "Continue" at bounding box center [767, 21] width 75 height 25
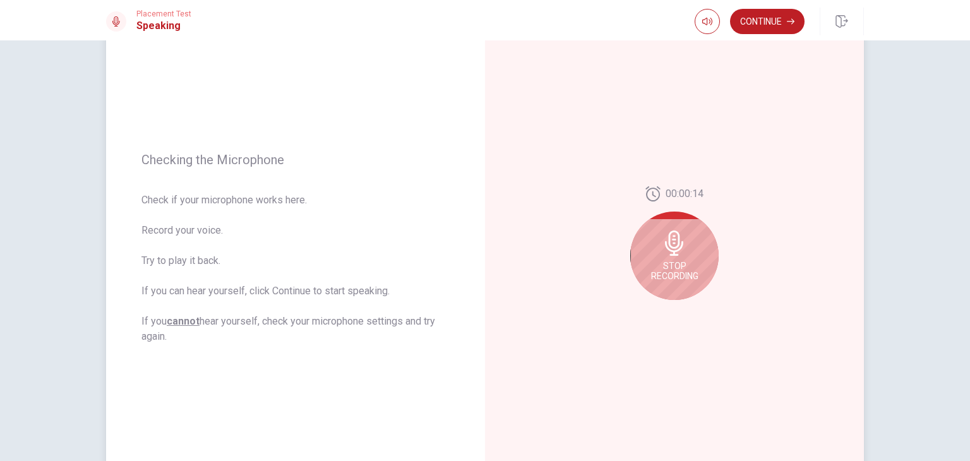
scroll to position [95, 0]
click at [697, 253] on div "Stop Recording" at bounding box center [675, 254] width 88 height 88
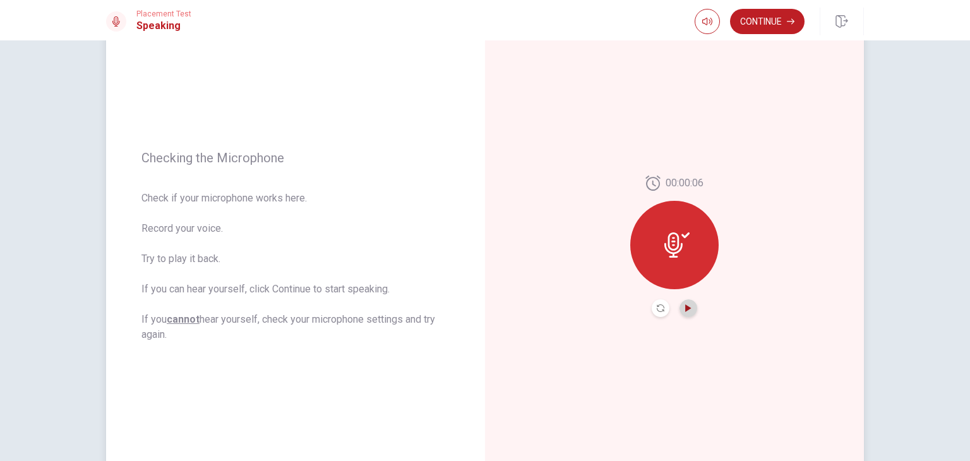
click at [685, 306] on icon "Play Audio" at bounding box center [689, 309] width 8 height 8
click at [690, 306] on button "Pause Audio" at bounding box center [689, 308] width 18 height 18
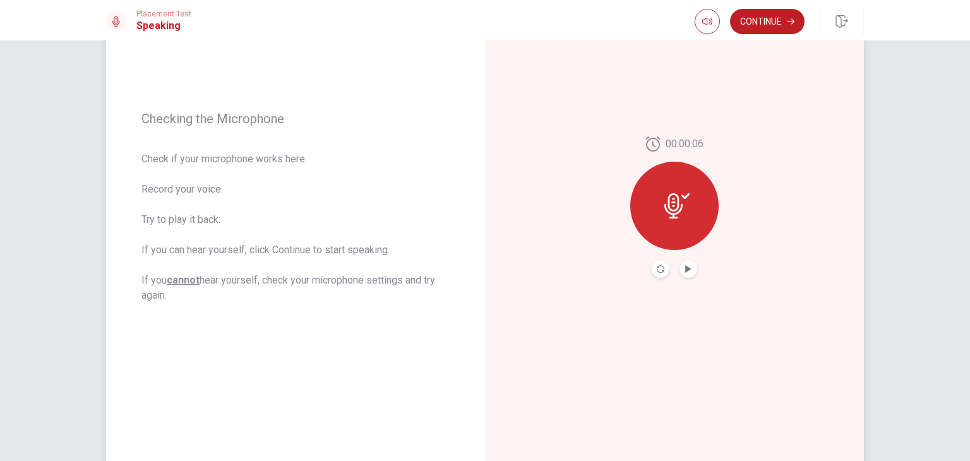
scroll to position [133, 0]
click at [771, 25] on button "Continue" at bounding box center [767, 21] width 75 height 25
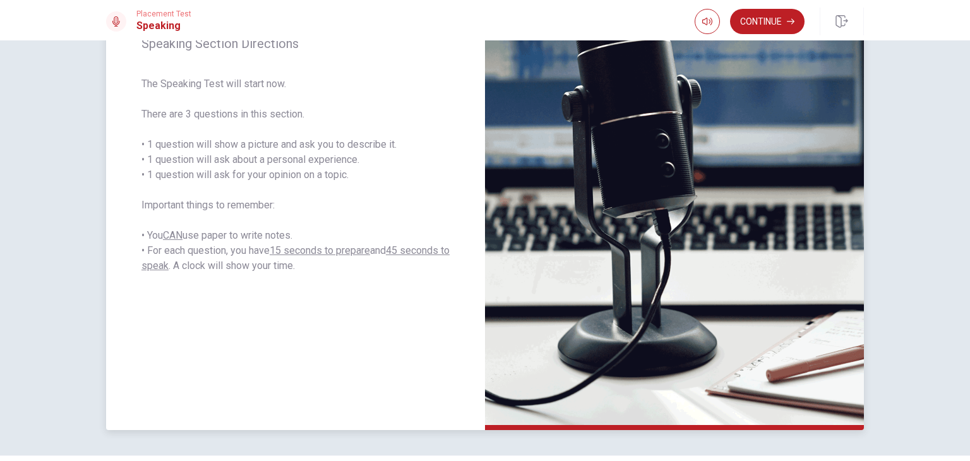
scroll to position [186, 0]
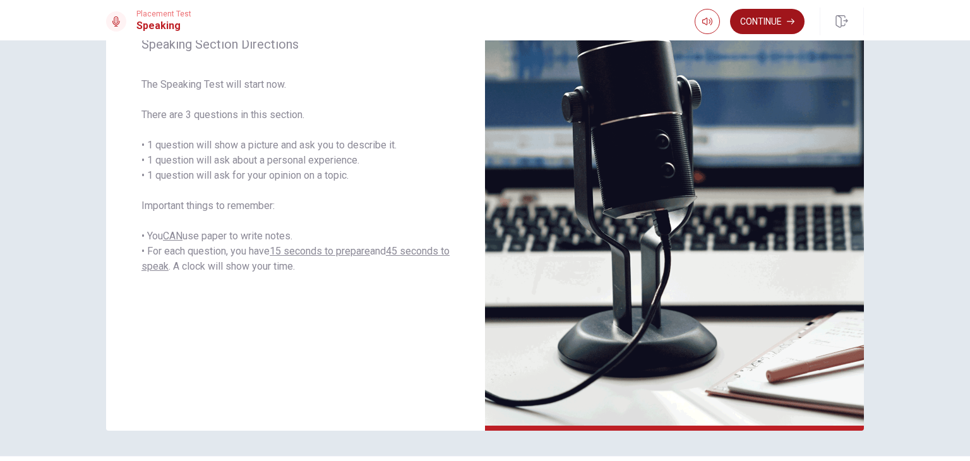
click at [779, 26] on button "Continue" at bounding box center [767, 21] width 75 height 25
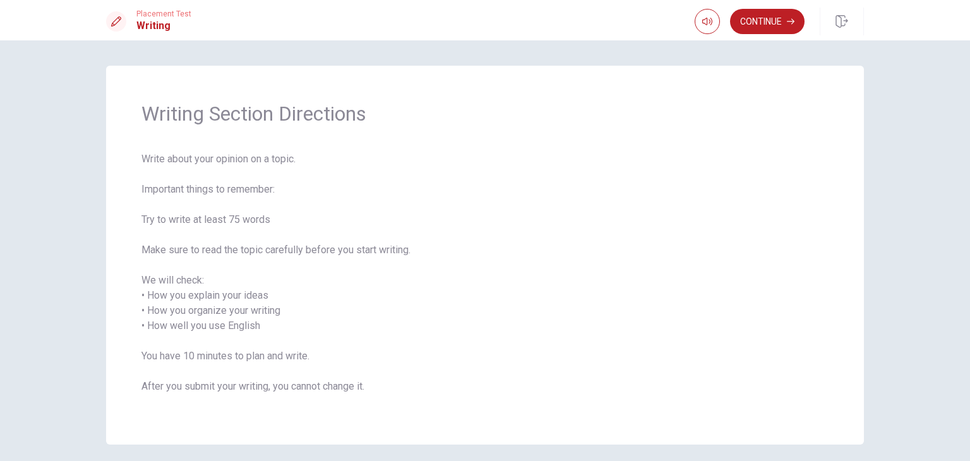
scroll to position [49, 0]
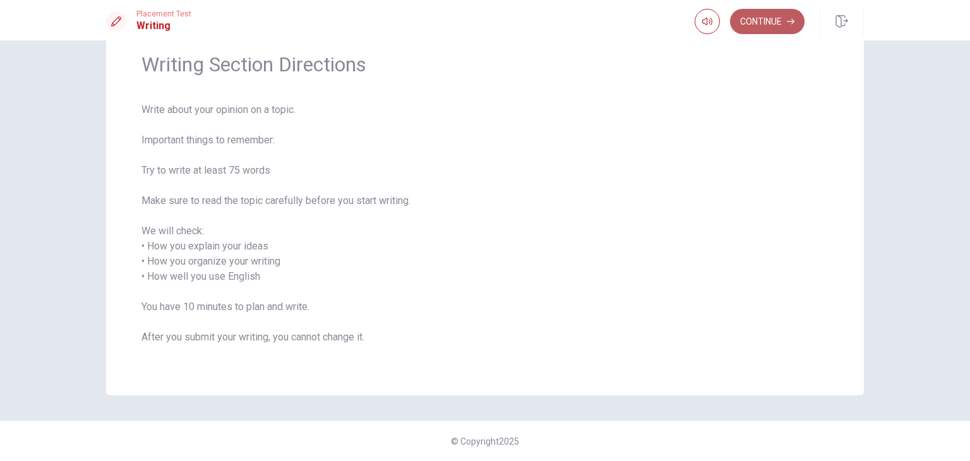
click at [774, 28] on button "Continue" at bounding box center [767, 21] width 75 height 25
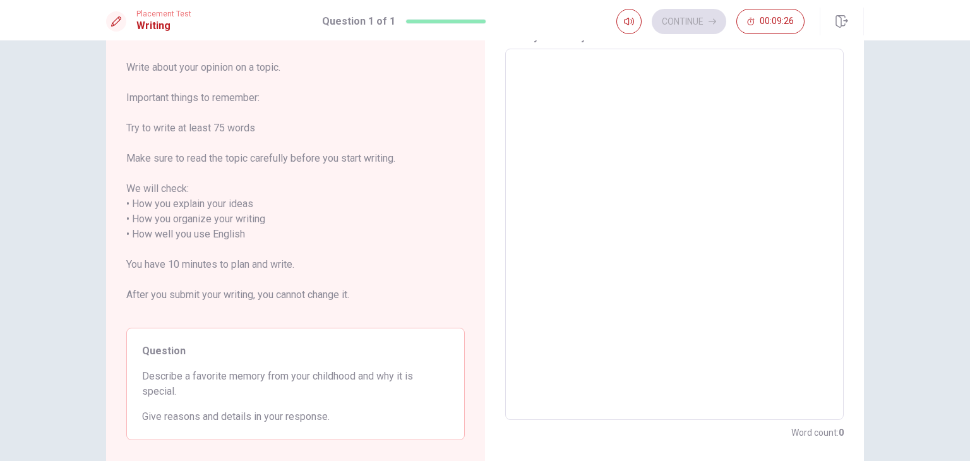
scroll to position [56, 0]
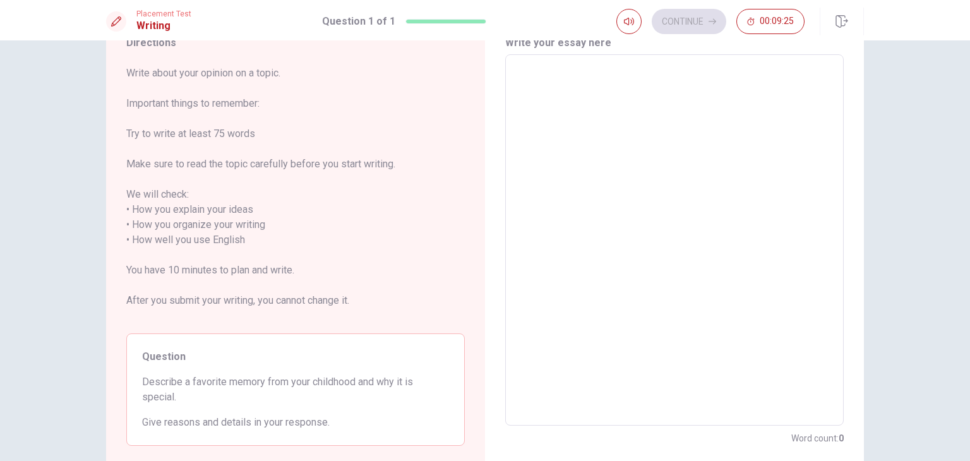
click at [572, 87] on textarea at bounding box center [674, 240] width 321 height 351
type textarea "m"
type textarea "x"
type textarea "my"
type textarea "x"
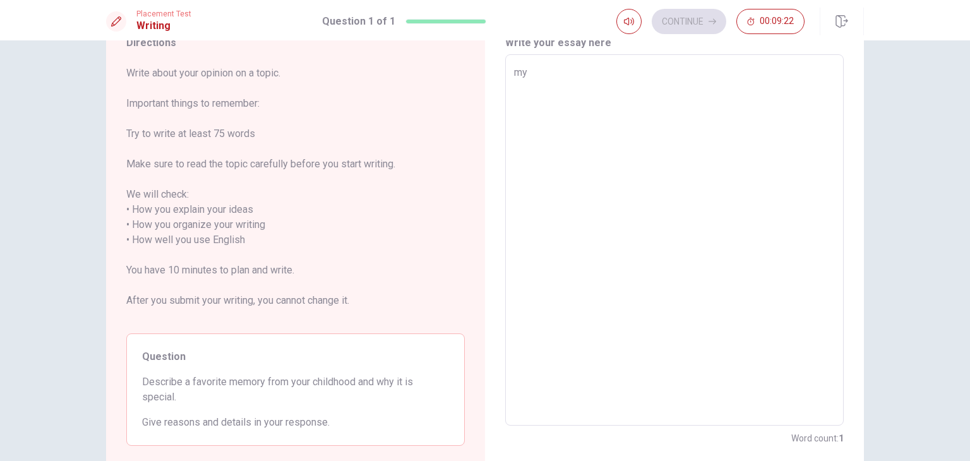
type textarea "my"
type textarea "x"
type textarea "my f"
type textarea "x"
type textarea "my fa"
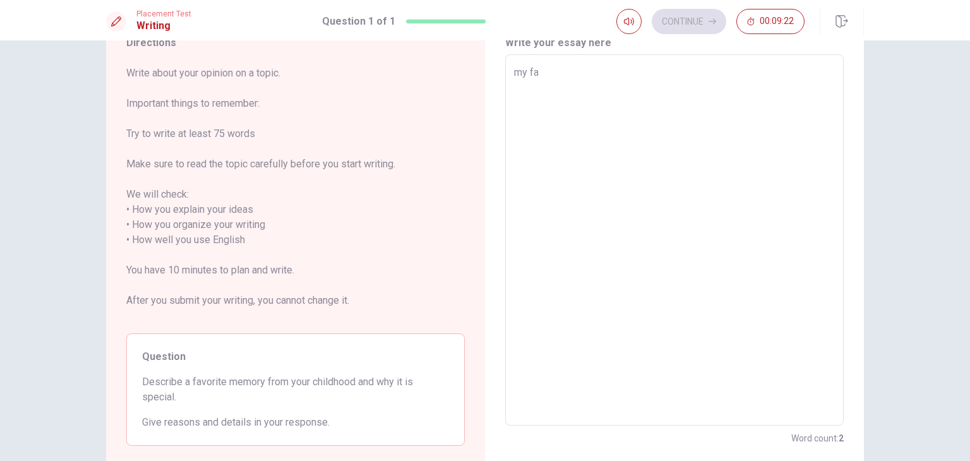
type textarea "x"
type textarea "my fav"
type textarea "x"
type textarea "my favo"
type textarea "x"
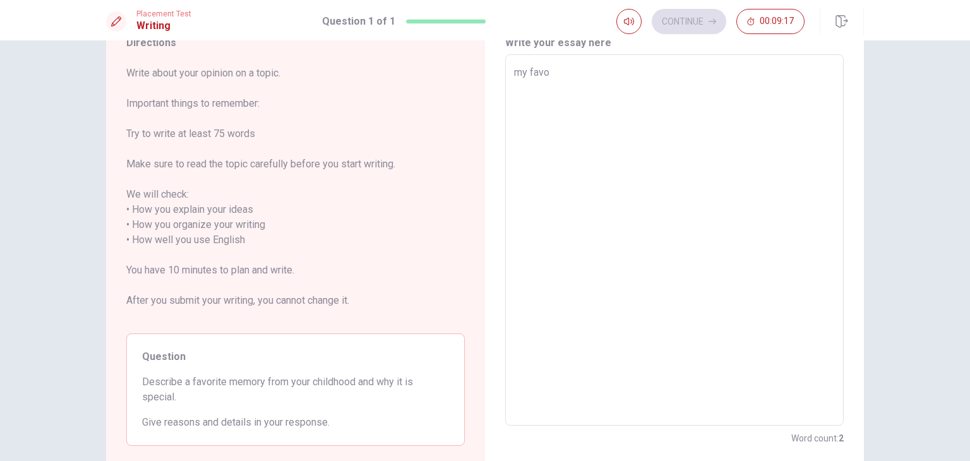
type textarea "my favoi"
type textarea "x"
type textarea "my favo"
type textarea "x"
type textarea "my favor"
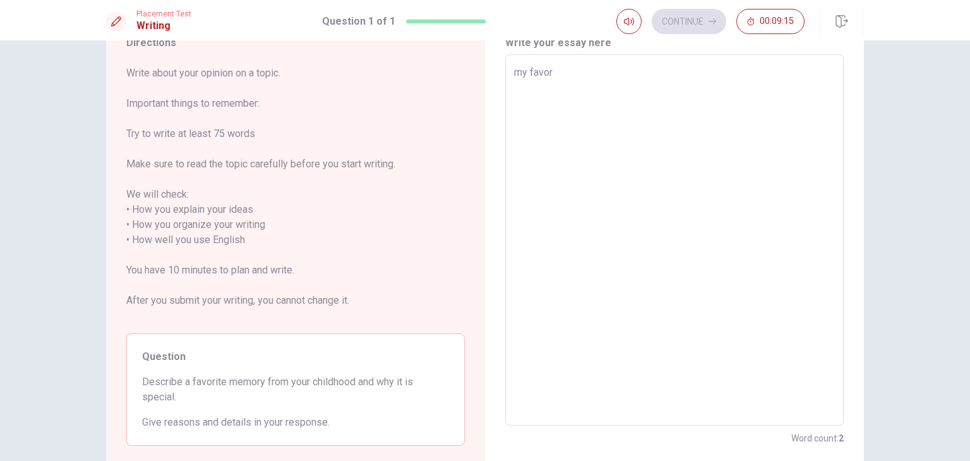
type textarea "x"
type textarea "my favori"
type textarea "x"
type textarea "my favorit"
type textarea "x"
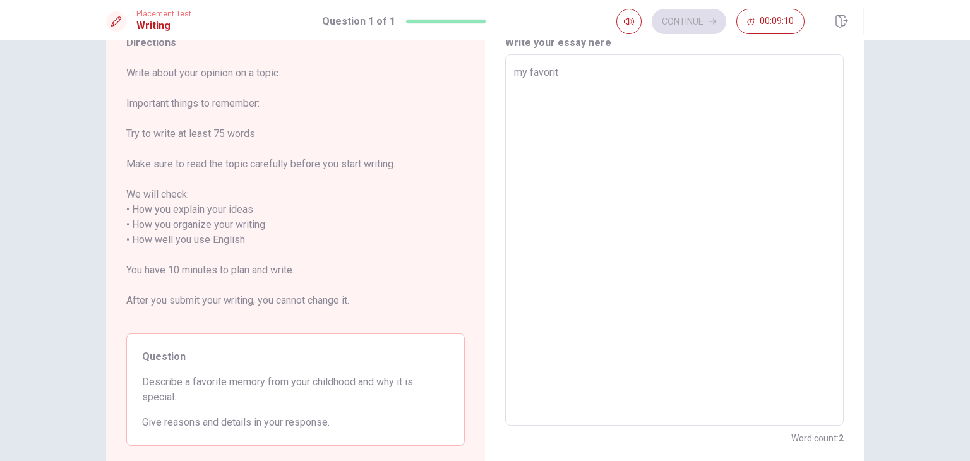
type textarea "my favorite"
type textarea "x"
type textarea "my favorite"
type textarea "x"
type textarea "my favorite m"
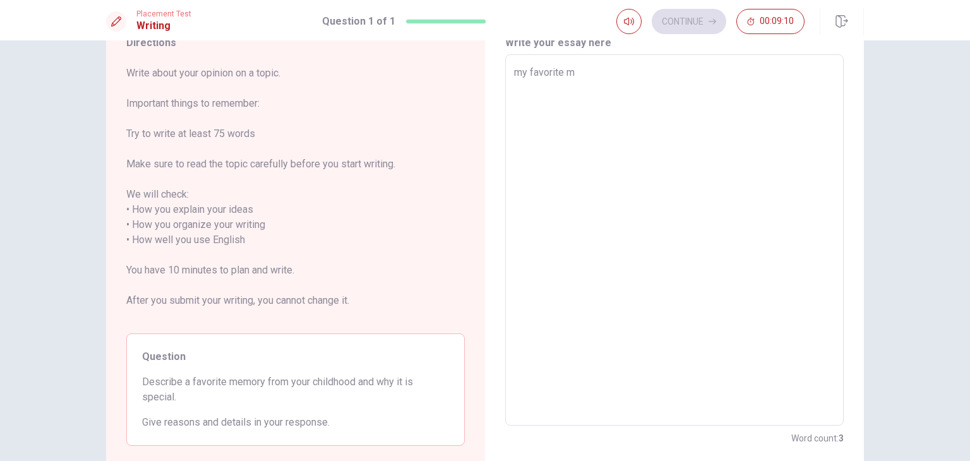
type textarea "x"
type textarea "my favorite me"
type textarea "x"
type textarea "my favorite mem"
type textarea "x"
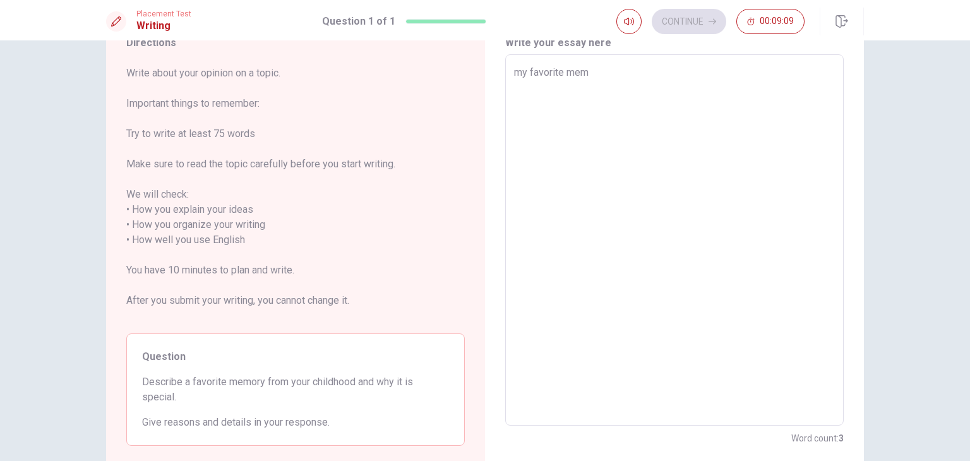
type textarea "my favorite memo"
type textarea "x"
type textarea "my favorite memor"
type textarea "x"
type textarea "my favorite memory"
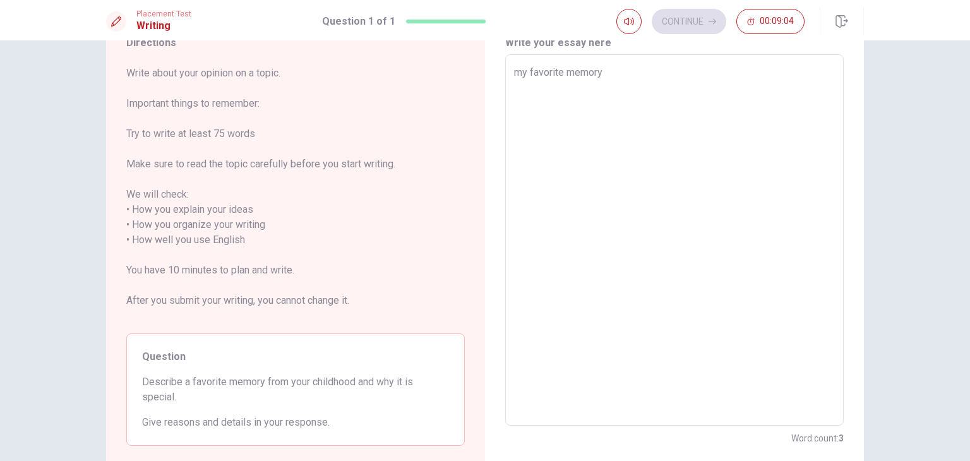
type textarea "x"
type textarea "my favorite memory"
type textarea "x"
type textarea "my favorite memory i"
type textarea "x"
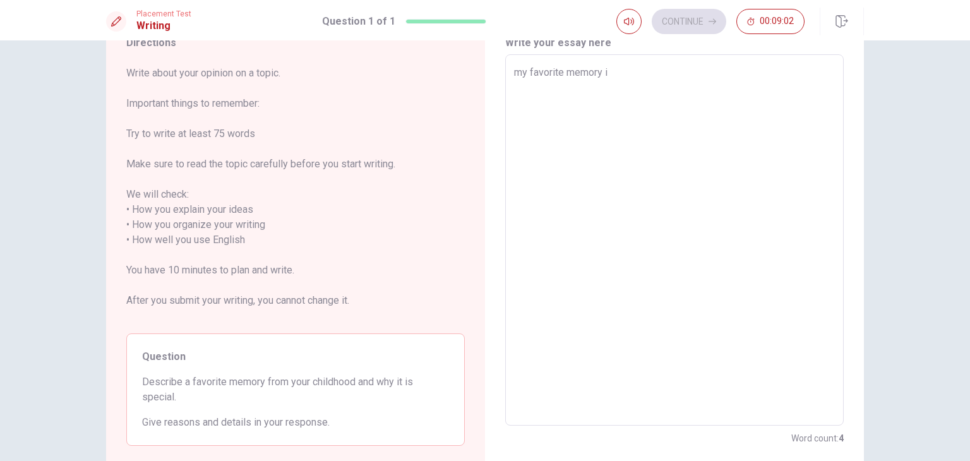
type textarea "my favorite memory is"
type textarea "x"
type textarea "my favorite memory is"
type textarea "x"
type textarea "my favorite memory is g"
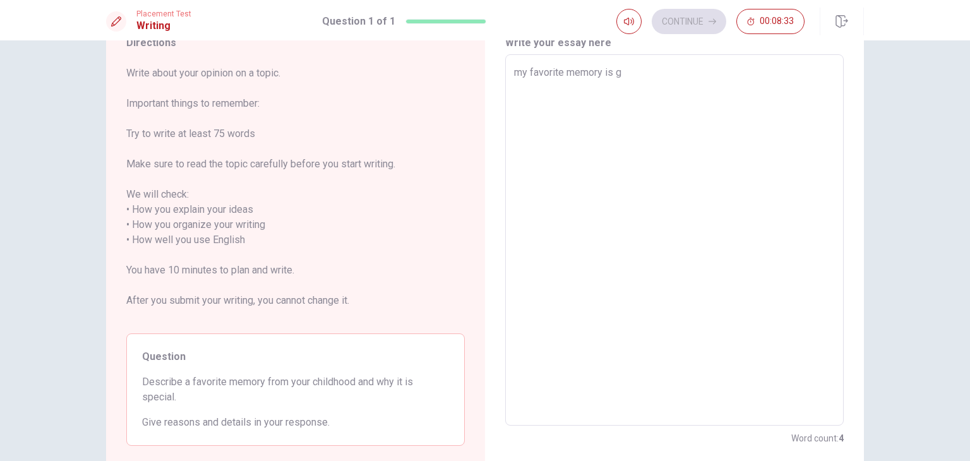
type textarea "x"
type textarea "my favorite memory is go"
type textarea "x"
type textarea "my favorite memory is go"
type textarea "x"
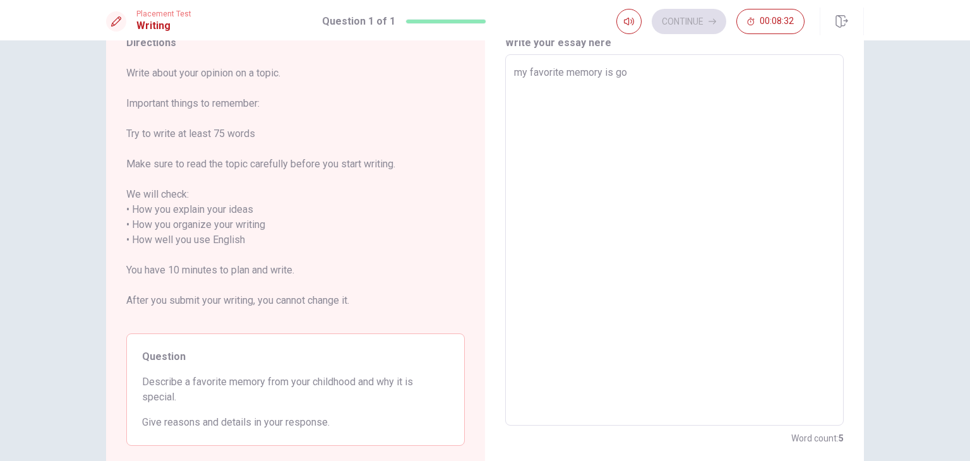
type textarea "my favorite memory is go t"
type textarea "x"
type textarea "my favorite memory is go to"
type textarea "x"
type textarea "my favorite memory is go t"
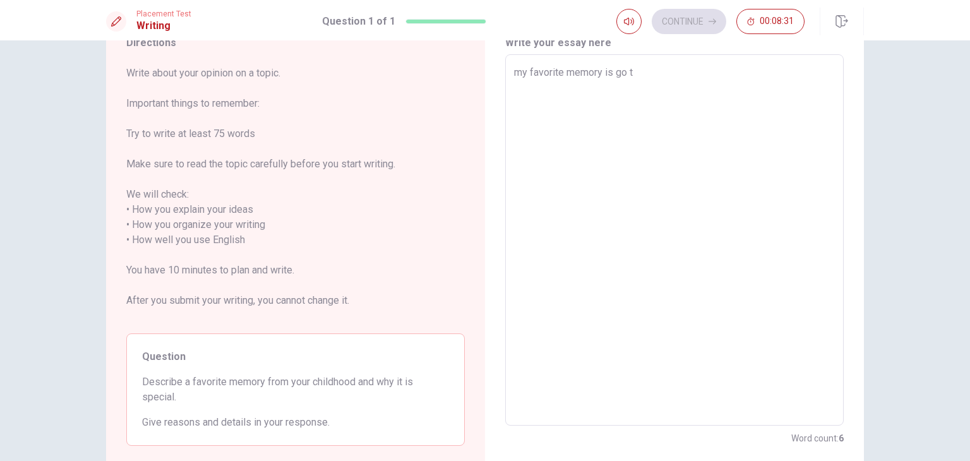
type textarea "x"
type textarea "my favorite memory is go"
type textarea "x"
type textarea "my favorite memory is go"
type textarea "x"
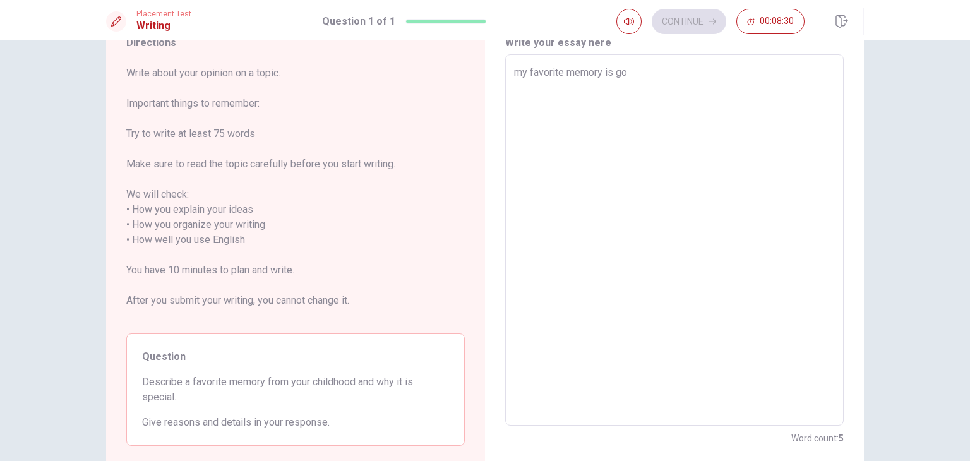
type textarea "my favorite memory is g"
type textarea "x"
type textarea "my favorite memory is"
type textarea "x"
type textarea "my favorite memory is t"
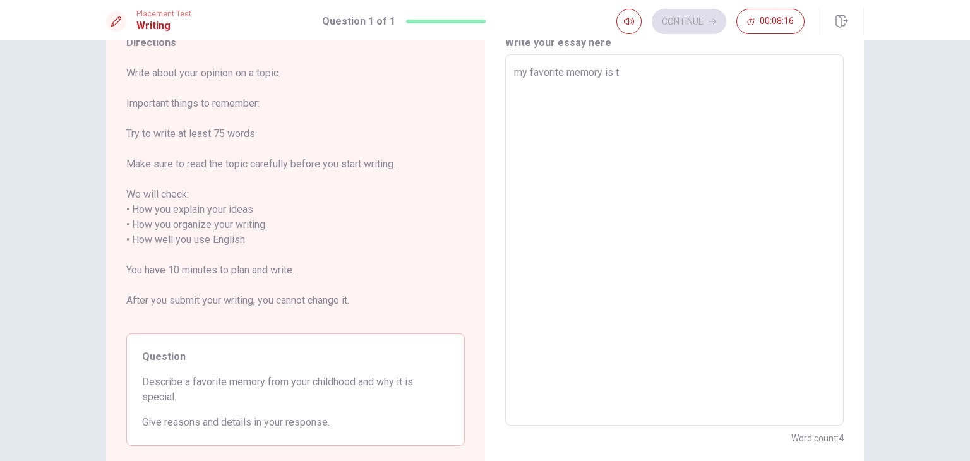
type textarea "x"
type textarea "my favorite memory is tr"
type textarea "x"
type textarea "my favorite memory is tra"
type textarea "x"
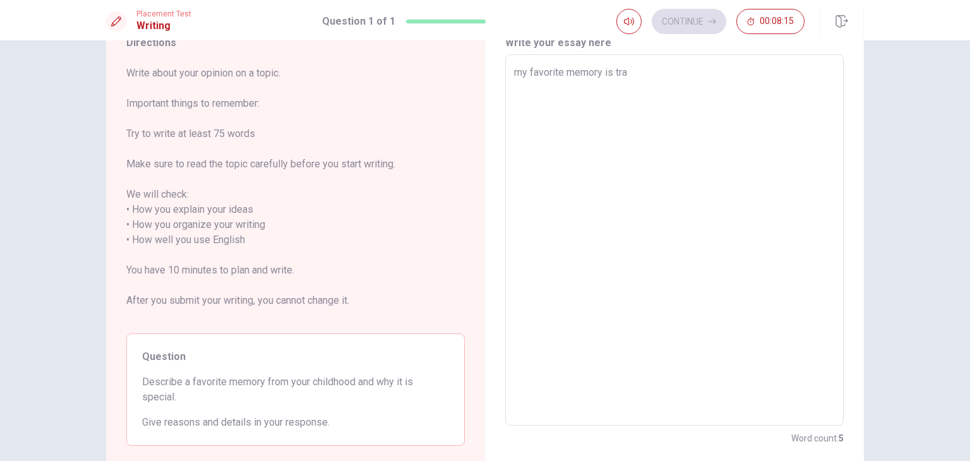
type textarea "my favorite memory is trav"
type textarea "x"
type textarea "my favorite memory is trave"
type textarea "x"
type textarea "my favorite memory is travel"
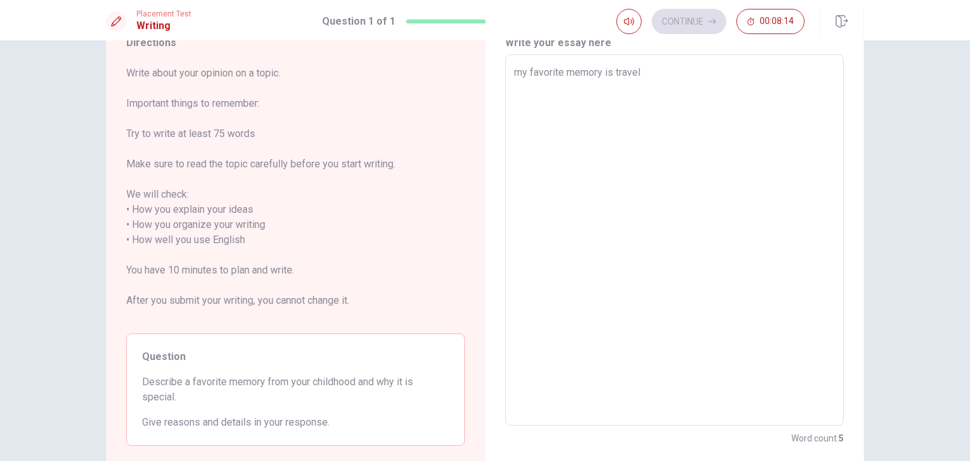
type textarea "x"
type textarea "my favorite memory is travel"
type textarea "x"
type textarea "my favorite memory is travel i"
type textarea "x"
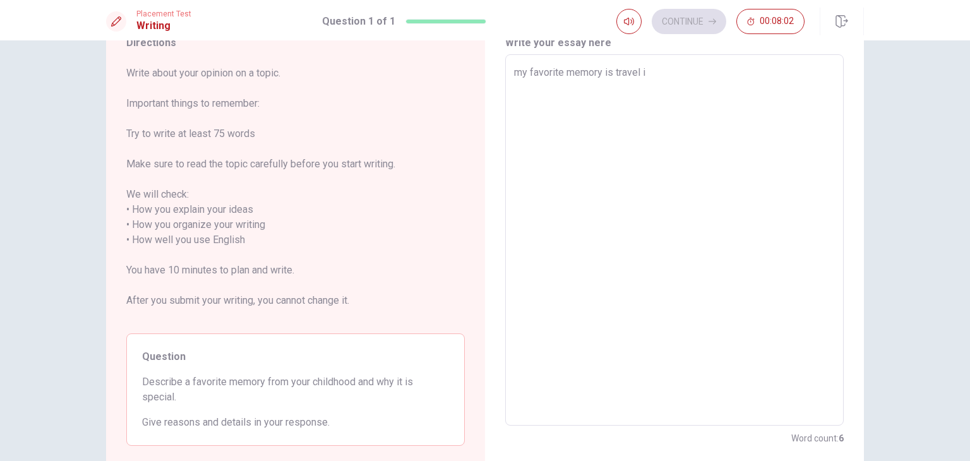
type textarea "my favorite memory is travel in"
type textarea "x"
type textarea "my favorite memory is travel in"
type textarea "x"
type textarea "my favorite memory is travel in s"
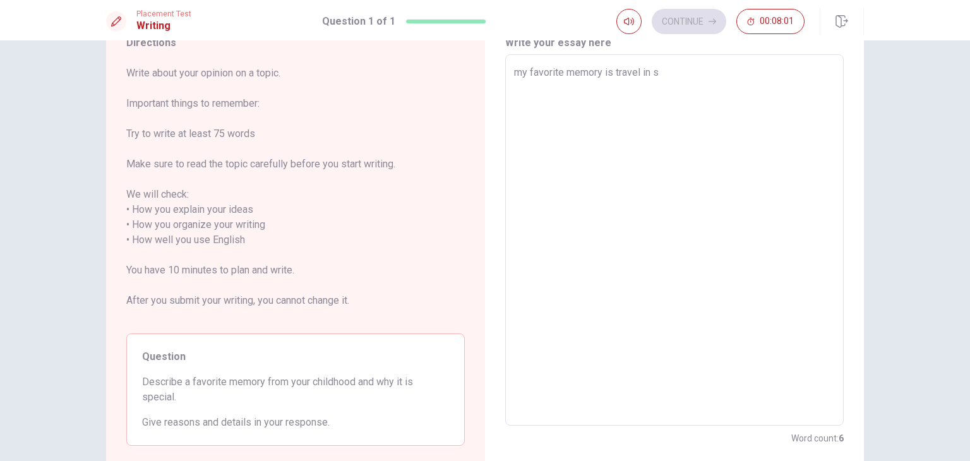
type textarea "x"
type textarea "my favorite memory is travel in se"
type textarea "x"
type textarea "my favorite memory is travel in seb"
type textarea "x"
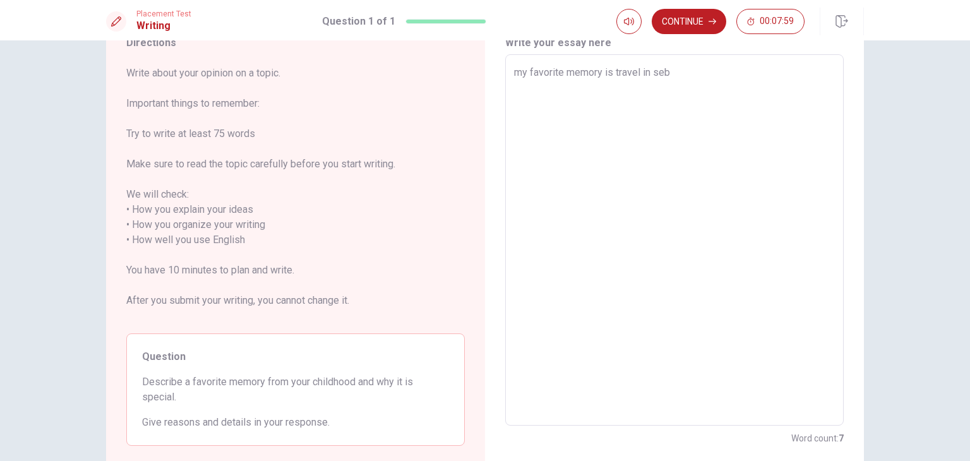
type textarea "my favorite memory is travel in [GEOGRAPHIC_DATA]"
type textarea "x"
type textarea "my favorite memory is travel in ebu"
type textarea "x"
type textarea "my favorite memory is travel in [GEOGRAPHIC_DATA]"
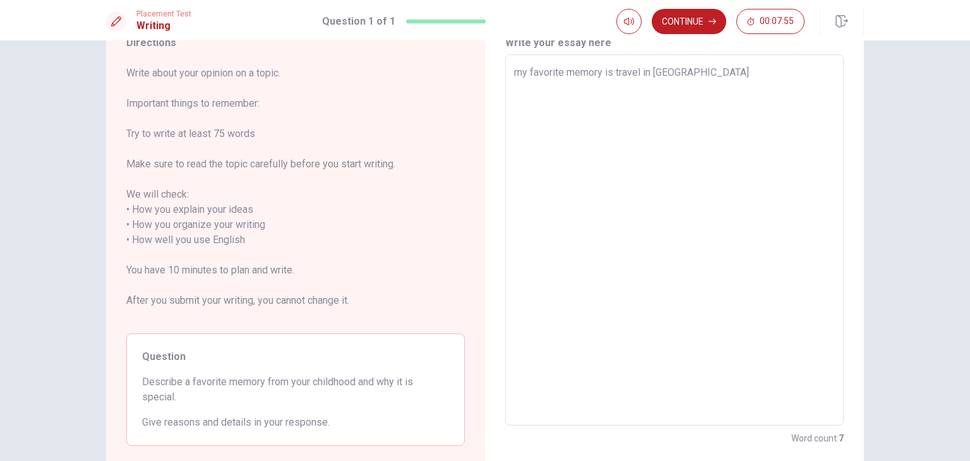
type textarea "x"
type textarea "my favorite memory is travel in [GEOGRAPHIC_DATA]"
type textarea "x"
type textarea "my favorite memory is travel in [GEOGRAPHIC_DATA] w"
type textarea "x"
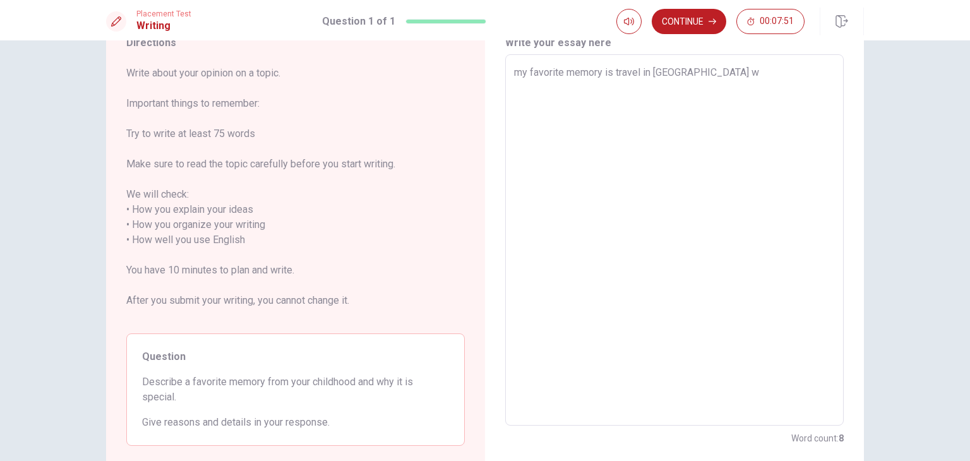
type textarea "my favorite memory is travel in [GEOGRAPHIC_DATA] [GEOGRAPHIC_DATA]"
type textarea "x"
type textarea "my favorite memory is travel in [GEOGRAPHIC_DATA] wit"
type textarea "x"
type textarea "my favorite memory is travel in [GEOGRAPHIC_DATA] with"
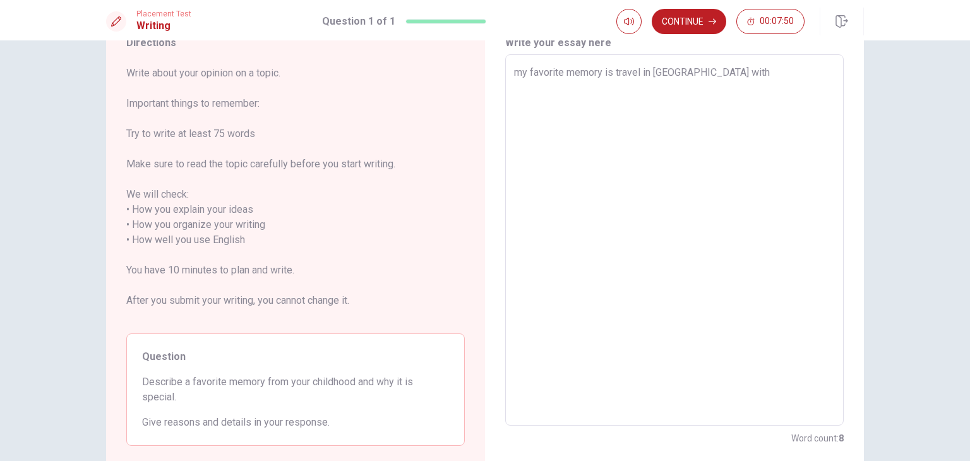
type textarea "x"
type textarea "my favorite memory is travel in [GEOGRAPHIC_DATA] with"
type textarea "x"
type textarea "my favorite memory is travel in [GEOGRAPHIC_DATA] with m"
type textarea "x"
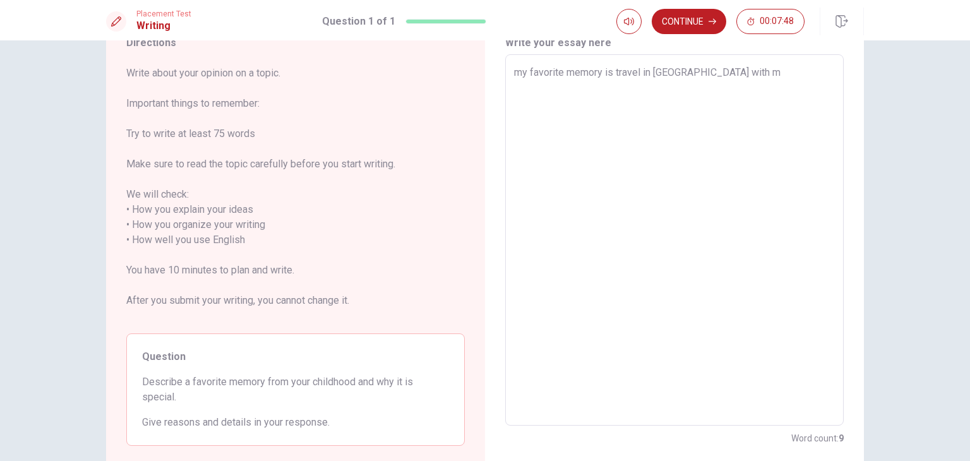
type textarea "my favorite memory is travel in [GEOGRAPHIC_DATA] with my"
type textarea "x"
type textarea "my favorite memory is travel in [GEOGRAPHIC_DATA] with my"
type textarea "x"
type textarea "my favorite memory is travel in [GEOGRAPHIC_DATA] with my f"
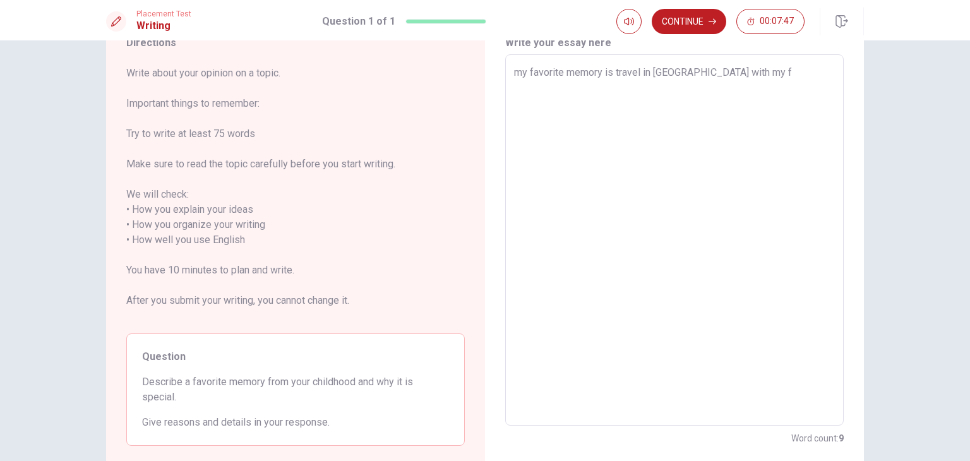
type textarea "x"
type textarea "my favorite memory is travel in [GEOGRAPHIC_DATA] with my fa"
type textarea "x"
type textarea "my favorite memory is travel in [GEOGRAPHIC_DATA] with my fam"
type textarea "x"
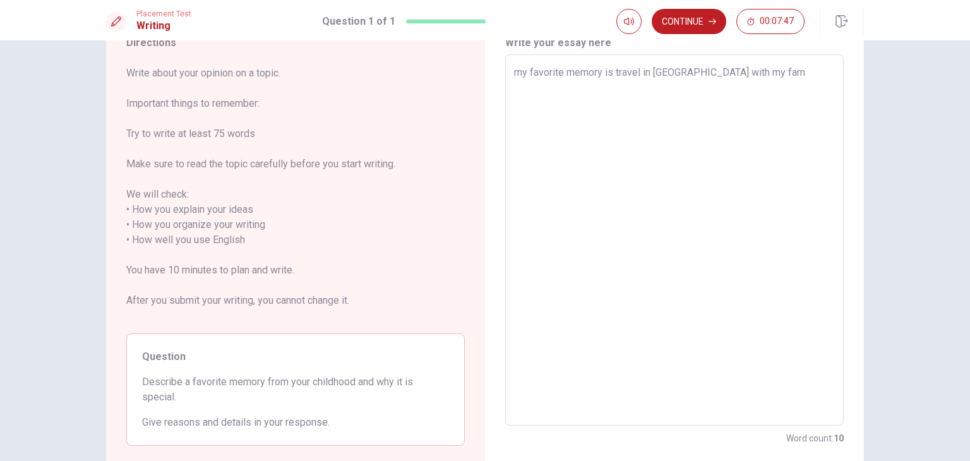
type textarea "my favorite memory is travel in [GEOGRAPHIC_DATA] with my fami"
type textarea "x"
type textarea "my favorite memory is travel in [GEOGRAPHIC_DATA] with my famil"
type textarea "x"
type textarea "my favorite memory is travel in [GEOGRAPHIC_DATA] with my family"
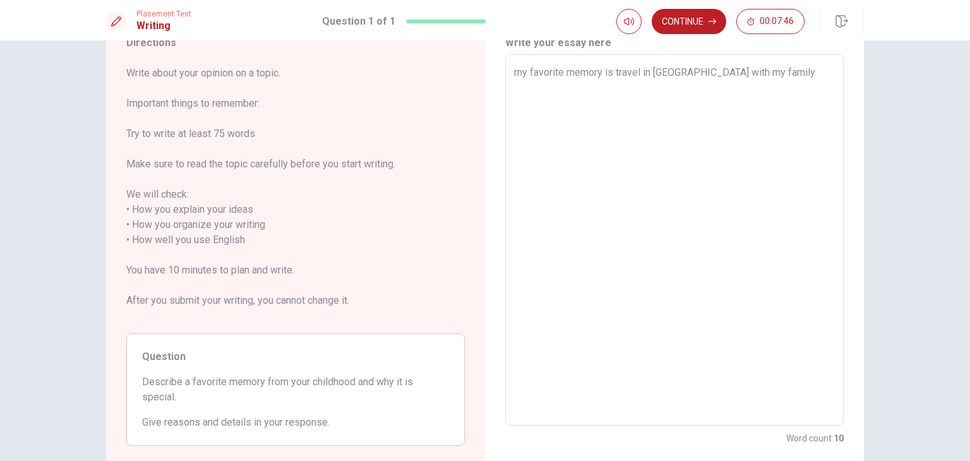
type textarea "x"
type textarea "my favorite memory is travel in [GEOGRAPHIC_DATA] with my family"
type textarea "x"
type textarea "my favorite memory is travel in [GEOGRAPHIC_DATA] with my family w"
type textarea "x"
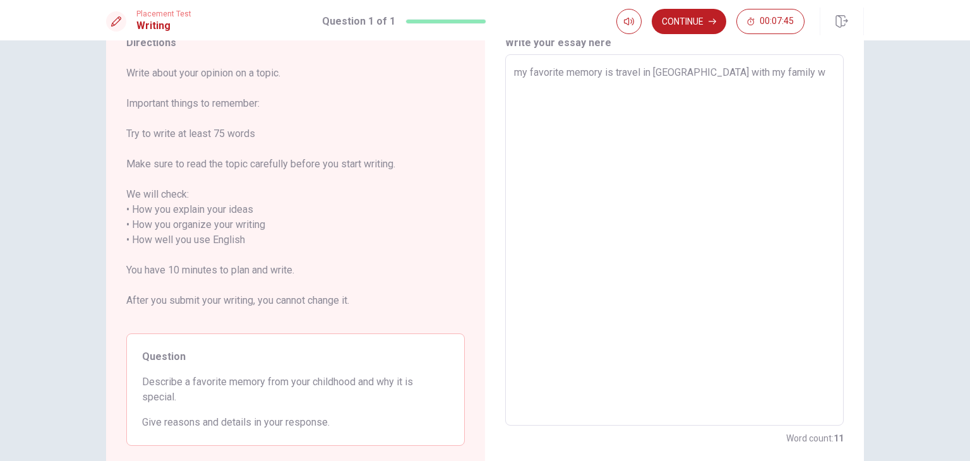
type textarea "my favorite memory is travel in [GEOGRAPHIC_DATA] with my family wh"
type textarea "x"
type textarea "my favorite memory is travel in [GEOGRAPHIC_DATA] with my family whe"
type textarea "x"
type textarea "my favorite memory is travel in [GEOGRAPHIC_DATA] with my family when"
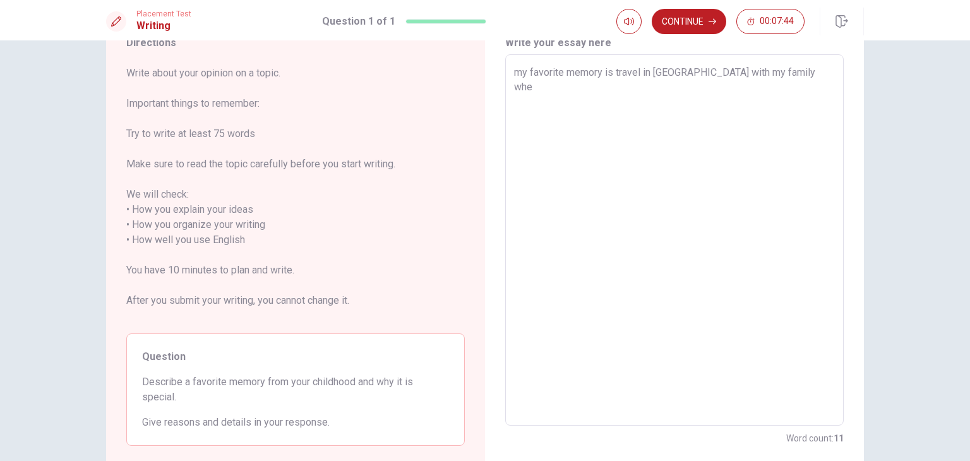
type textarea "x"
type textarea "my favorite memory is travel in [GEOGRAPHIC_DATA] with my family when"
type textarea "x"
type textarea "my favorite memory is travel in [GEOGRAPHIC_DATA] with my family when i"
type textarea "x"
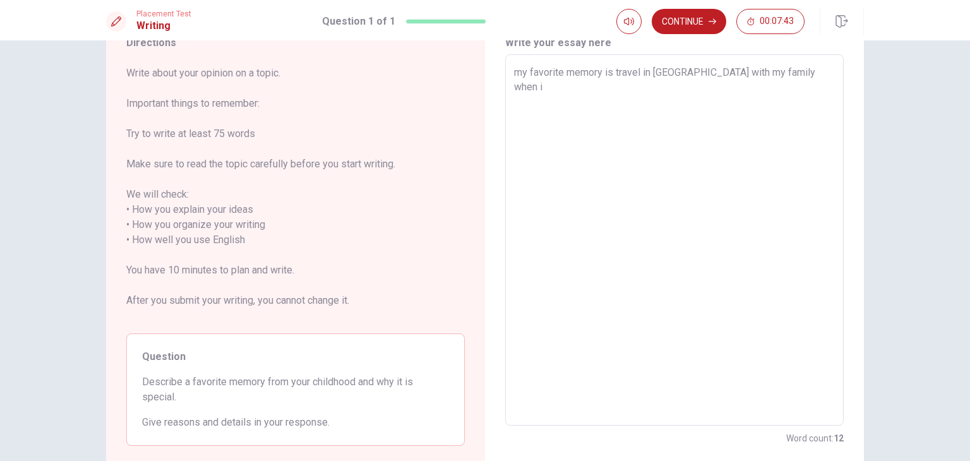
type textarea "my favorite memory is travel in [GEOGRAPHIC_DATA] with my family when i"
type textarea "x"
type textarea "my favorite memory is travel in [GEOGRAPHIC_DATA] with my family when i w"
type textarea "x"
type textarea "my favorite memory is travel in [GEOGRAPHIC_DATA] with my family when i [GEOGRA…"
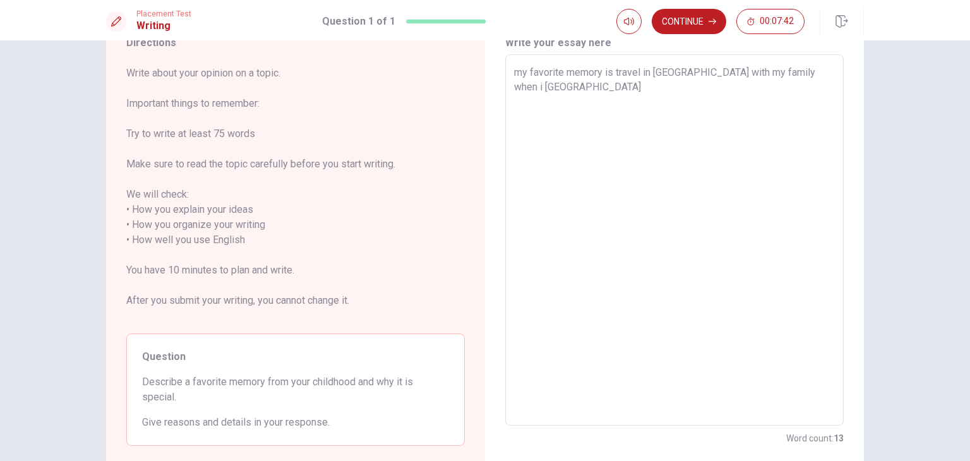
type textarea "x"
type textarea "my favorite memory is travel in [GEOGRAPHIC_DATA] with my family when i was"
type textarea "x"
type textarea "my favorite memory is travel in [GEOGRAPHIC_DATA] with my family when i was"
type textarea "x"
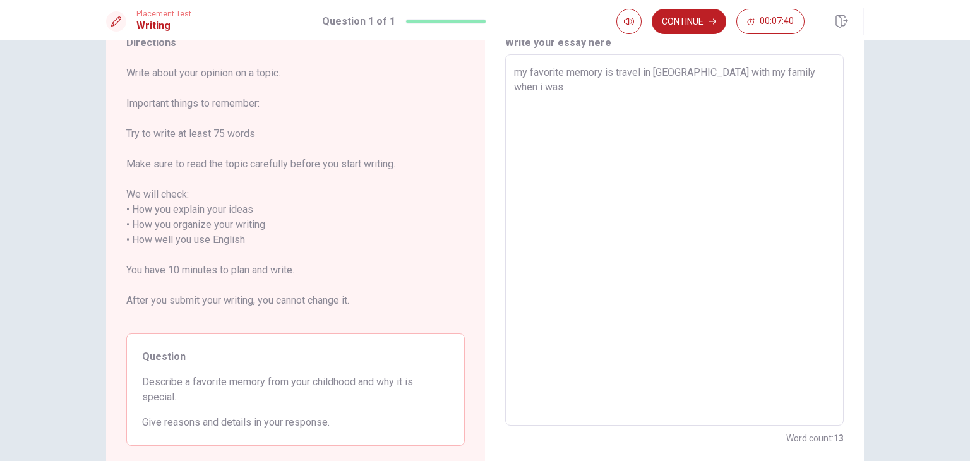
type textarea "my favorite memory is travel in [GEOGRAPHIC_DATA] with my family when i was c"
type textarea "x"
type textarea "my favorite memory is travel in [GEOGRAPHIC_DATA] with my family when i was ch"
type textarea "x"
type textarea "my favorite memory is travel in [GEOGRAPHIC_DATA] with my family when i was chi"
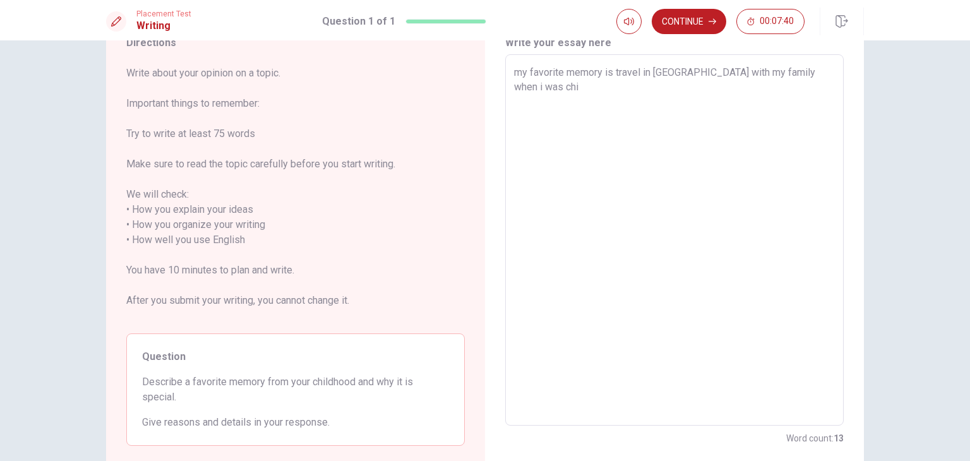
type textarea "x"
type textarea "my favorite memory is travel in [GEOGRAPHIC_DATA] with my family when i was chil"
type textarea "x"
type textarea "my favorite memory is travel in [GEOGRAPHIC_DATA] with my family when i was chi…"
type textarea "x"
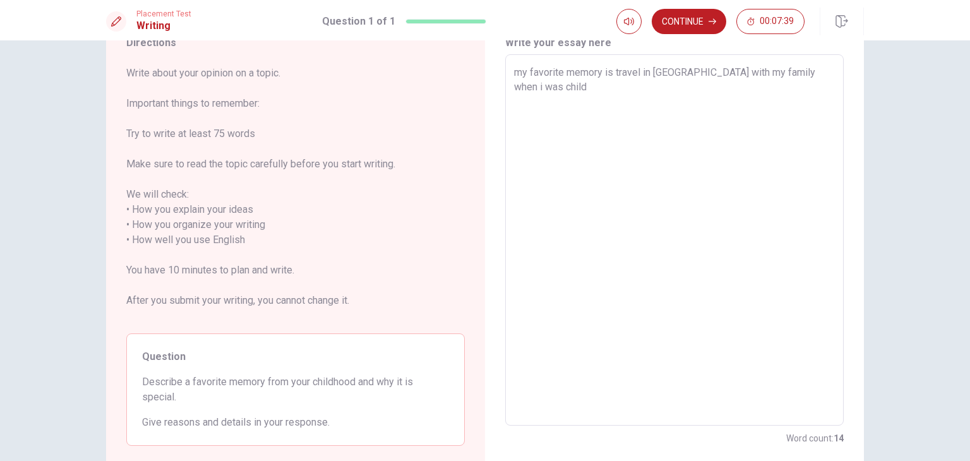
type textarea "my favorite memory is travel in [GEOGRAPHIC_DATA] with my family when i was chi…"
type textarea "x"
type textarea "my favorite memory is travel in [GEOGRAPHIC_DATA] with my family when i was chi…"
type textarea "x"
type textarea "my favorite memory is travel in [GEOGRAPHIC_DATA] with my family when i was chi…"
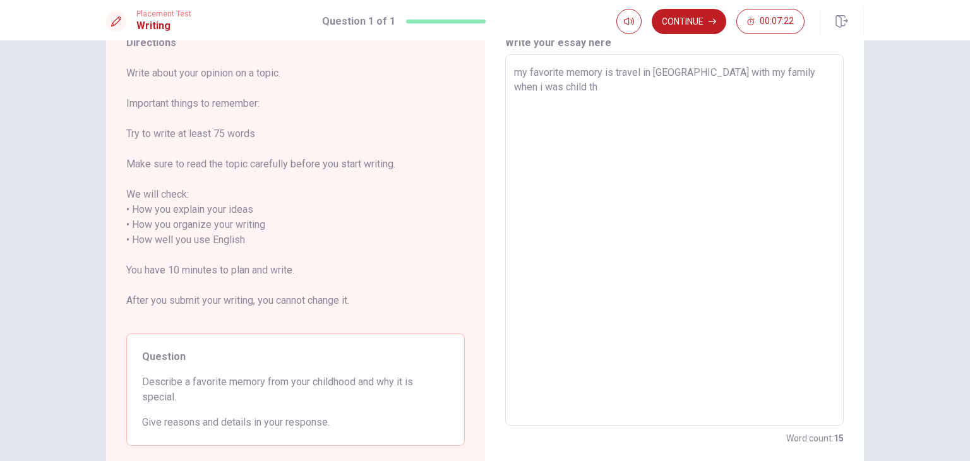
type textarea "x"
type textarea "my favorite memory is travel in [GEOGRAPHIC_DATA] with my family when i was chi…"
type textarea "x"
type textarea "my favorite memory is travel in [GEOGRAPHIC_DATA] with my family when i was chi…"
type textarea "x"
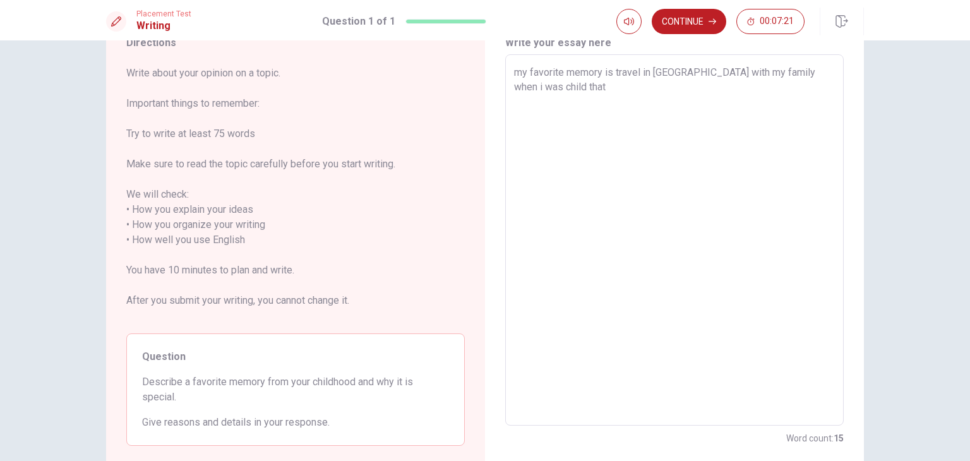
type textarea "my favorite memory is travel in [GEOGRAPHIC_DATA] with my family when i was chi…"
type textarea "x"
type textarea "my favorite memory is travel in [GEOGRAPHIC_DATA] with my family when i was chi…"
type textarea "x"
type textarea "my favorite memory is travel in [GEOGRAPHIC_DATA] with my family when i was chi…"
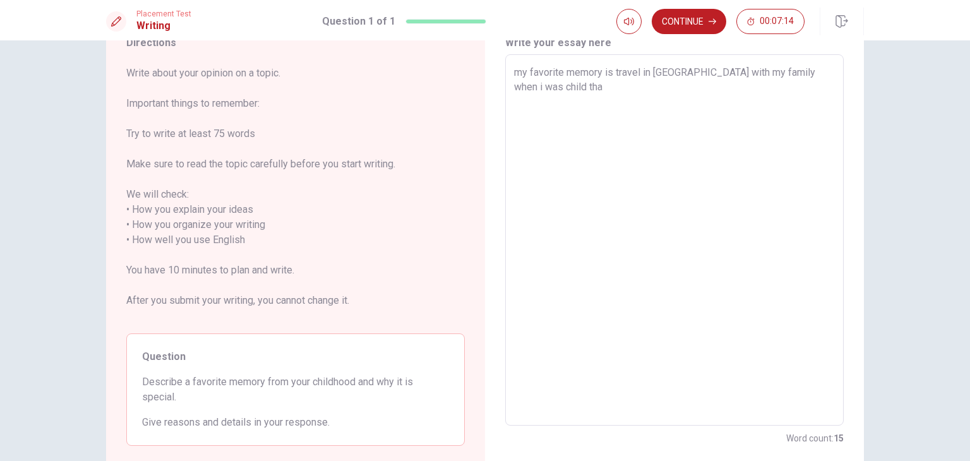
type textarea "x"
type textarea "my favorite memory is travel in [GEOGRAPHIC_DATA] with my family when i was chi…"
type textarea "x"
type textarea "my favorite memory is travel in [GEOGRAPHIC_DATA] with my family when i was chi…"
type textarea "x"
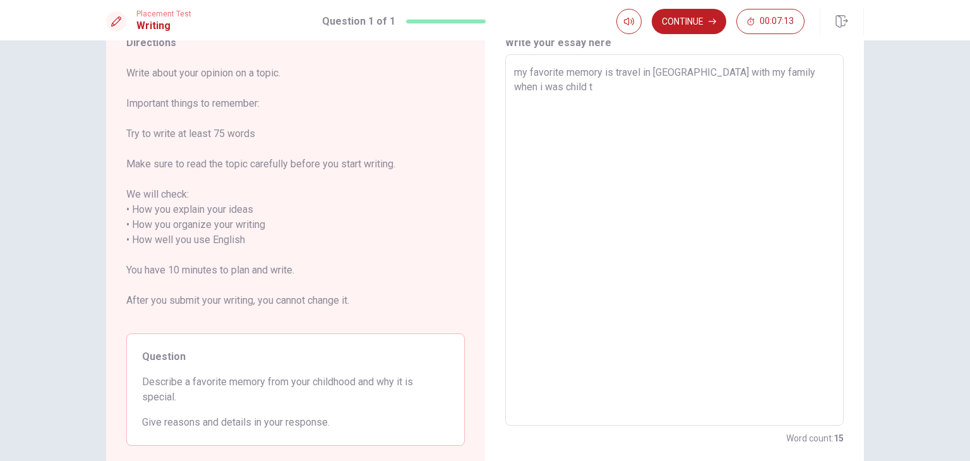
type textarea "my favorite memory is travel in [GEOGRAPHIC_DATA] with my family when i was chi…"
type textarea "x"
type textarea "my favorite memory is travel in [GEOGRAPHIC_DATA] with my family when i was chi…"
type textarea "x"
type textarea "my favorite memory is travel in [GEOGRAPHIC_DATA] with my family when i was chi…"
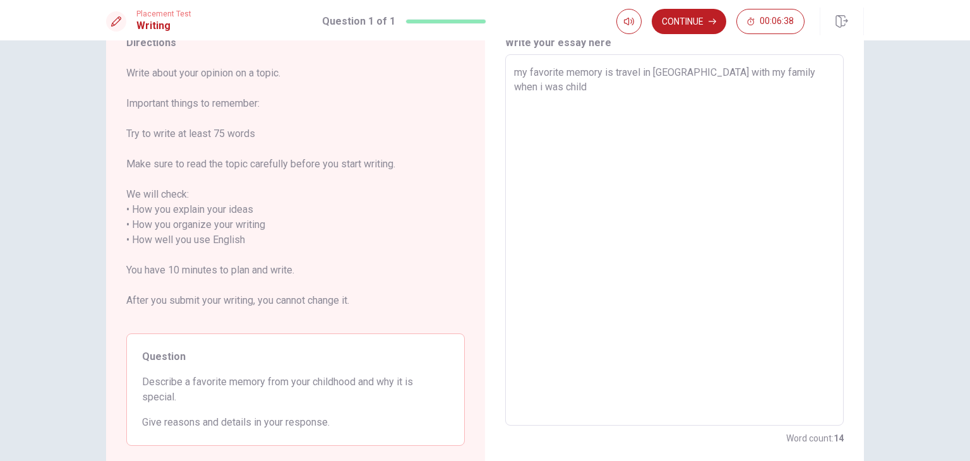
type textarea "x"
type textarea "my favorite memory is travel in [GEOGRAPHIC_DATA] with my family when i was chi…"
type textarea "x"
type textarea "my favorite memory is travel in [GEOGRAPHIC_DATA] with my family when i was chi…"
type textarea "x"
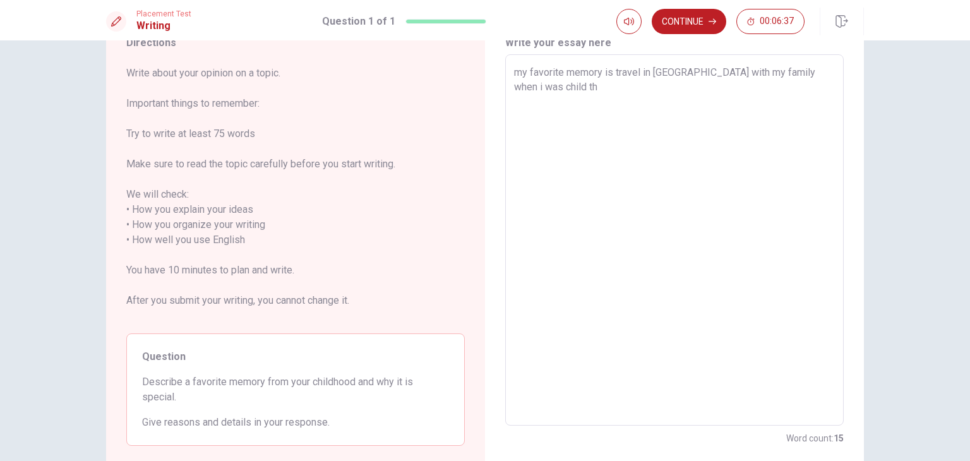
type textarea "my favorite memory is travel in [GEOGRAPHIC_DATA] with my family when i was chi…"
click at [688, 88] on textarea "my favorite memory is travel in [GEOGRAPHIC_DATA] with my family when i was chi…" at bounding box center [674, 240] width 321 height 351
click at [743, 94] on textarea "my favorite memory is travel in [GEOGRAPHIC_DATA] with my family when i was chi…" at bounding box center [674, 240] width 321 height 351
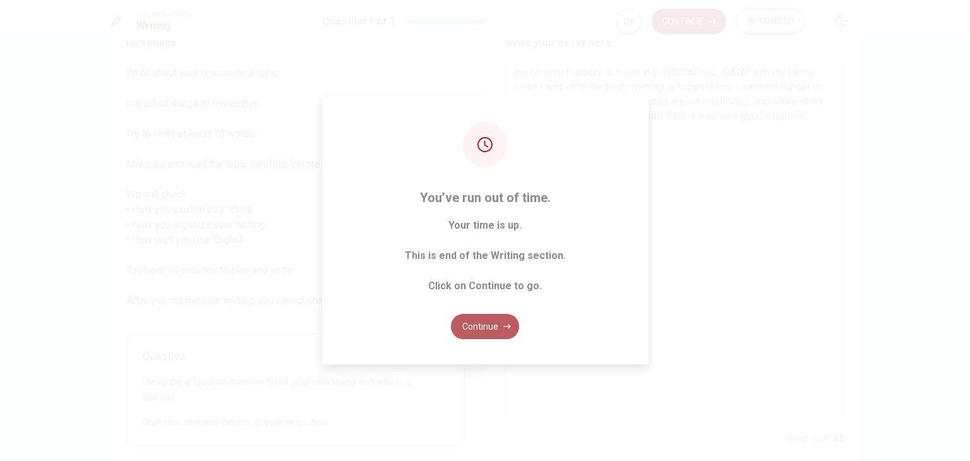
click at [481, 329] on button "Continue" at bounding box center [485, 326] width 68 height 25
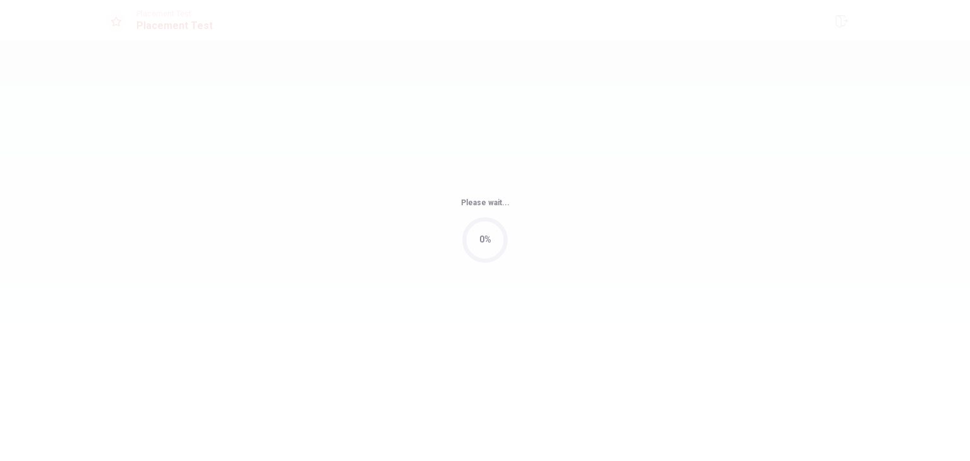
scroll to position [0, 0]
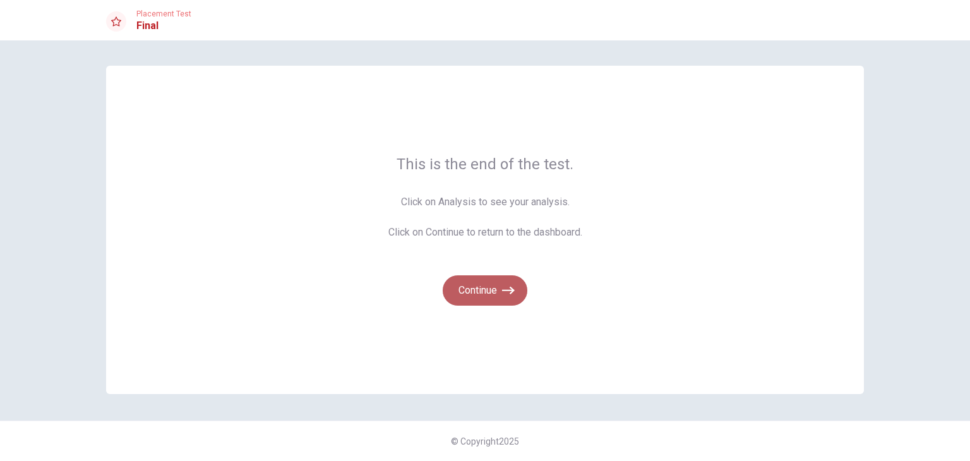
click at [492, 298] on button "Continue" at bounding box center [485, 290] width 85 height 30
